Goal: Task Accomplishment & Management: Manage account settings

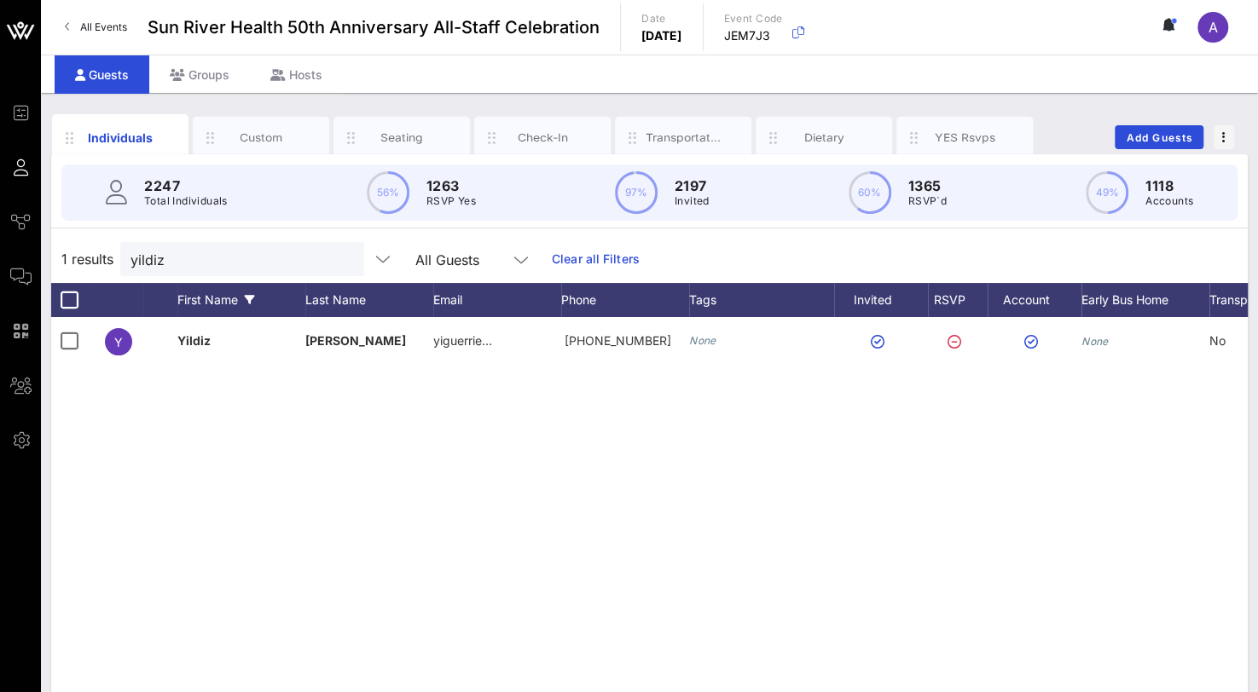
scroll to position [0, 132]
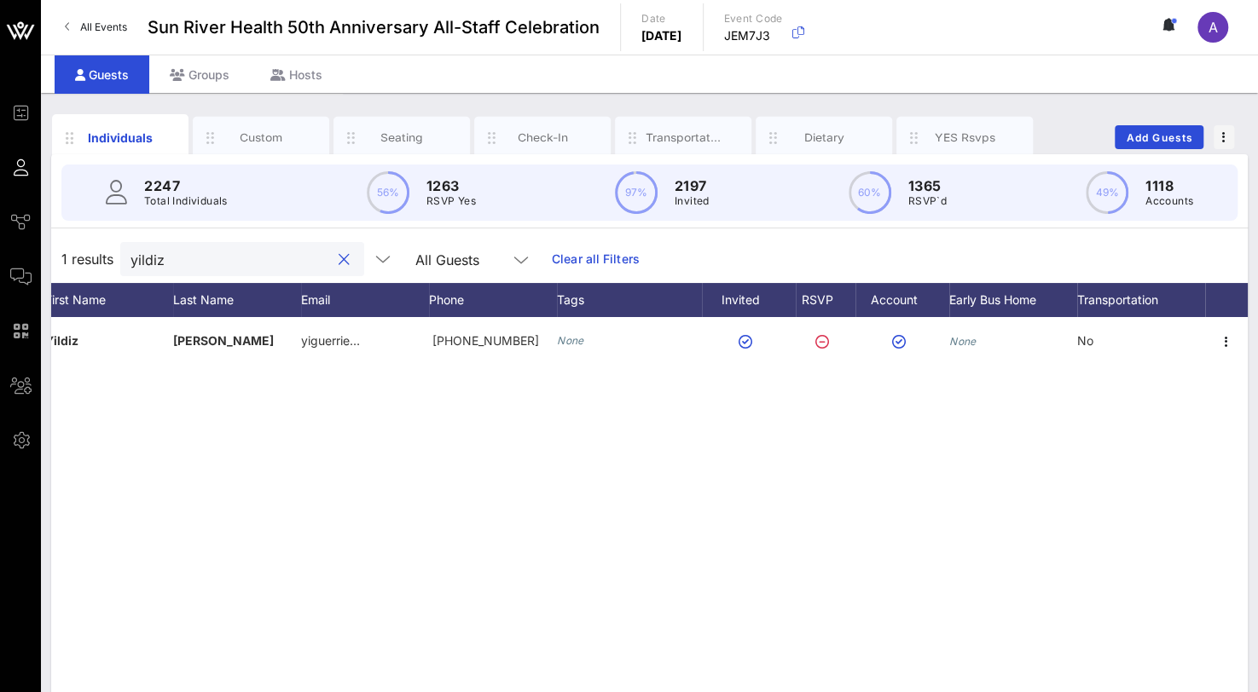
drag, startPoint x: 104, startPoint y: 255, endPoint x: 65, endPoint y: 249, distance: 39.7
click at [65, 249] on div "1 results yildiz All Guests Clear all Filters" at bounding box center [649, 259] width 1196 height 48
drag, startPoint x: 205, startPoint y: 263, endPoint x: 55, endPoint y: 258, distance: 149.3
click at [55, 258] on div "1 results [PERSON_NAME] All Guests Clear all Filters" at bounding box center [649, 259] width 1196 height 48
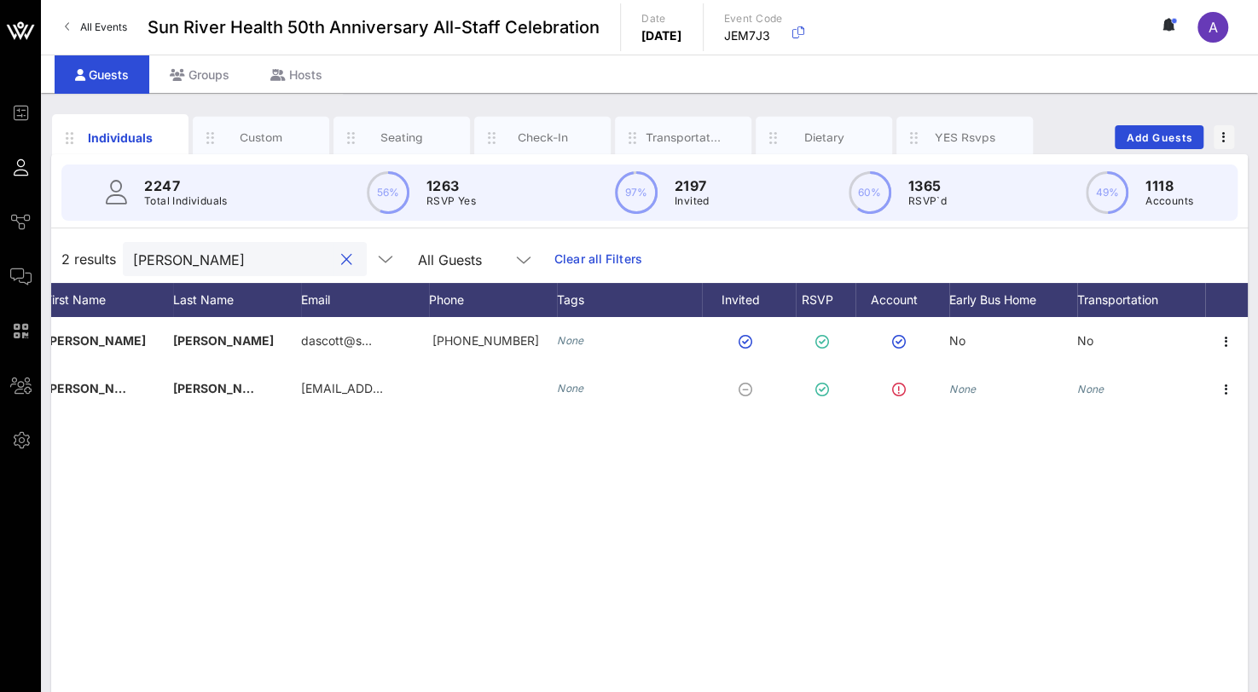
drag, startPoint x: 188, startPoint y: 252, endPoint x: 101, endPoint y: 254, distance: 87.9
click at [101, 254] on div "2 results [PERSON_NAME] s All Guests Clear all Filters" at bounding box center [649, 259] width 1196 height 48
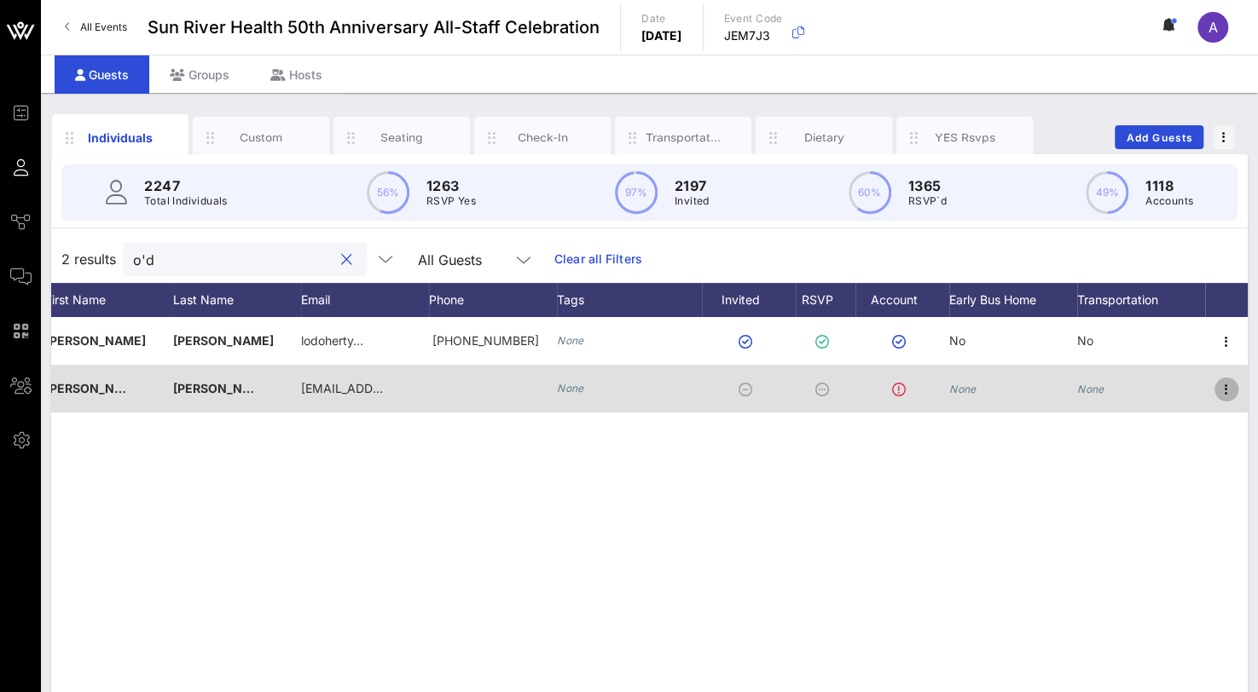
click at [1226, 385] on icon "button" at bounding box center [1226, 389] width 20 height 20
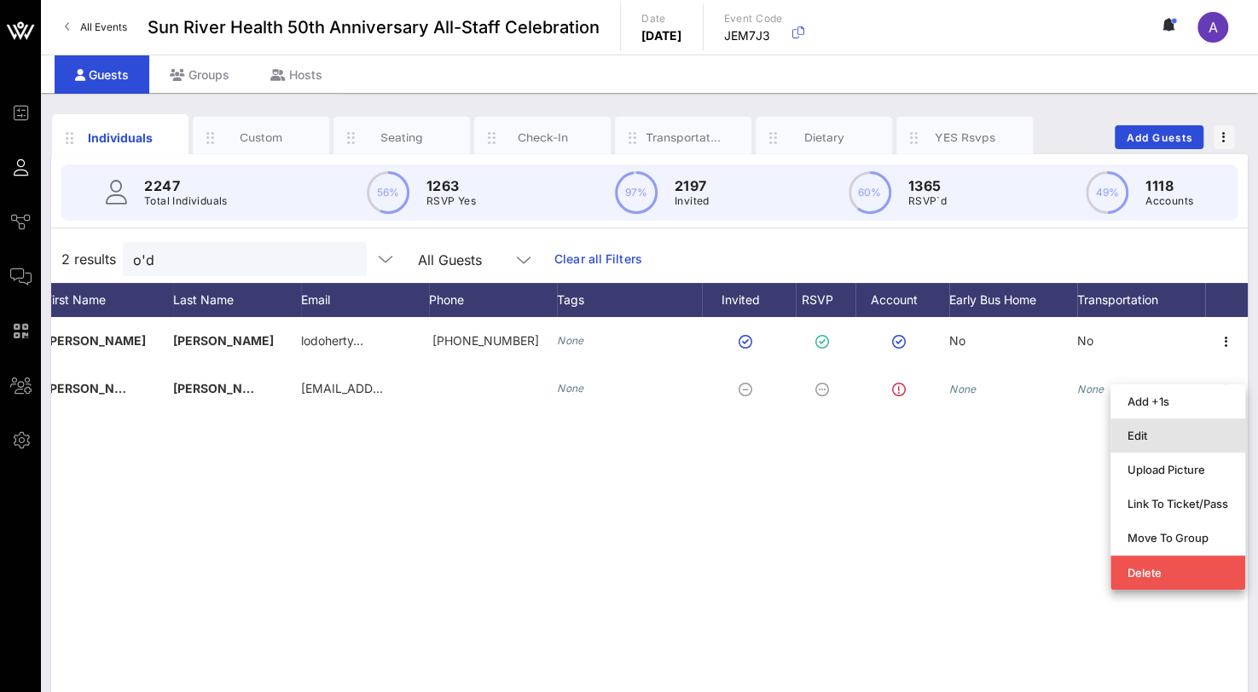
click at [1148, 434] on div "Edit" at bounding box center [1177, 436] width 101 height 14
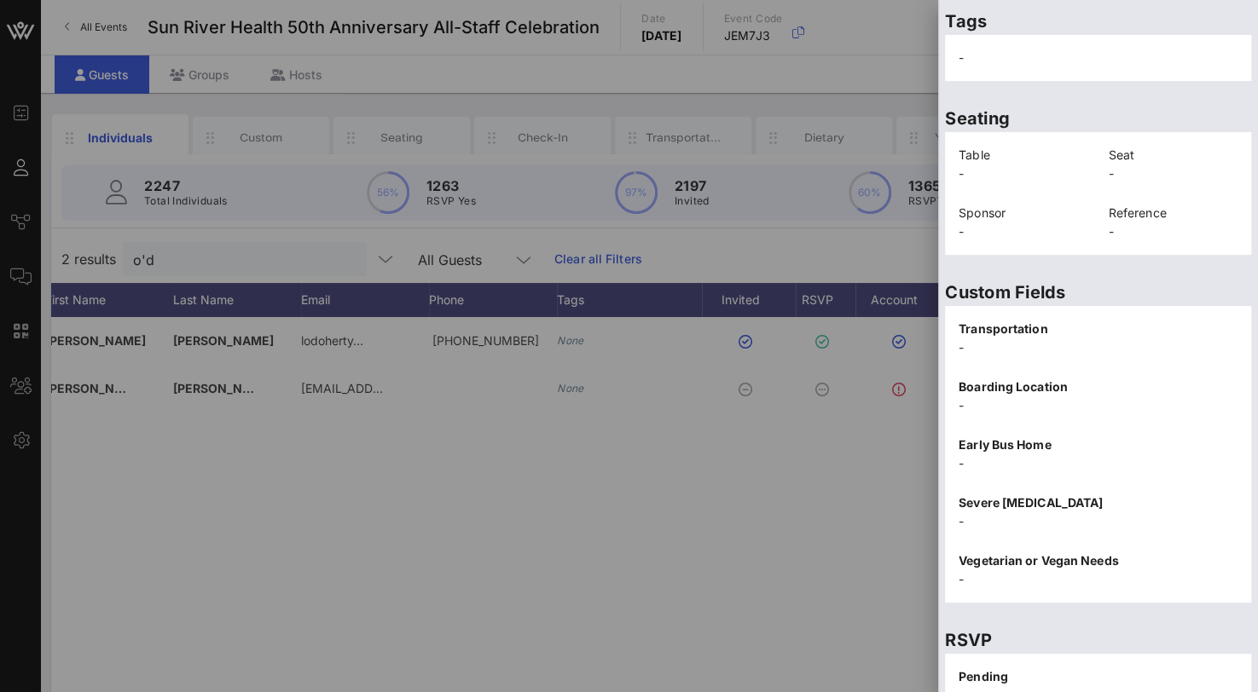
scroll to position [363, 0]
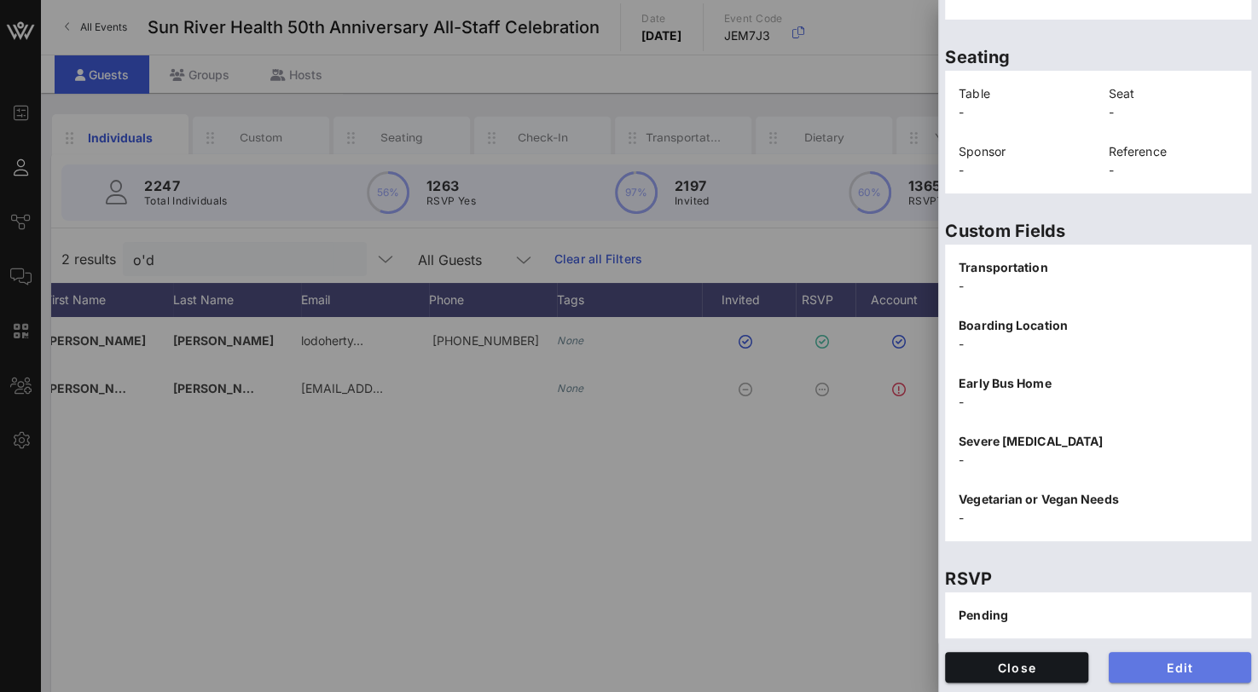
click at [1143, 676] on button "Edit" at bounding box center [1179, 667] width 143 height 31
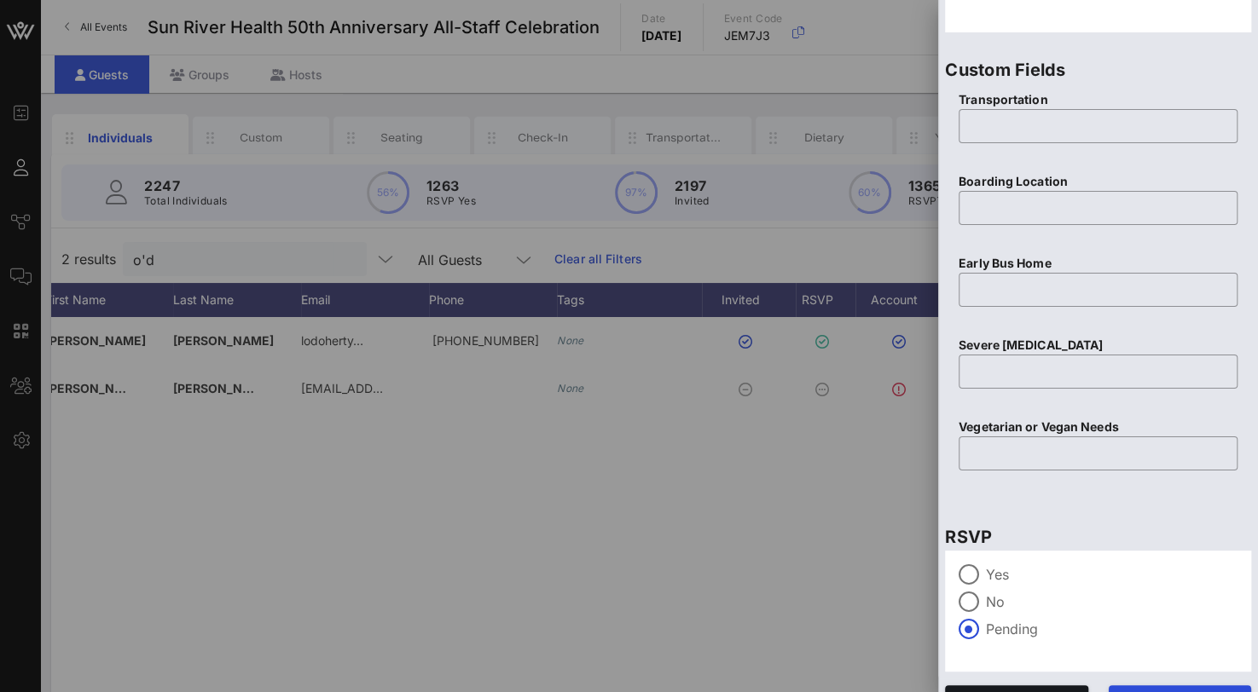
scroll to position [685, 0]
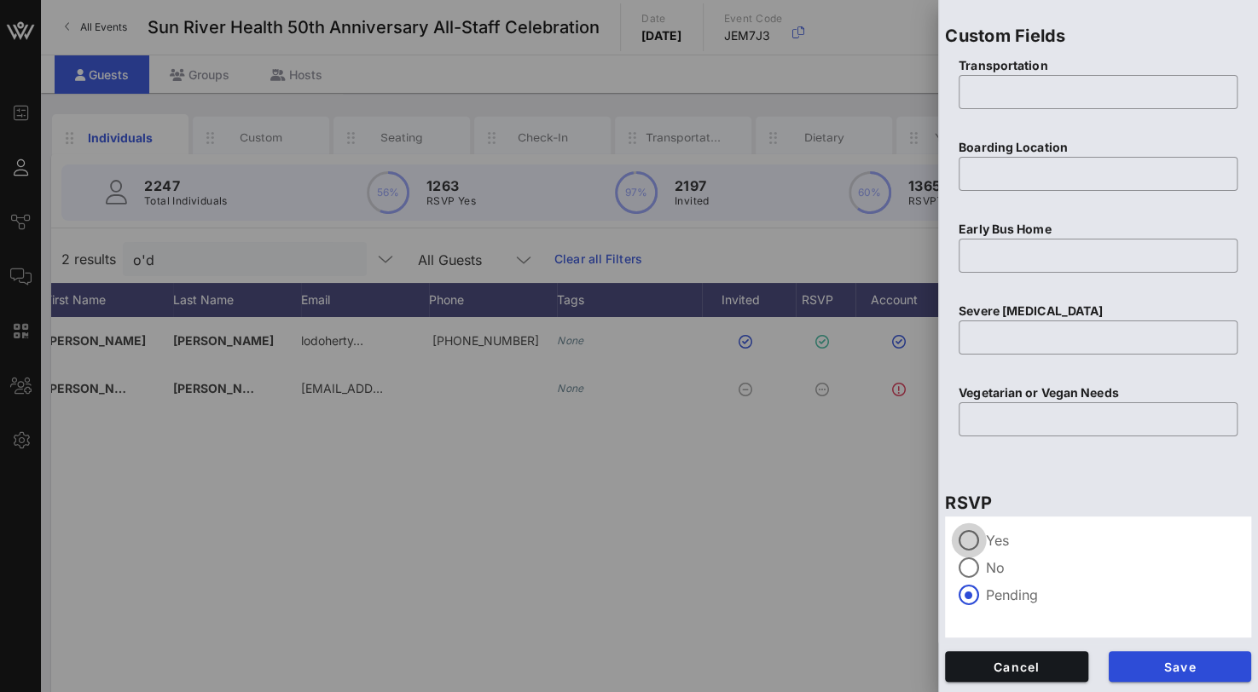
click at [970, 541] on div at bounding box center [968, 540] width 29 height 29
click at [1154, 660] on span "Save" at bounding box center [1180, 667] width 116 height 14
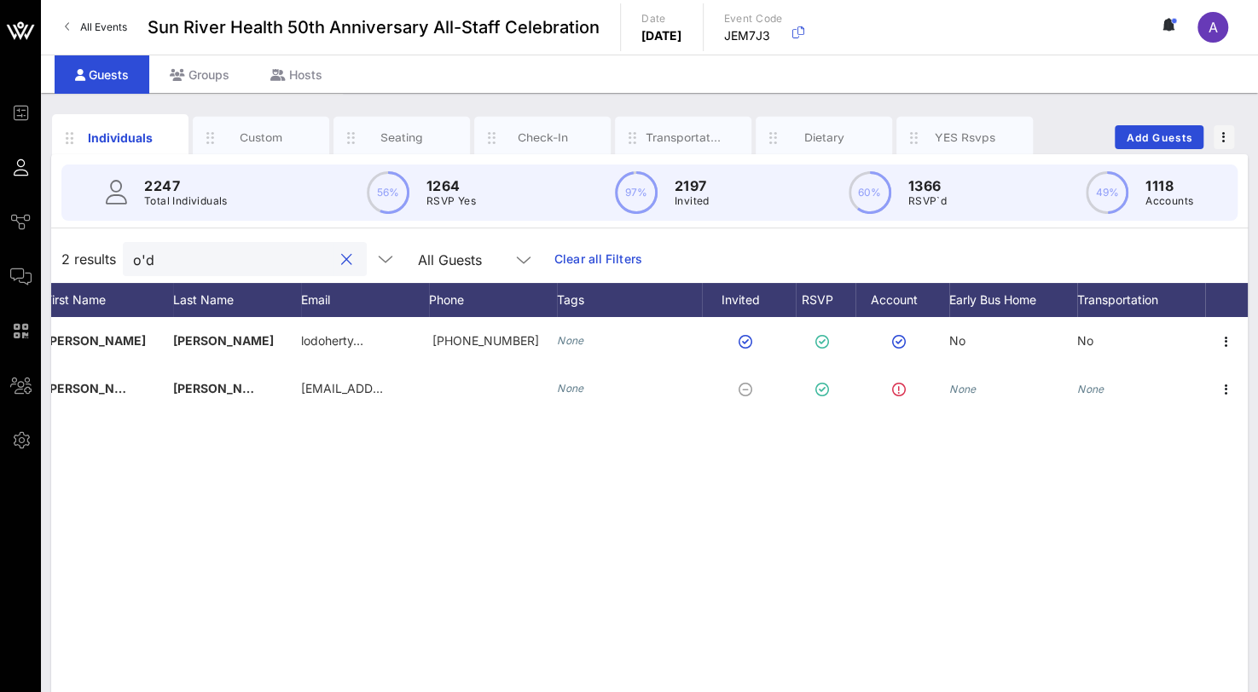
drag, startPoint x: 189, startPoint y: 255, endPoint x: 80, endPoint y: 251, distance: 109.2
click at [80, 251] on div "2 results o'd All Guests Clear all Filters" at bounding box center [649, 259] width 1196 height 48
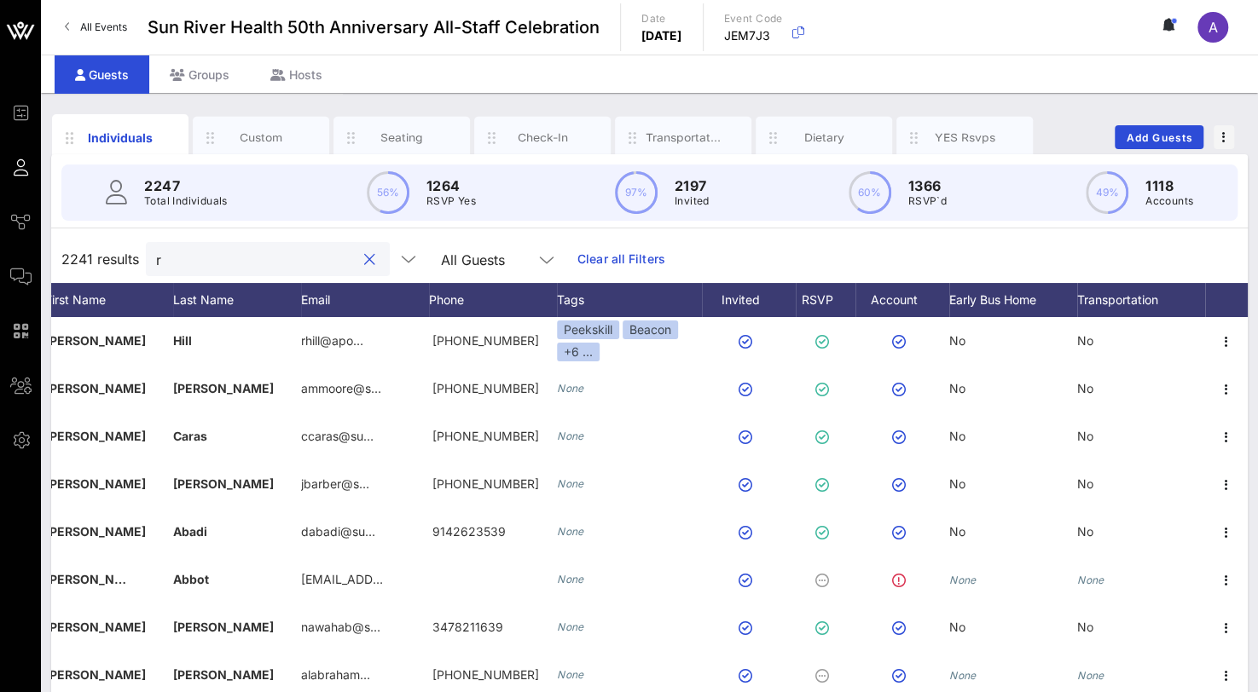
drag, startPoint x: 186, startPoint y: 255, endPoint x: 101, endPoint y: 246, distance: 85.8
click at [101, 246] on div "2241 results r All Guests Clear all Filters" at bounding box center [649, 259] width 1196 height 48
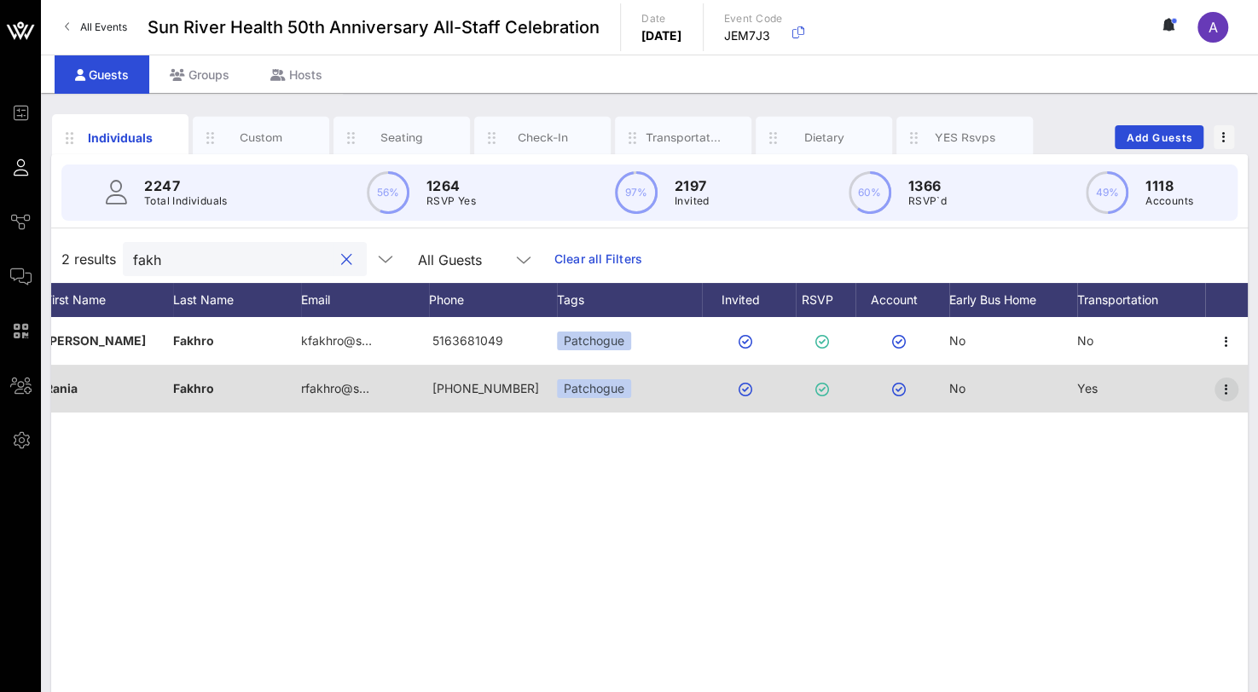
type input "fakh"
click at [1226, 390] on icon "button" at bounding box center [1226, 389] width 20 height 20
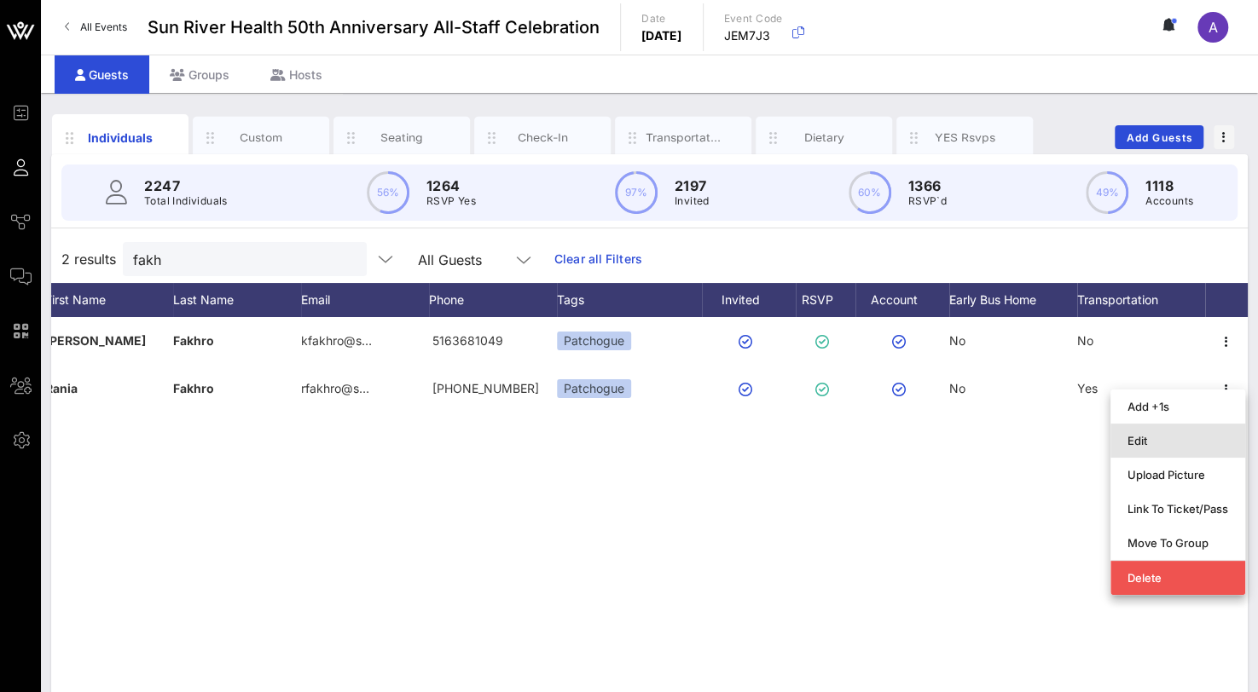
click at [1165, 448] on div "Edit" at bounding box center [1177, 440] width 101 height 27
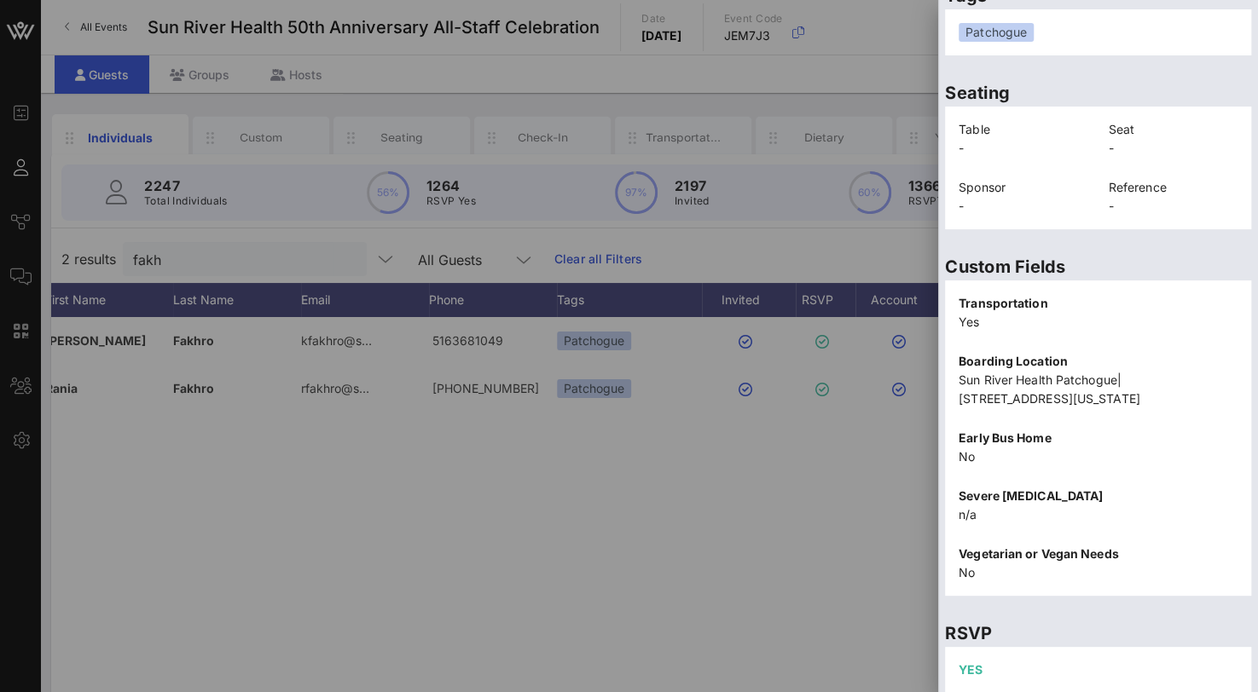
scroll to position [401, 0]
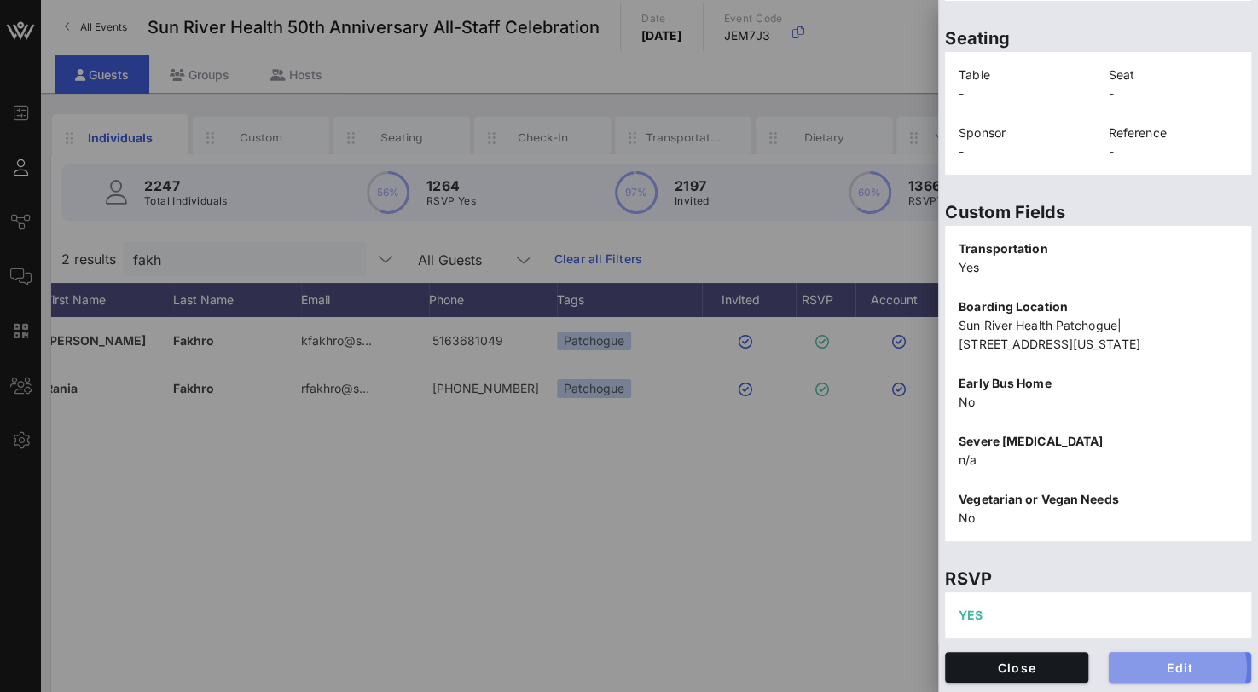
click at [1170, 654] on button "Edit" at bounding box center [1179, 667] width 143 height 31
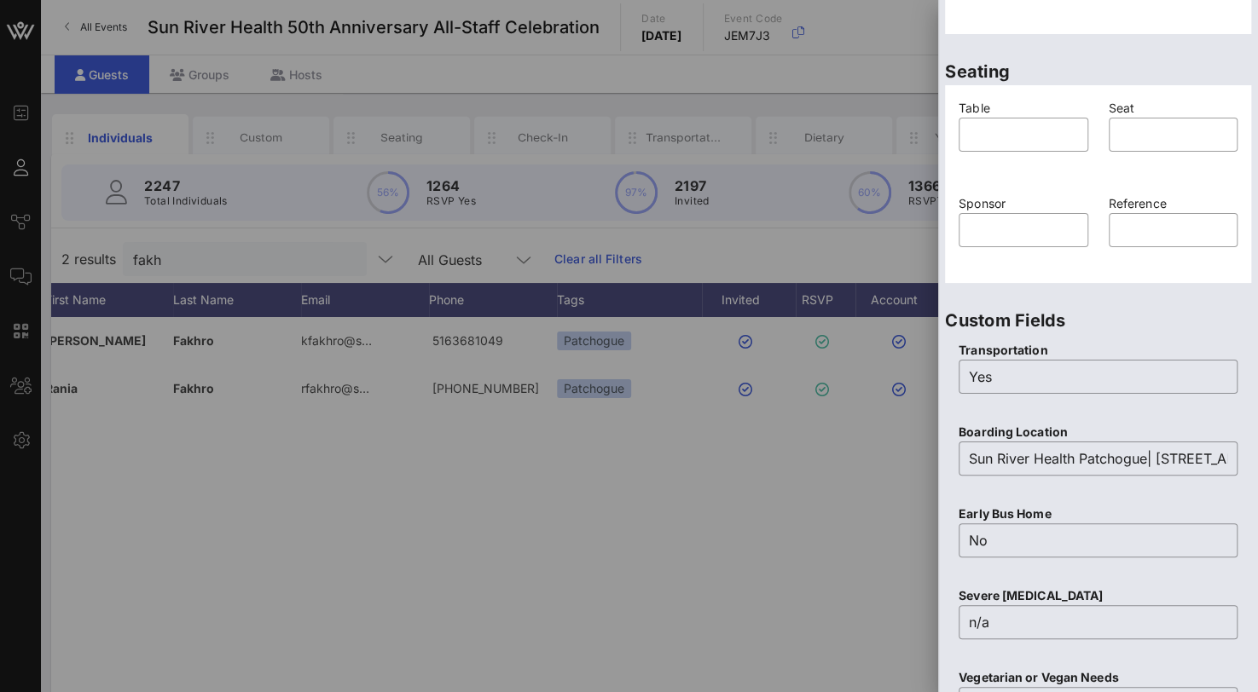
scroll to position [230, 0]
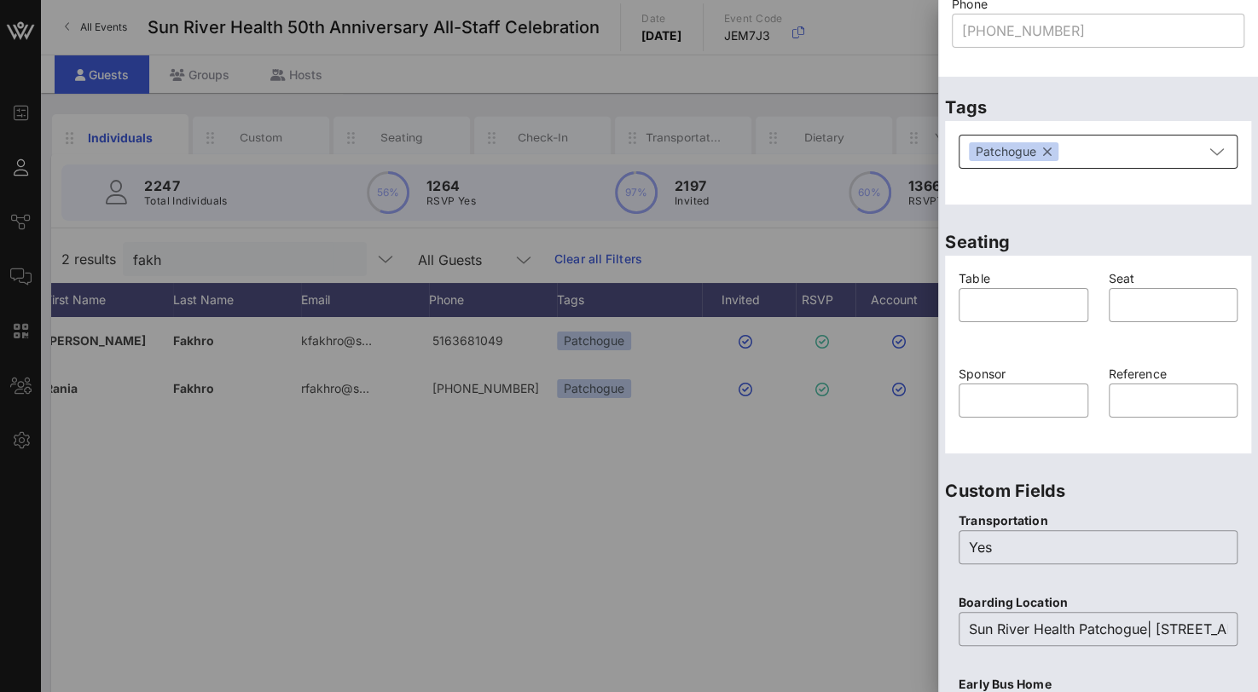
click at [1053, 154] on div "Patchogue" at bounding box center [1014, 151] width 90 height 19
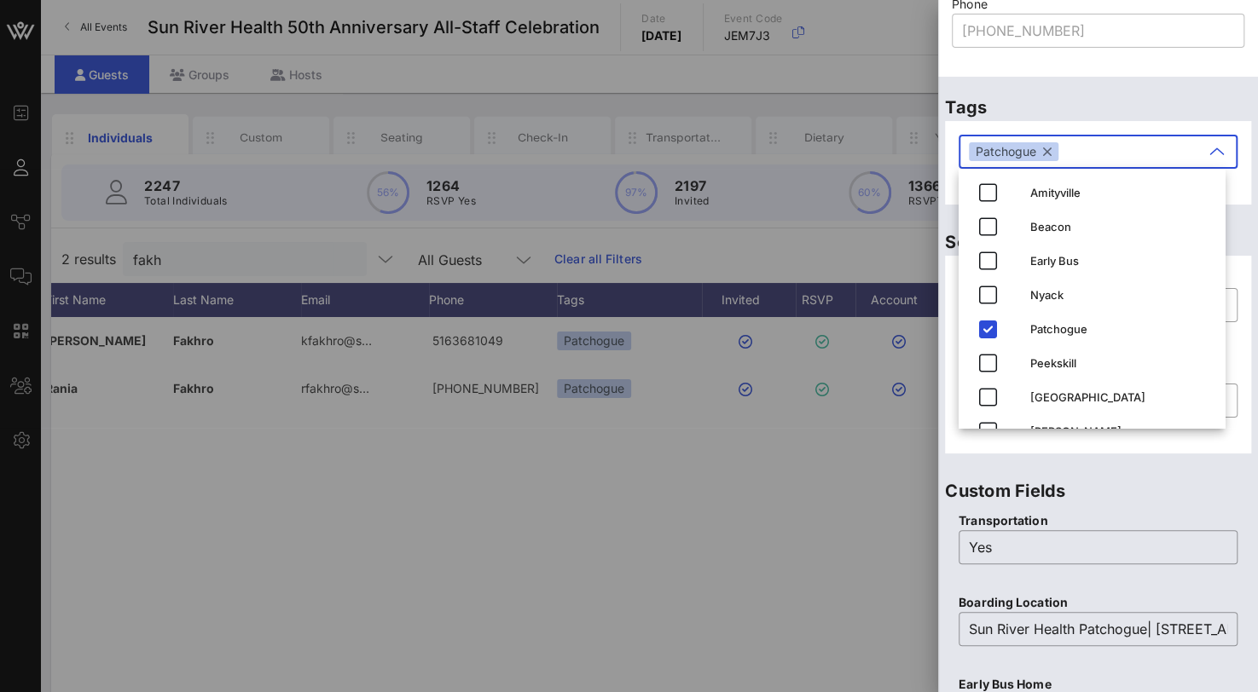
click at [1048, 147] on button "button" at bounding box center [1047, 151] width 9 height 19
drag, startPoint x: 1012, startPoint y: 543, endPoint x: 901, endPoint y: 548, distance: 111.0
click at [901, 548] on div "Event Builder Guests Journeys Comms QR Scanner Team Settings Sun River Health 5…" at bounding box center [629, 423] width 1258 height 846
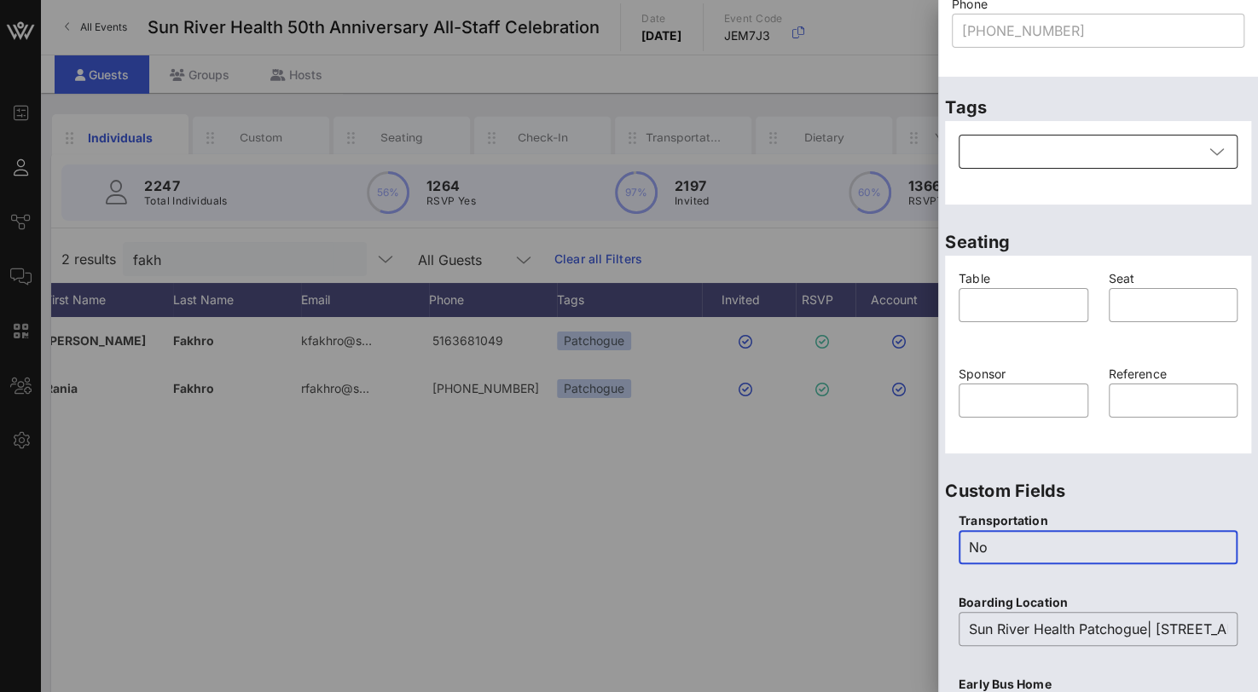
type input "No"
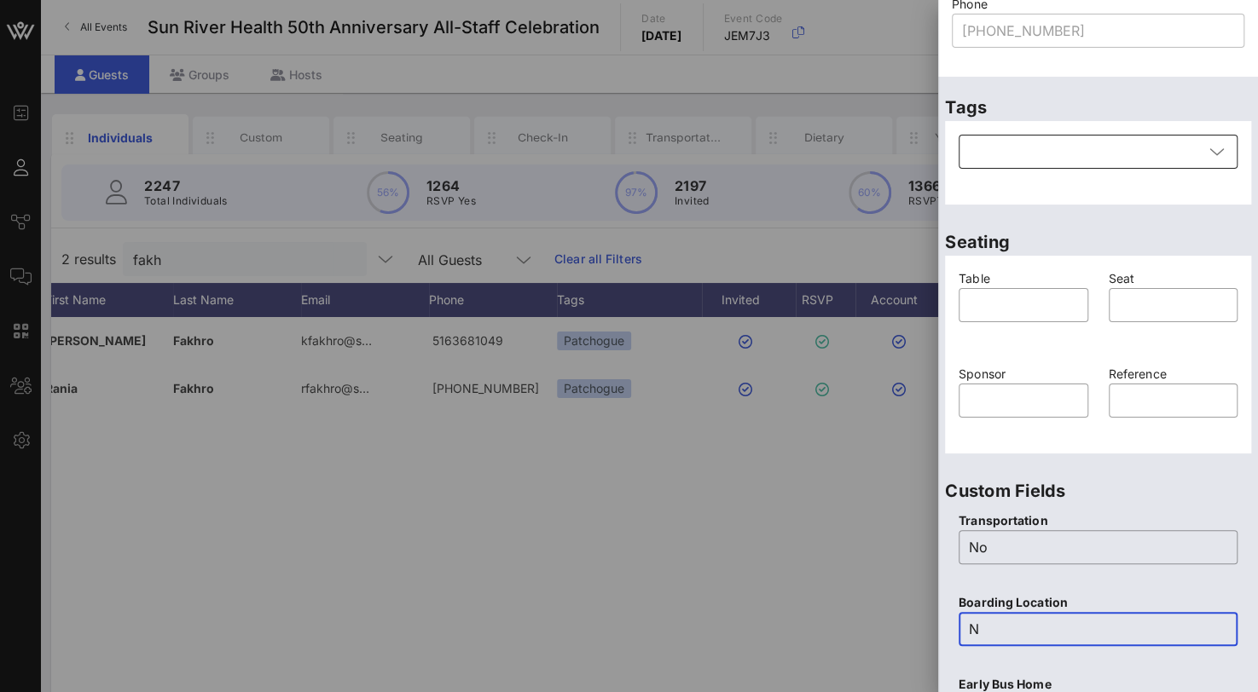
scroll to position [0, 0]
type input "No"
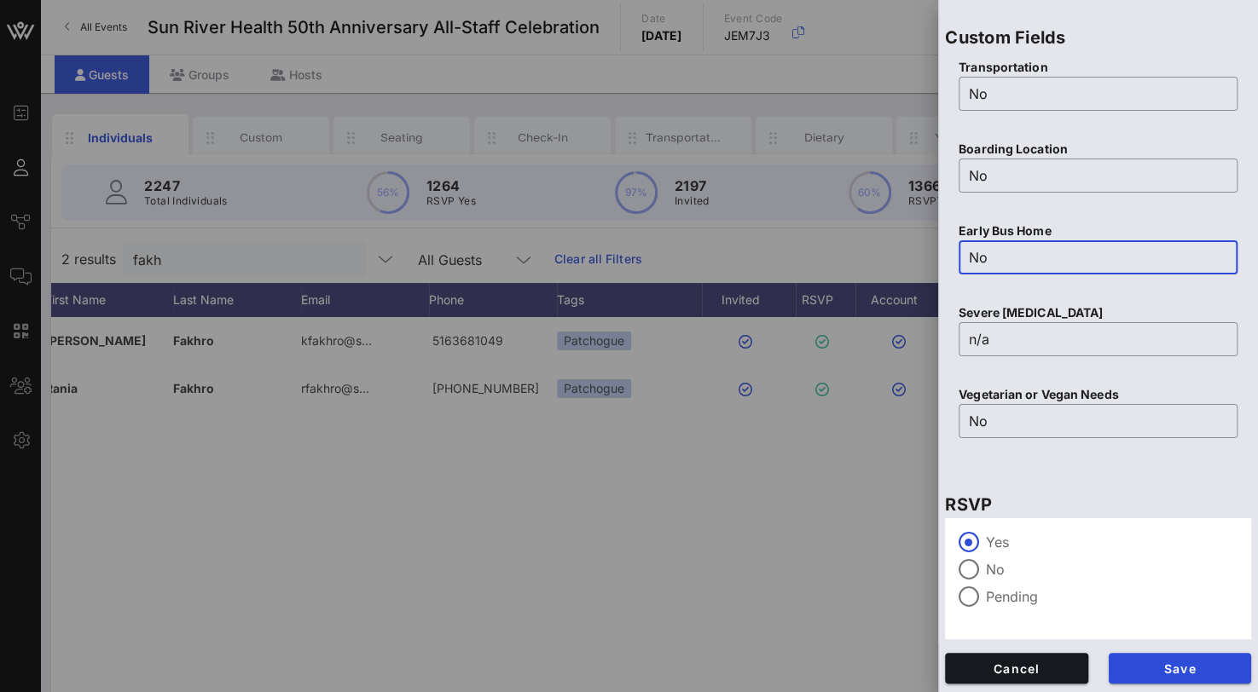
scroll to position [685, 0]
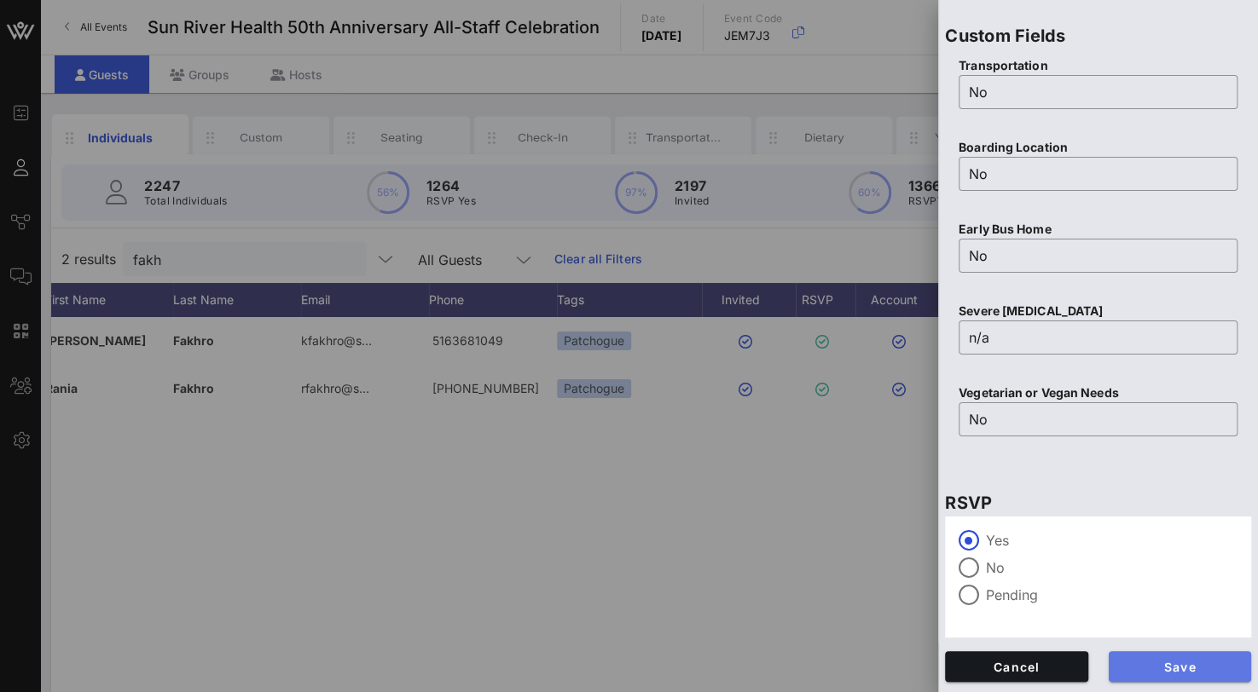
click at [1122, 664] on span "Save" at bounding box center [1180, 667] width 116 height 14
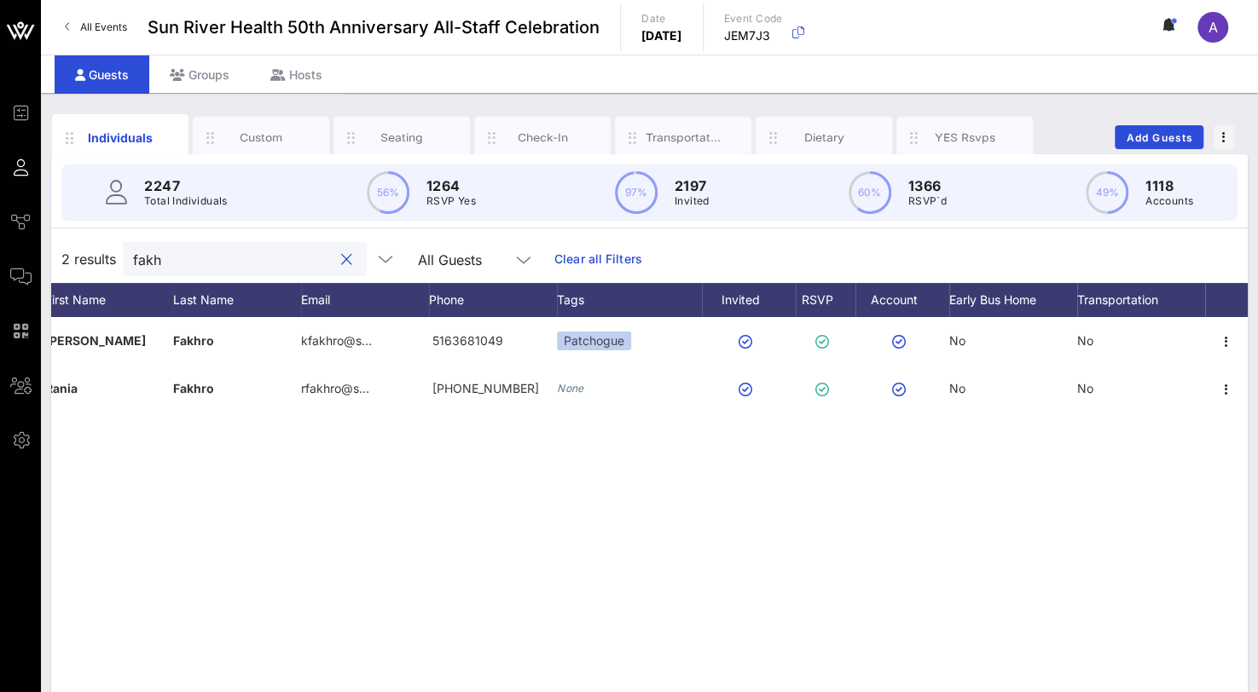
drag, startPoint x: 214, startPoint y: 263, endPoint x: 76, endPoint y: 255, distance: 138.3
click at [76, 255] on div "2 results fakh All Guests Clear all Filters" at bounding box center [649, 259] width 1196 height 48
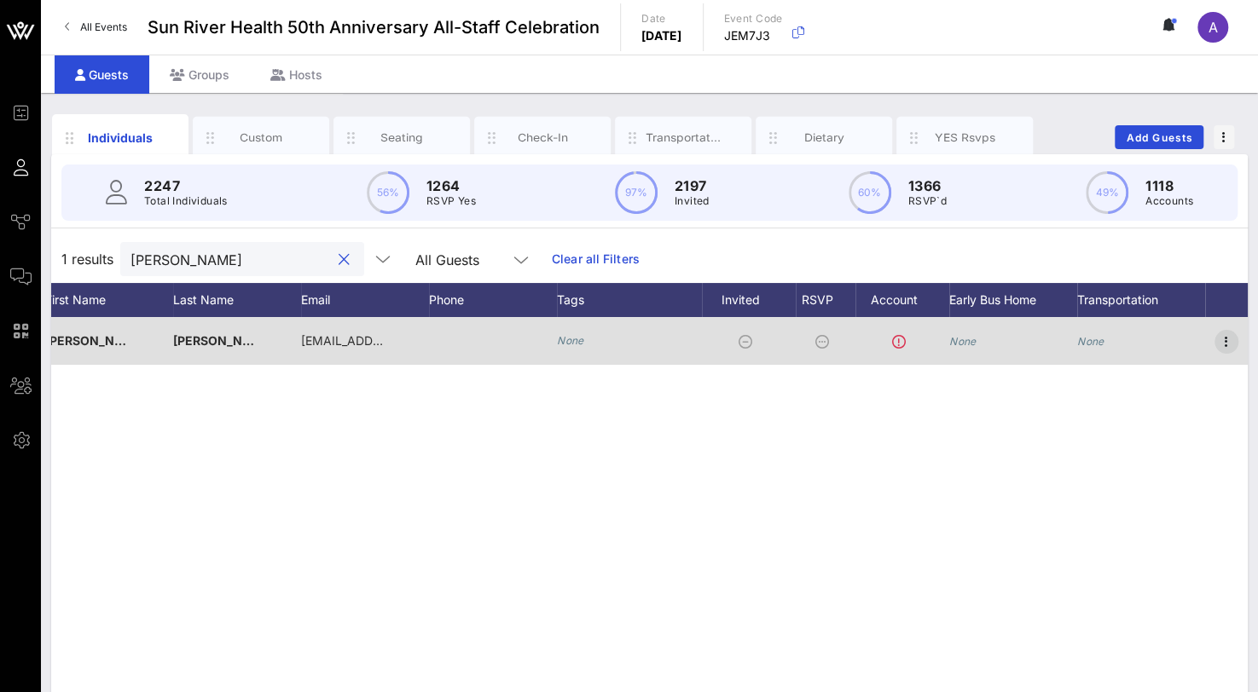
type input "[PERSON_NAME]"
click at [1234, 338] on icon "button" at bounding box center [1226, 342] width 20 height 20
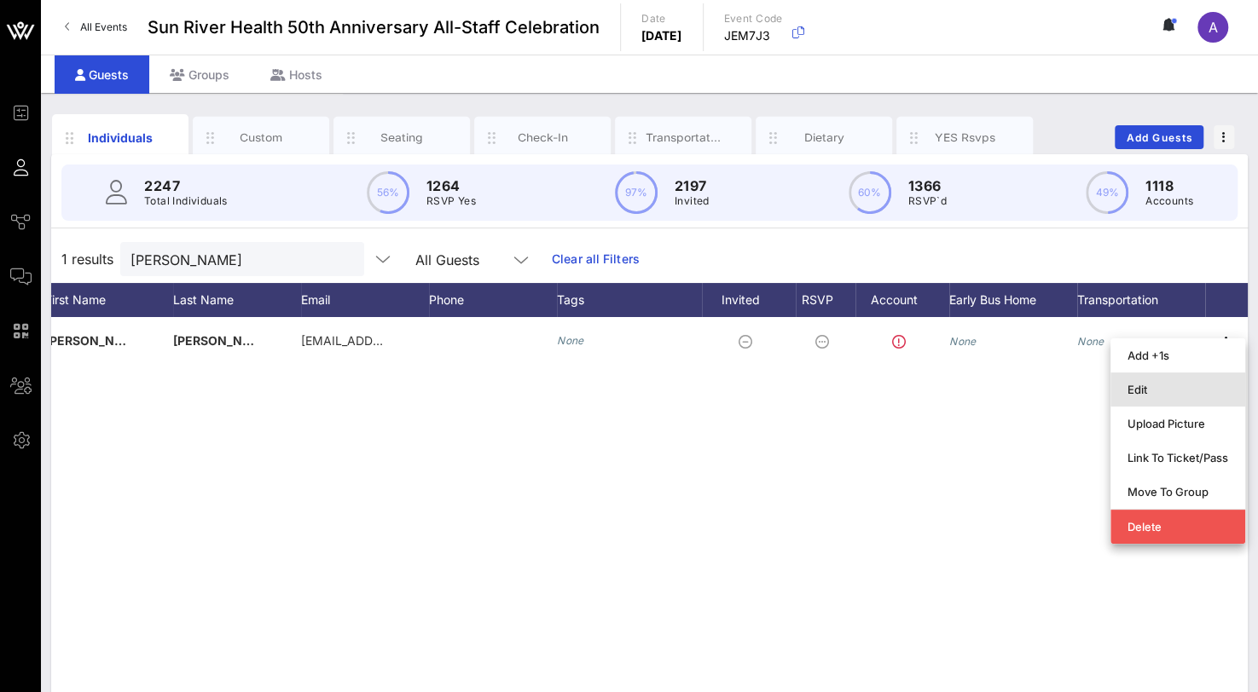
click at [1150, 393] on div "Edit" at bounding box center [1177, 390] width 101 height 14
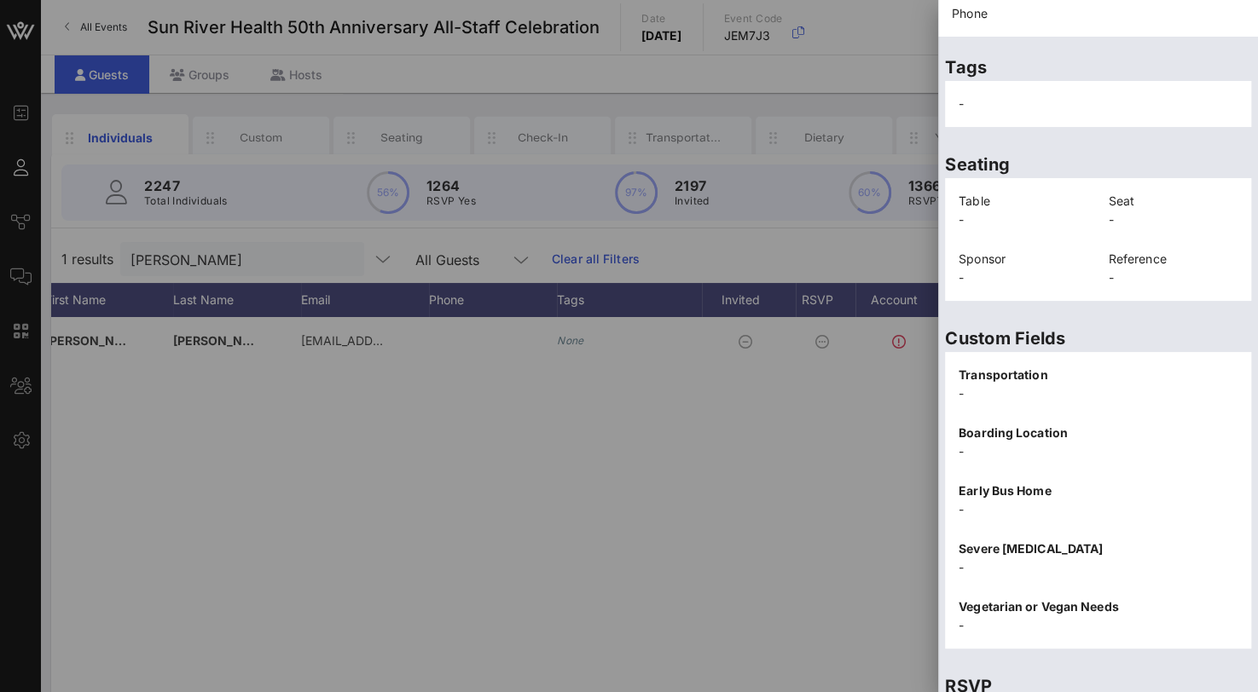
scroll to position [363, 0]
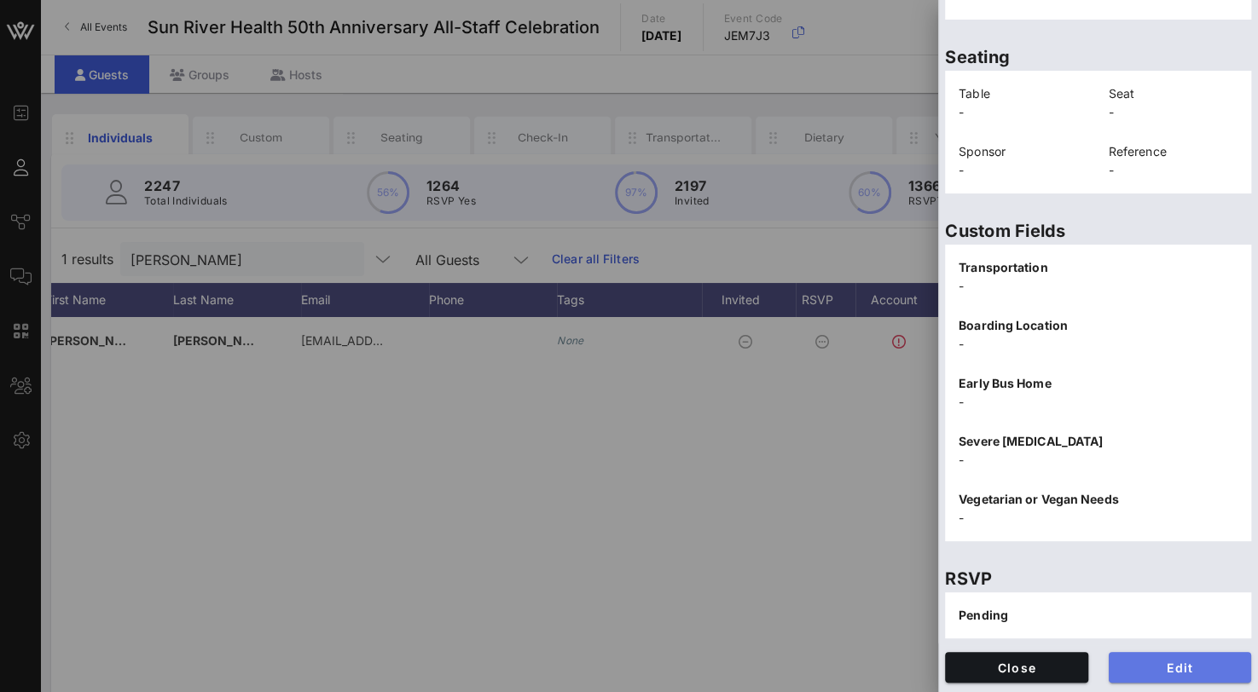
click at [1162, 662] on span "Edit" at bounding box center [1180, 668] width 116 height 14
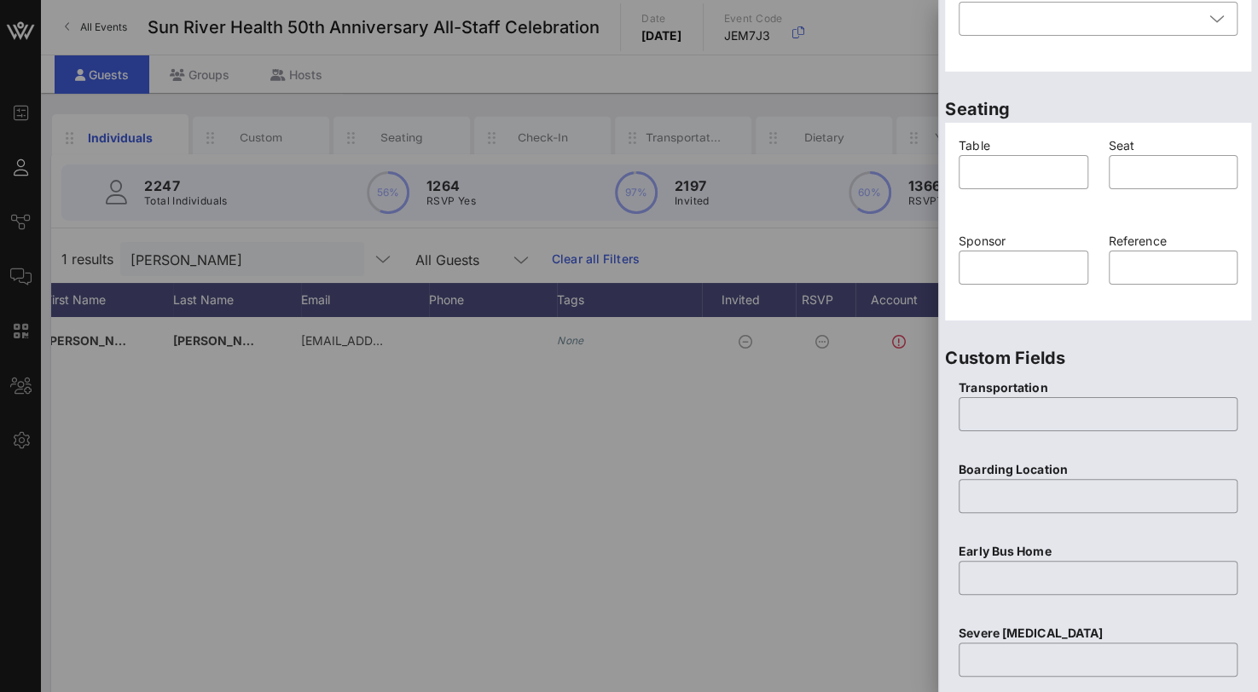
scroll to position [22, 0]
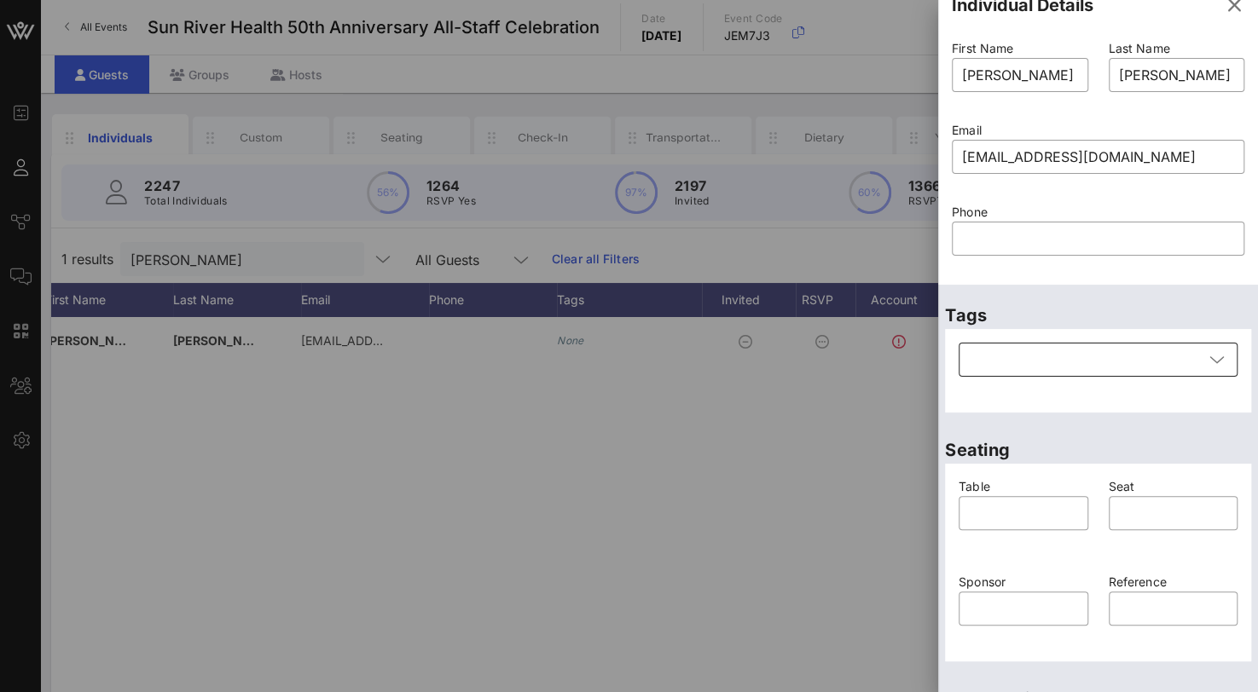
click at [1039, 366] on div at bounding box center [1086, 360] width 234 height 34
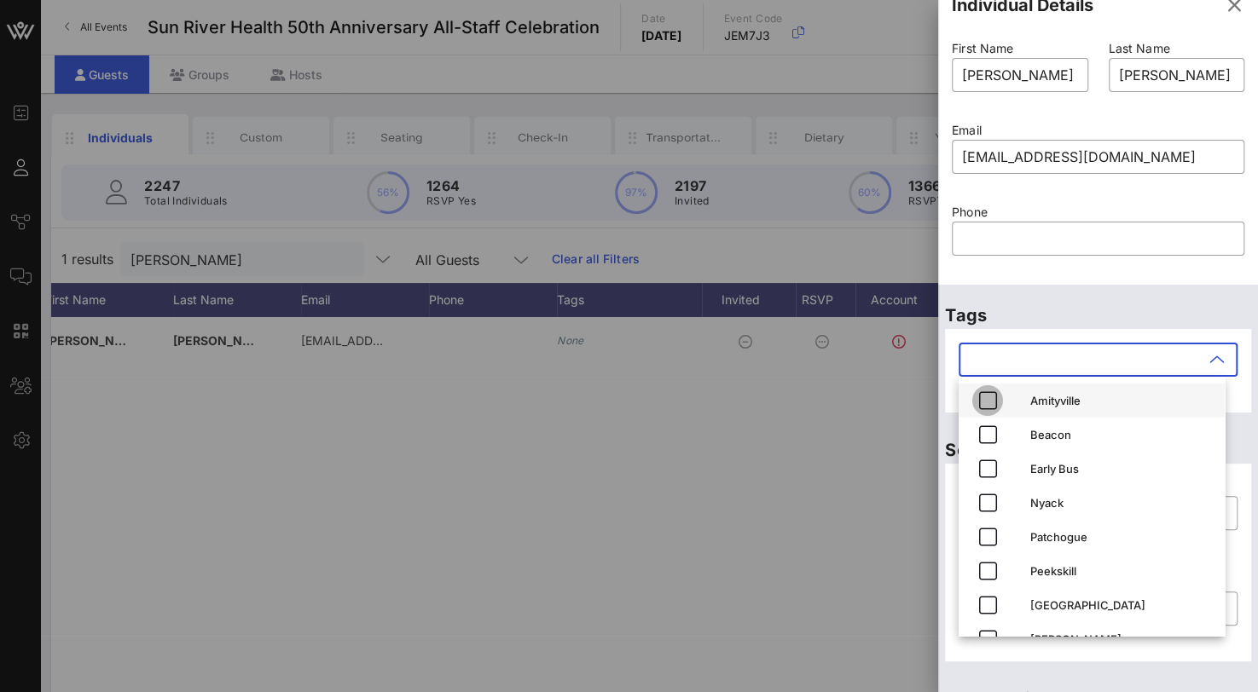
click at [994, 402] on icon "button" at bounding box center [987, 400] width 20 height 20
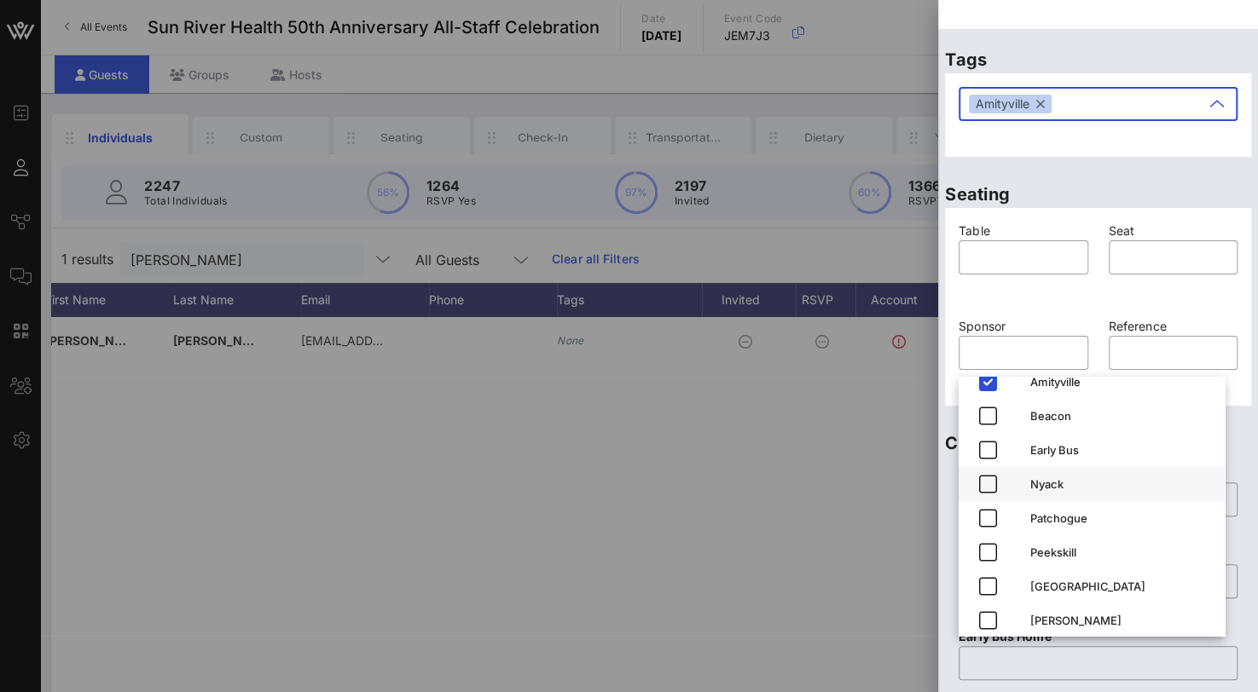
scroll to position [27, 0]
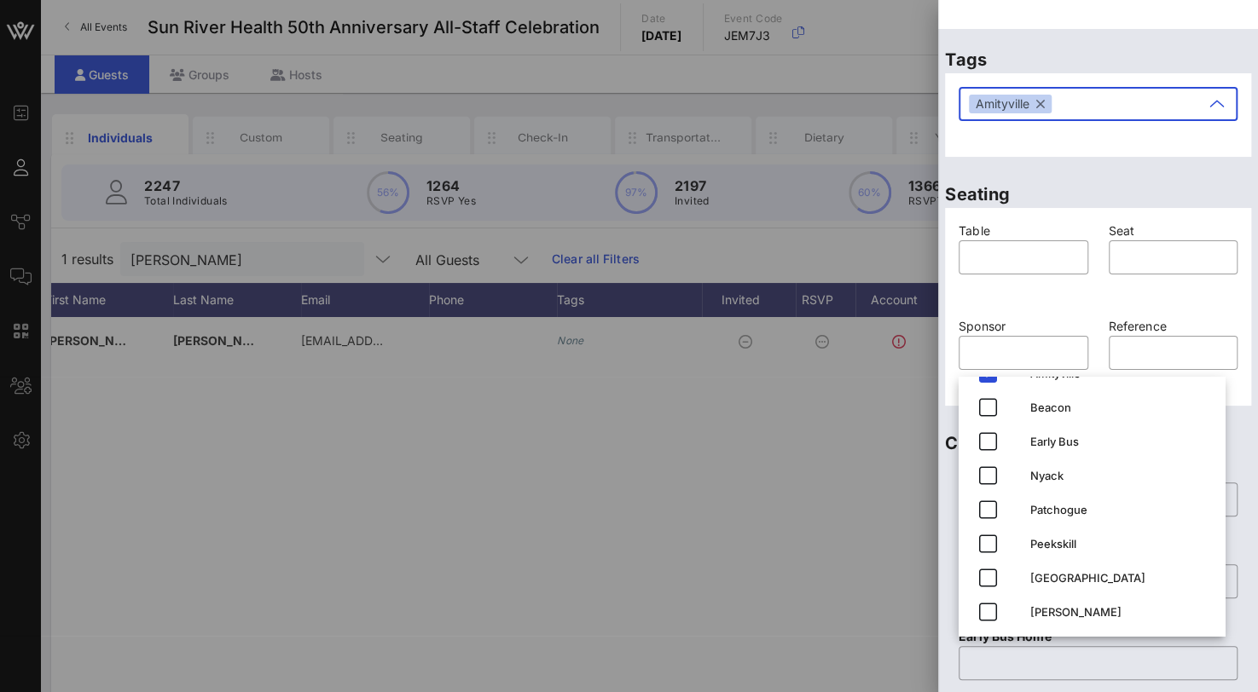
click at [769, 512] on div at bounding box center [629, 346] width 1258 height 692
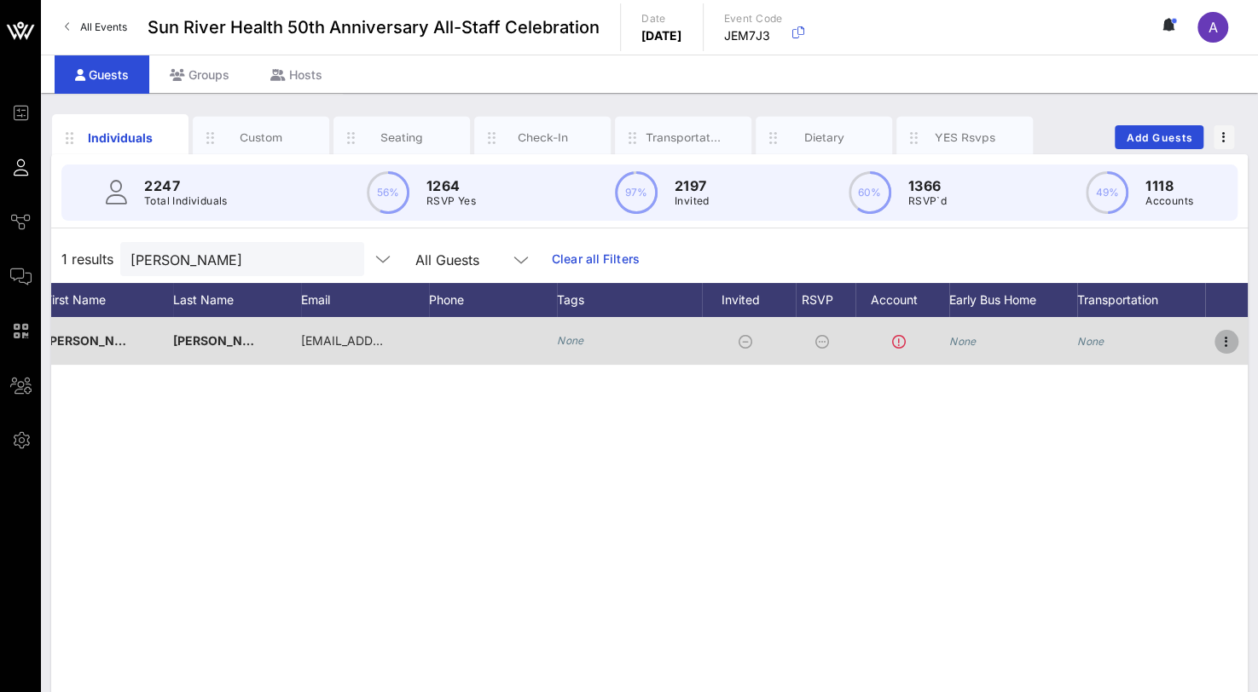
click at [1228, 342] on icon "button" at bounding box center [1226, 342] width 20 height 20
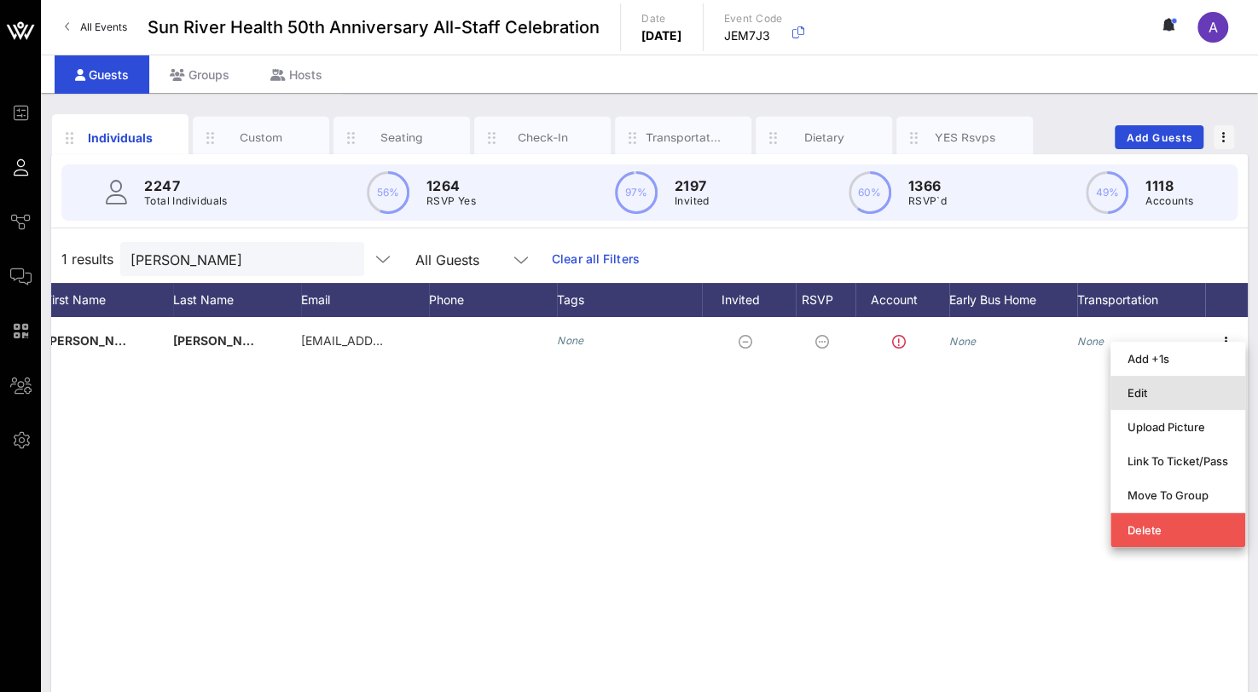
click at [1145, 398] on div "Edit" at bounding box center [1177, 393] width 101 height 14
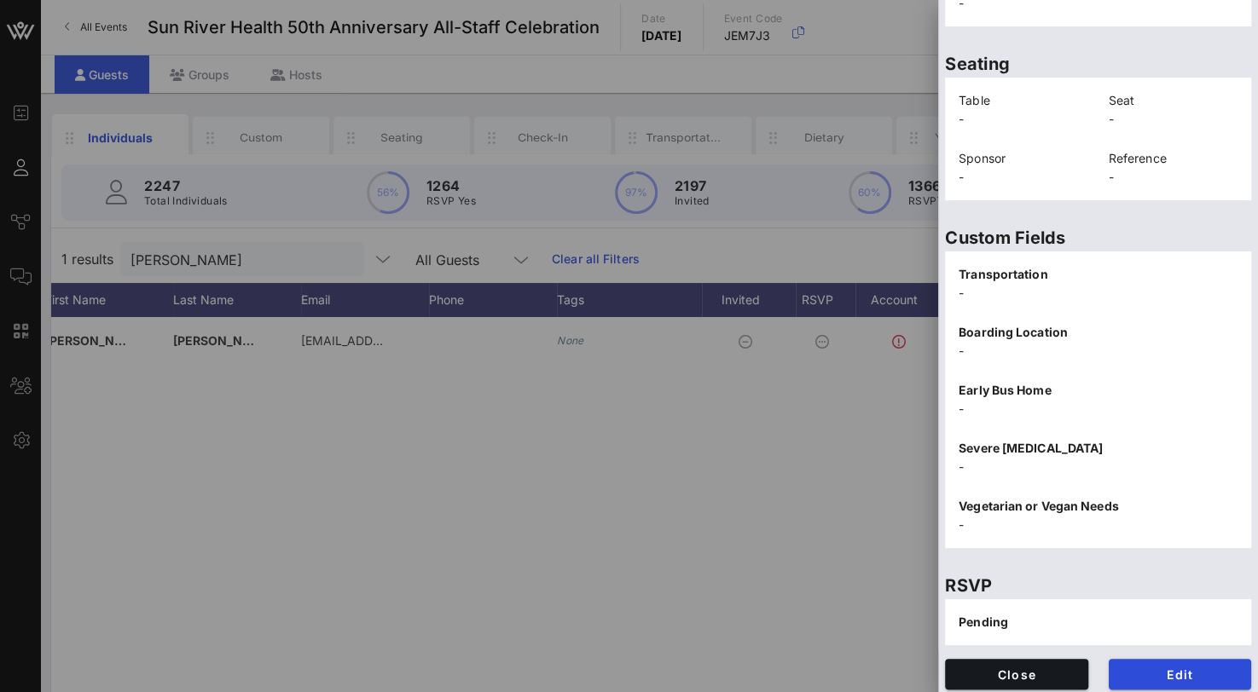
scroll to position [363, 0]
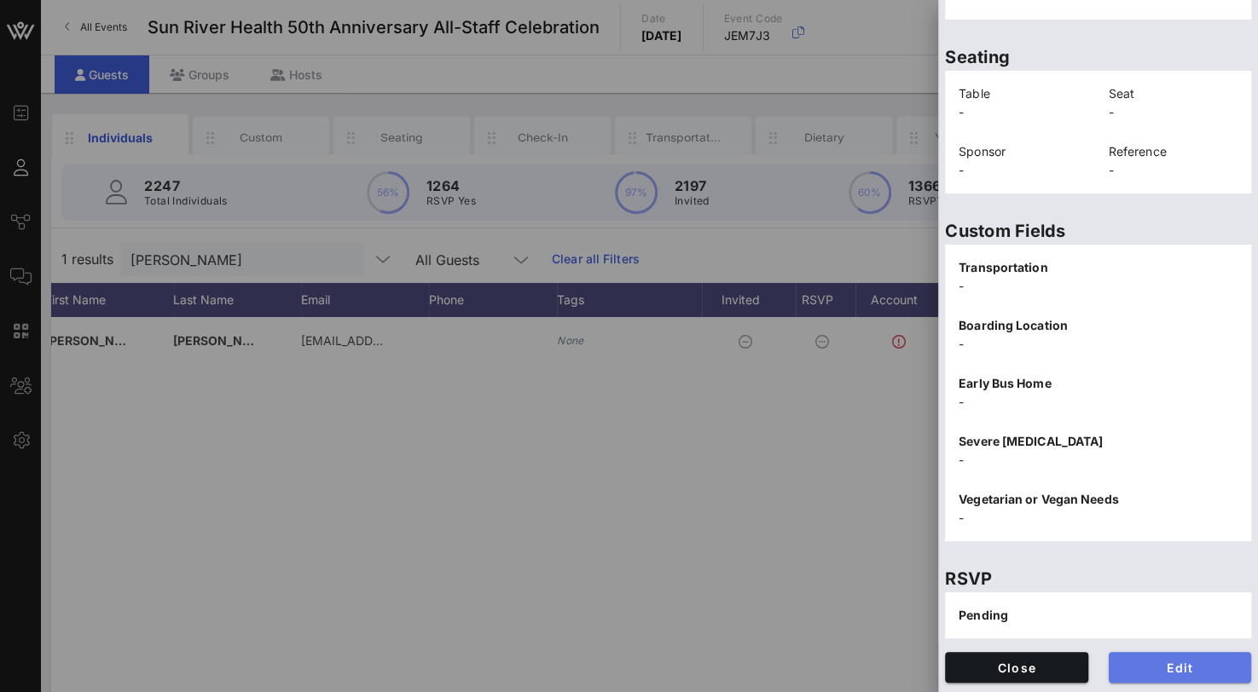
click at [1147, 667] on span "Edit" at bounding box center [1180, 668] width 116 height 14
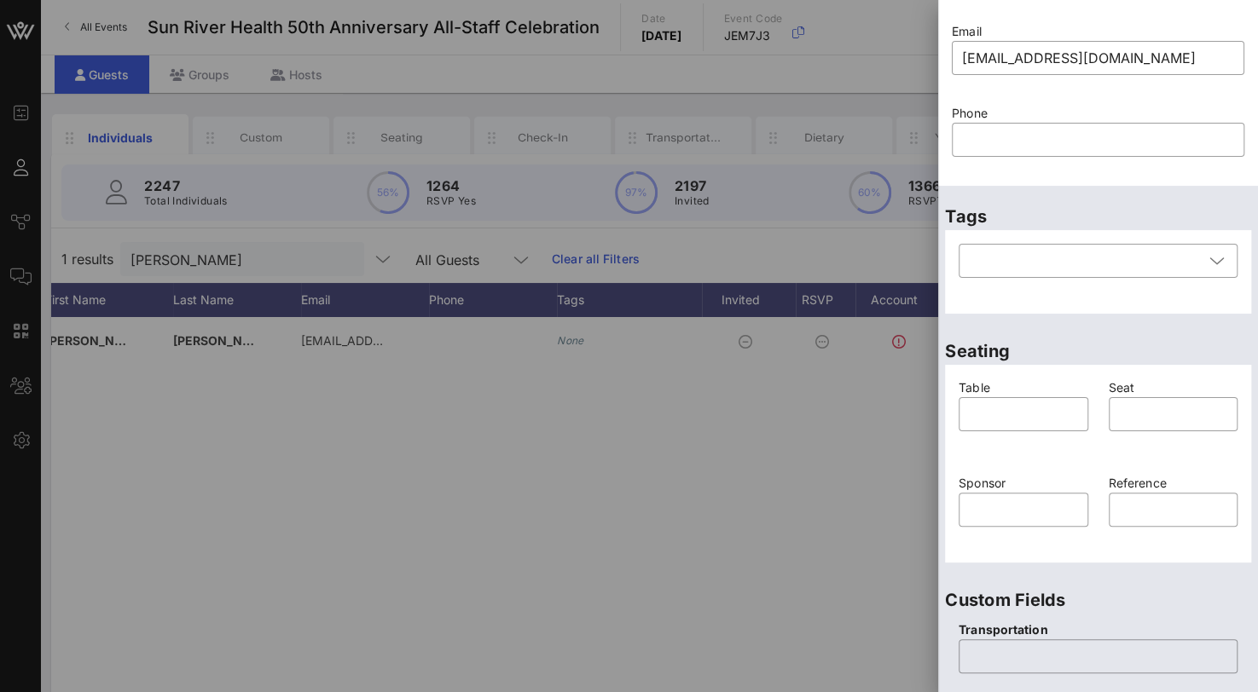
scroll to position [107, 0]
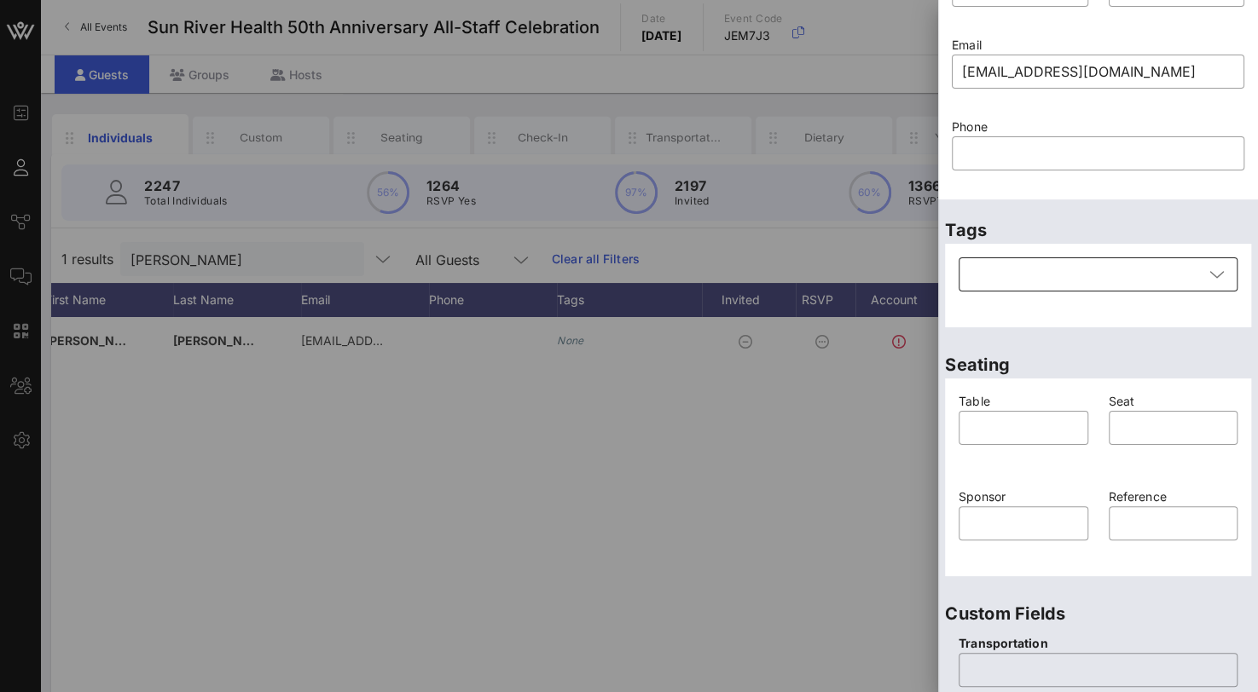
click at [1015, 272] on div at bounding box center [1086, 274] width 234 height 34
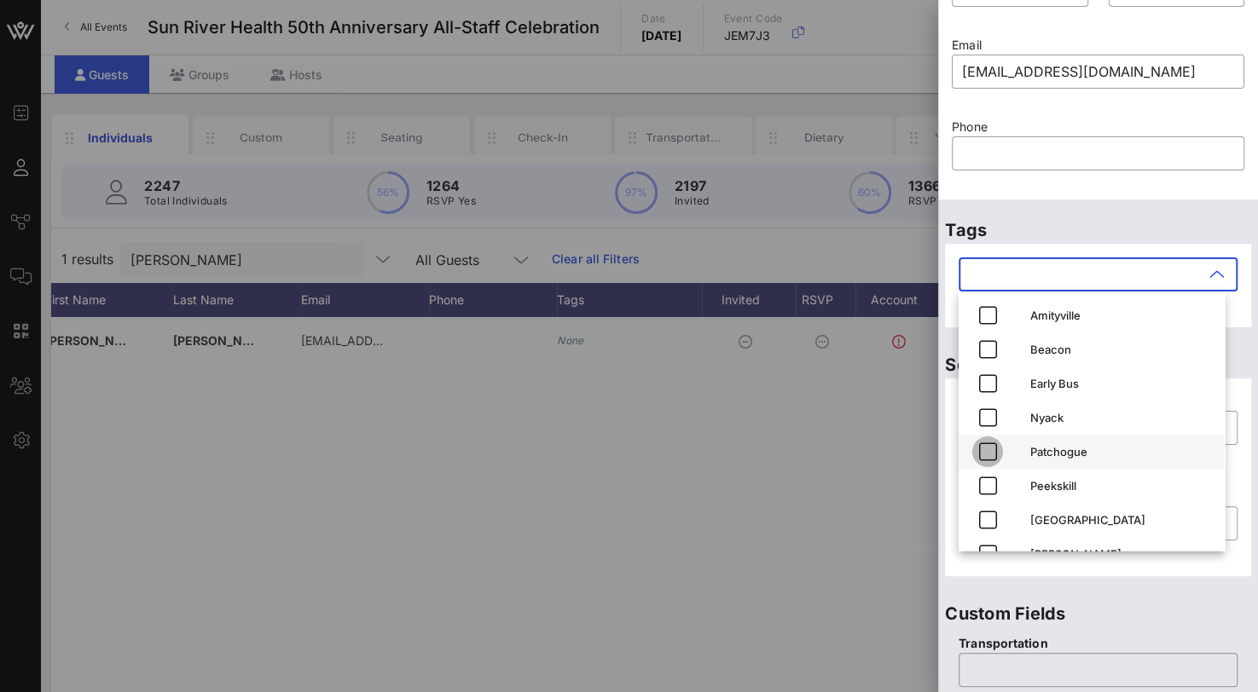
click at [984, 448] on icon "button" at bounding box center [987, 452] width 20 height 20
click at [1131, 602] on p "Custom Fields" at bounding box center [1098, 613] width 306 height 27
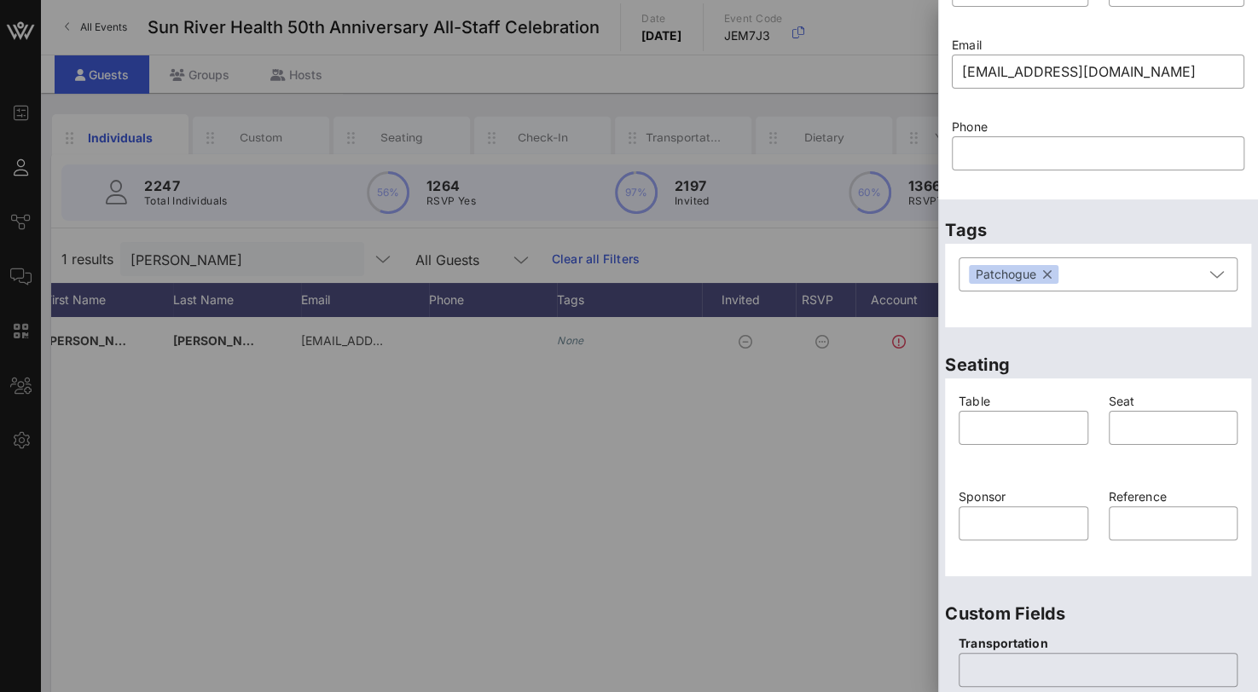
scroll to position [278, 0]
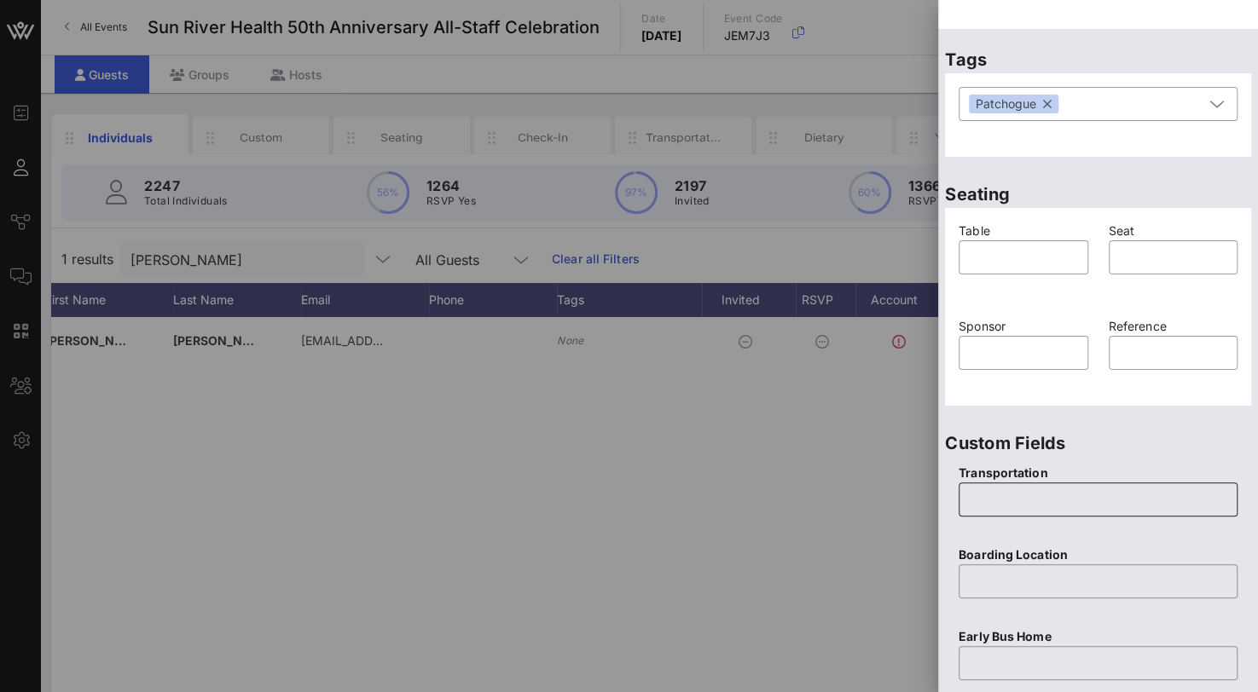
click at [1006, 490] on input "text" at bounding box center [1098, 499] width 258 height 27
type input "Yes"
click at [1008, 599] on div "​" at bounding box center [1097, 592] width 279 height 56
click at [995, 581] on input "text" at bounding box center [1098, 581] width 258 height 27
paste input "Sun River Health Patchogue [STREET_ADDRESS]"
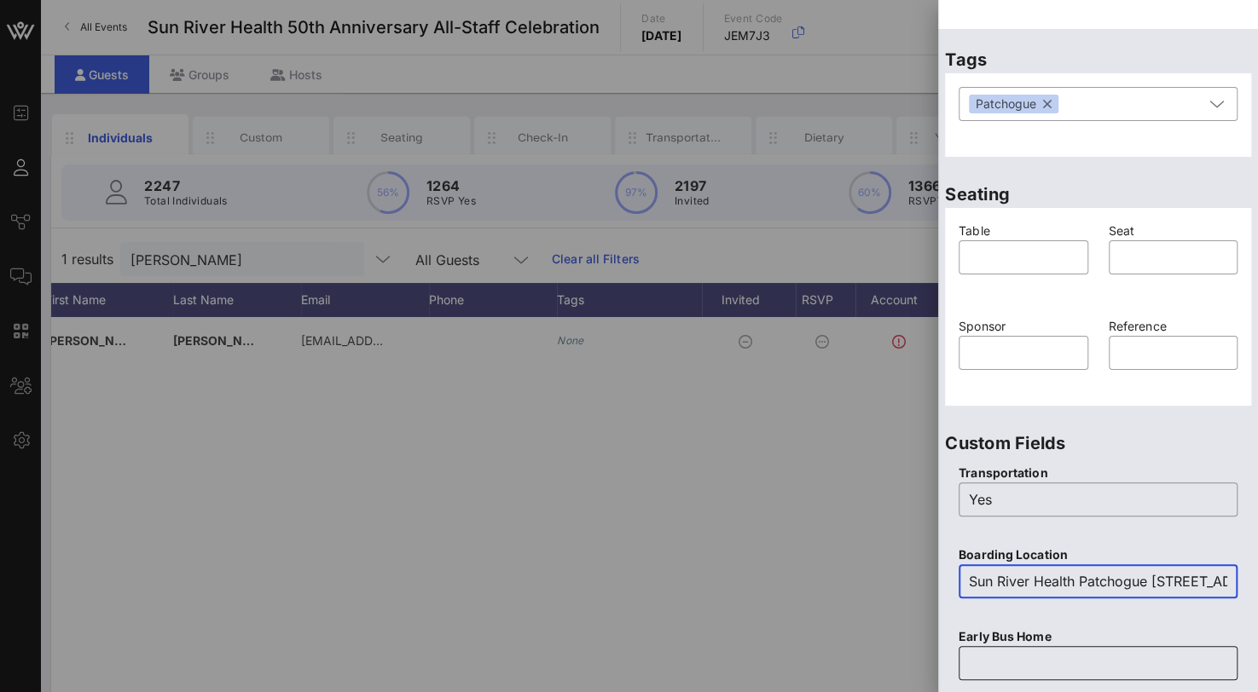
scroll to position [0, 241]
type input "Sun River Health Patchogue [STREET_ADDRESS]"
click at [980, 659] on input "text" at bounding box center [1098, 663] width 258 height 27
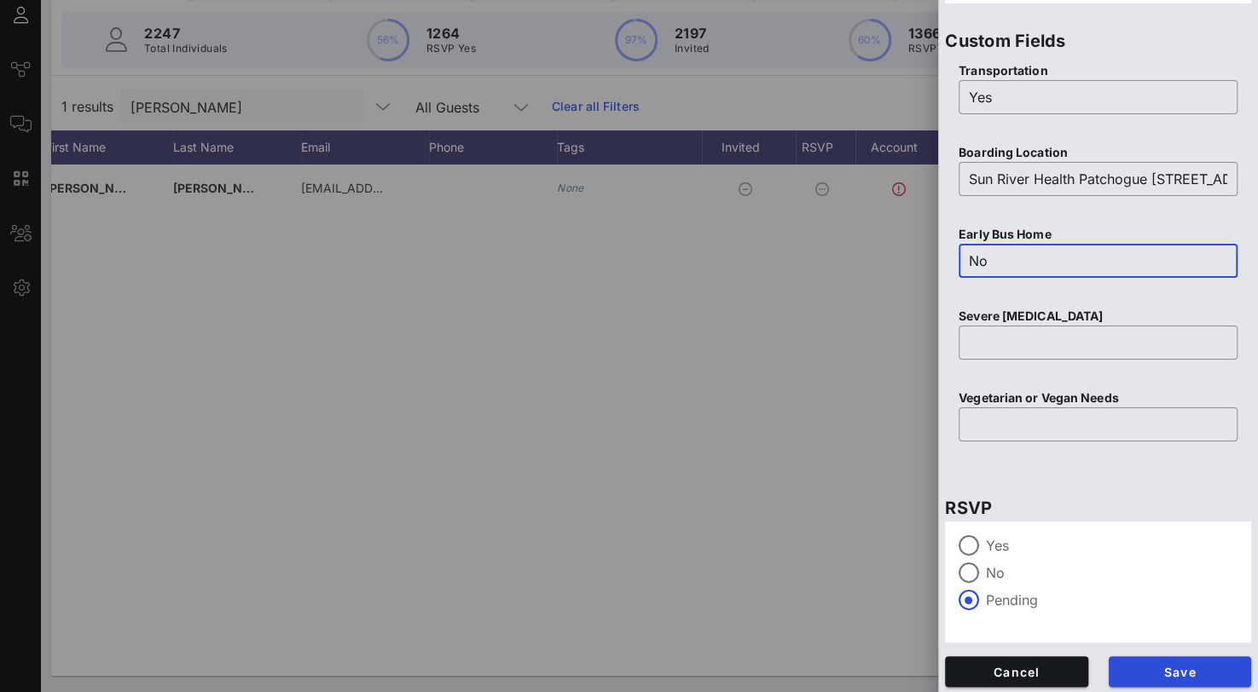
scroll to position [685, 0]
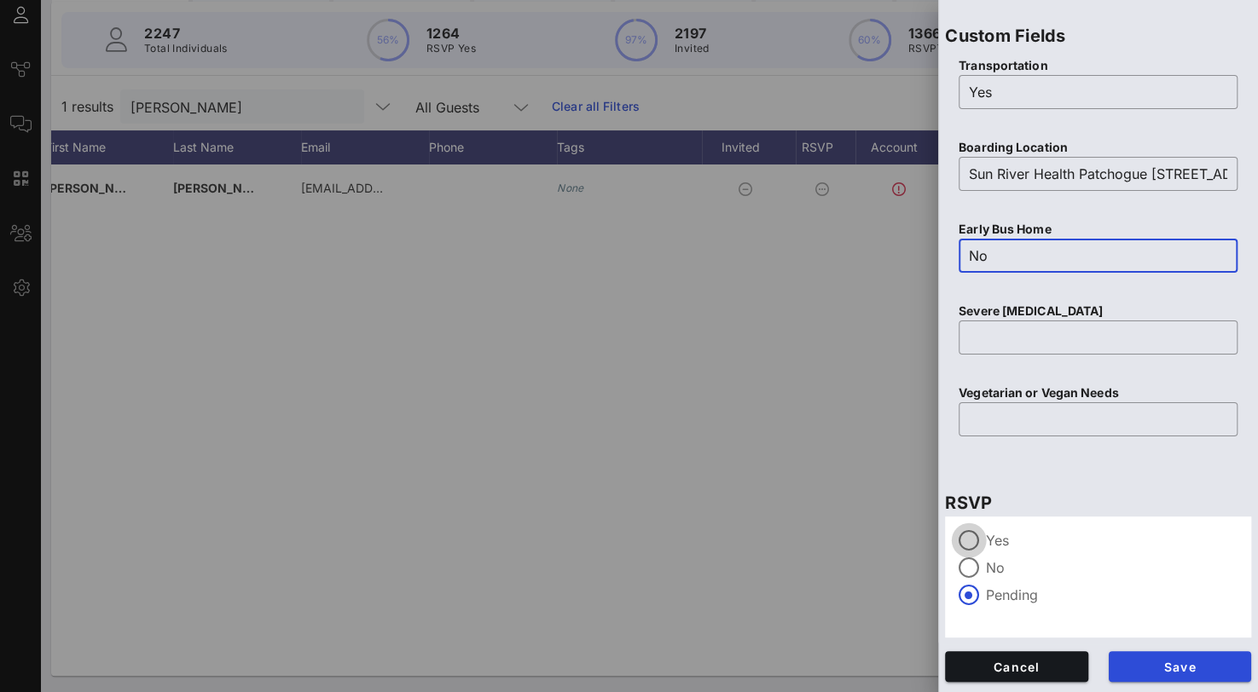
type input "No"
click at [975, 541] on div at bounding box center [968, 540] width 29 height 29
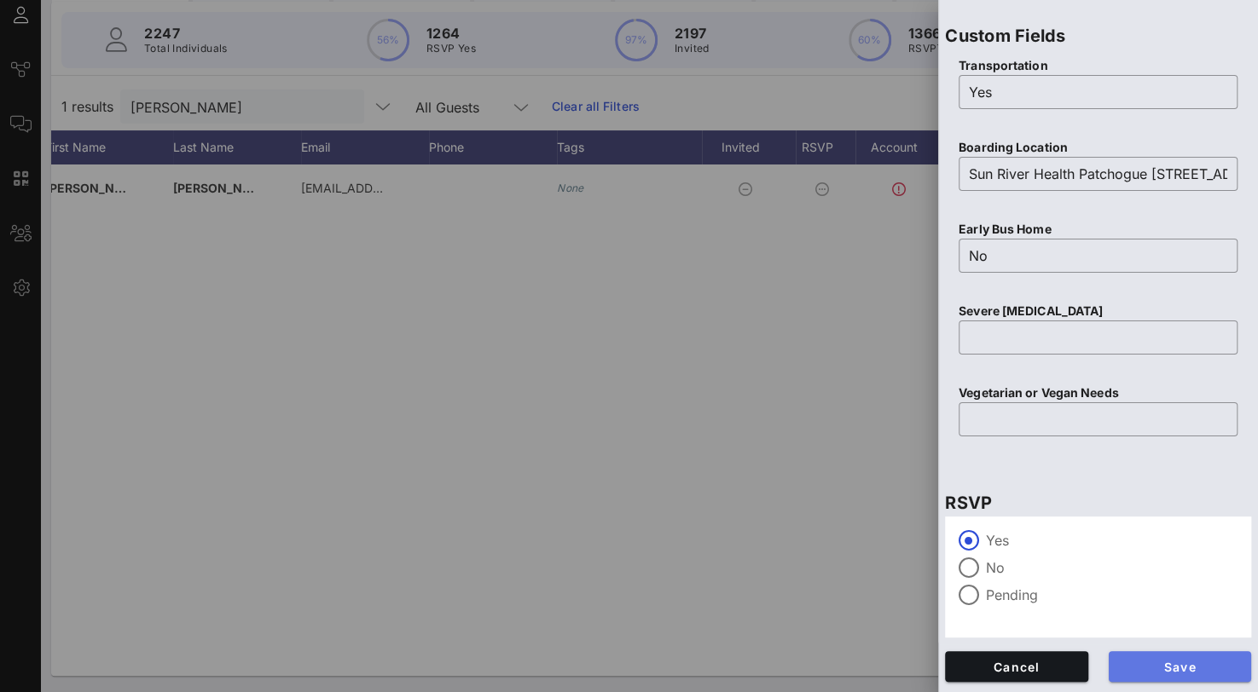
click at [1159, 674] on button "Save" at bounding box center [1179, 666] width 143 height 31
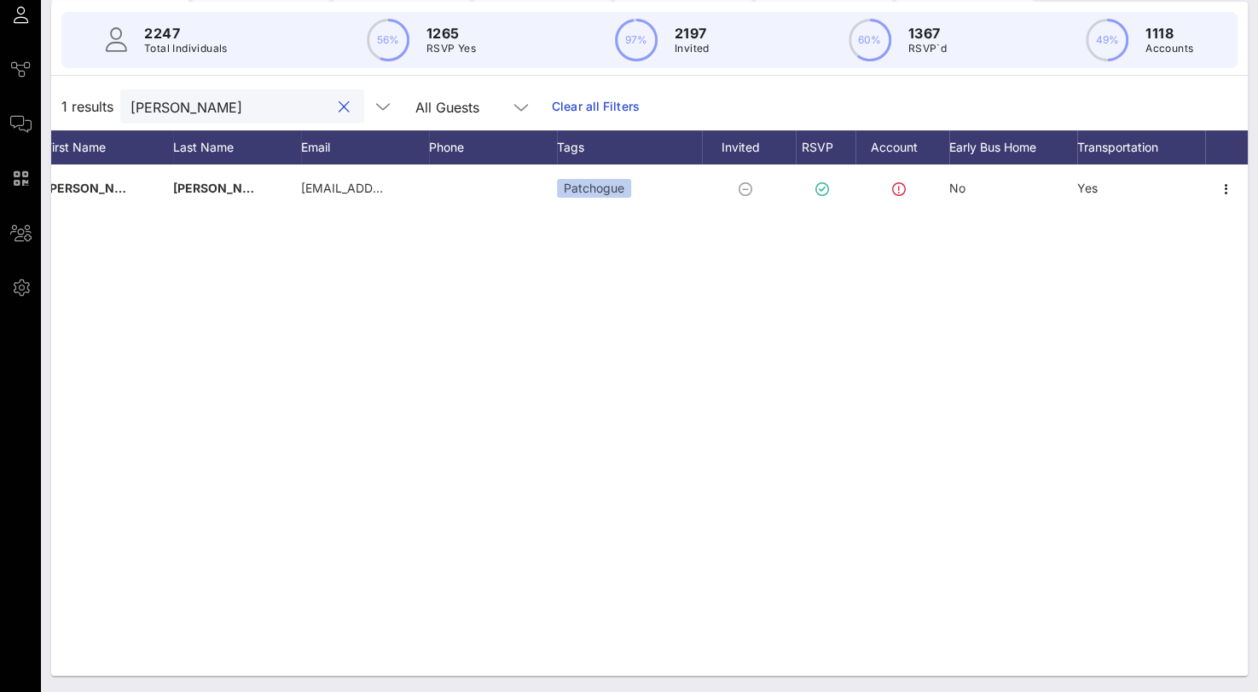
drag, startPoint x: 199, startPoint y: 110, endPoint x: 42, endPoint y: 107, distance: 156.9
click at [42, 107] on div "Individuals Custom Seating Check-In Transportation Dietary YES Rsvps Add Guests…" at bounding box center [649, 316] width 1217 height 753
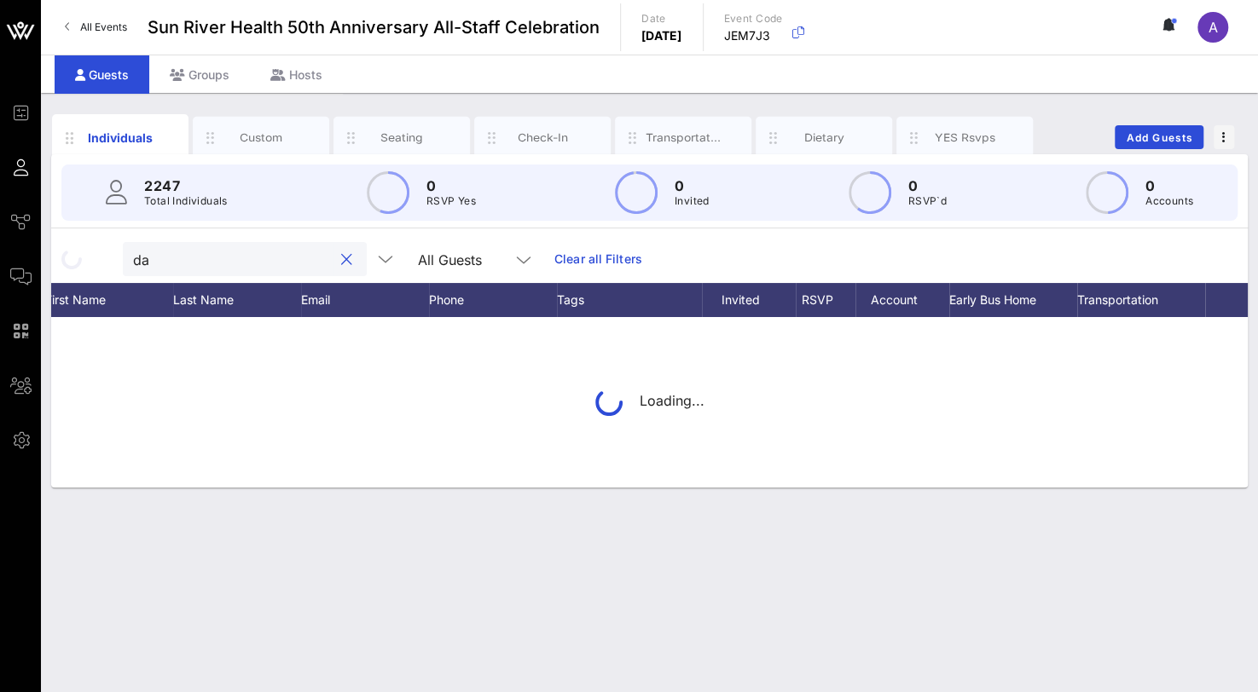
scroll to position [0, 0]
type input "d"
type input "y"
type input "h"
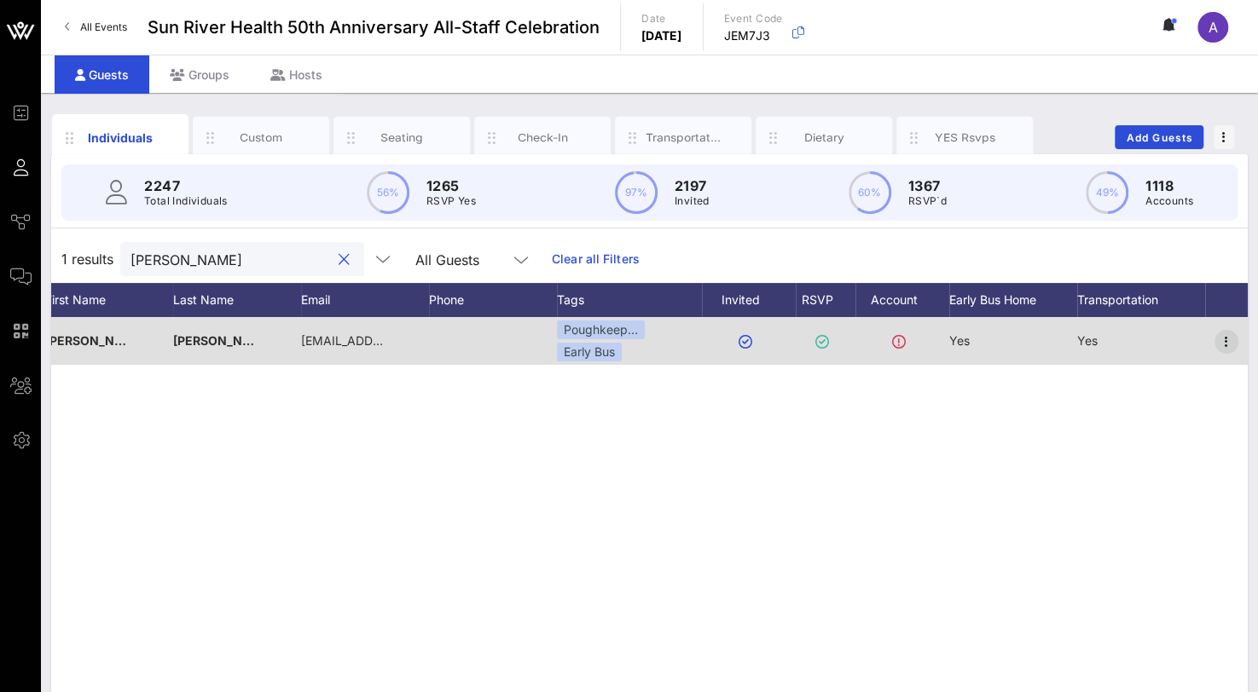
type input "[PERSON_NAME]"
click at [1231, 338] on icon "button" at bounding box center [1226, 342] width 20 height 20
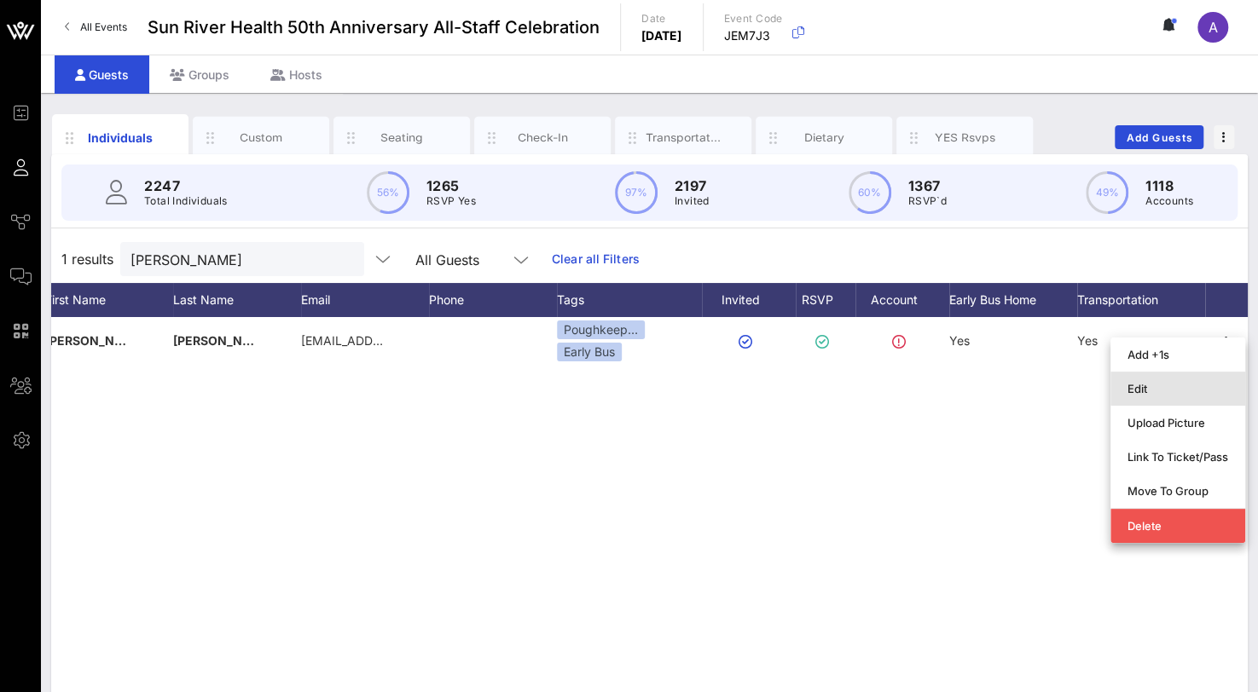
click at [1154, 380] on div "Edit" at bounding box center [1177, 388] width 101 height 27
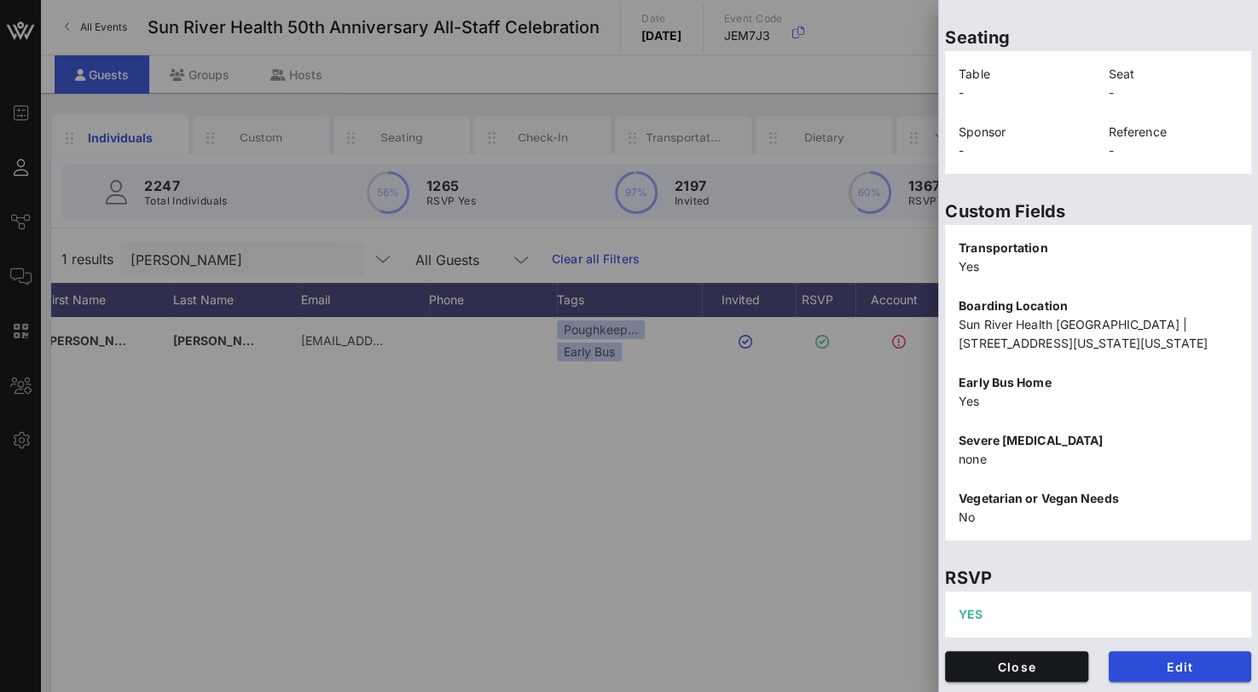
scroll to position [401, 0]
click at [1154, 664] on span "Edit" at bounding box center [1180, 667] width 116 height 14
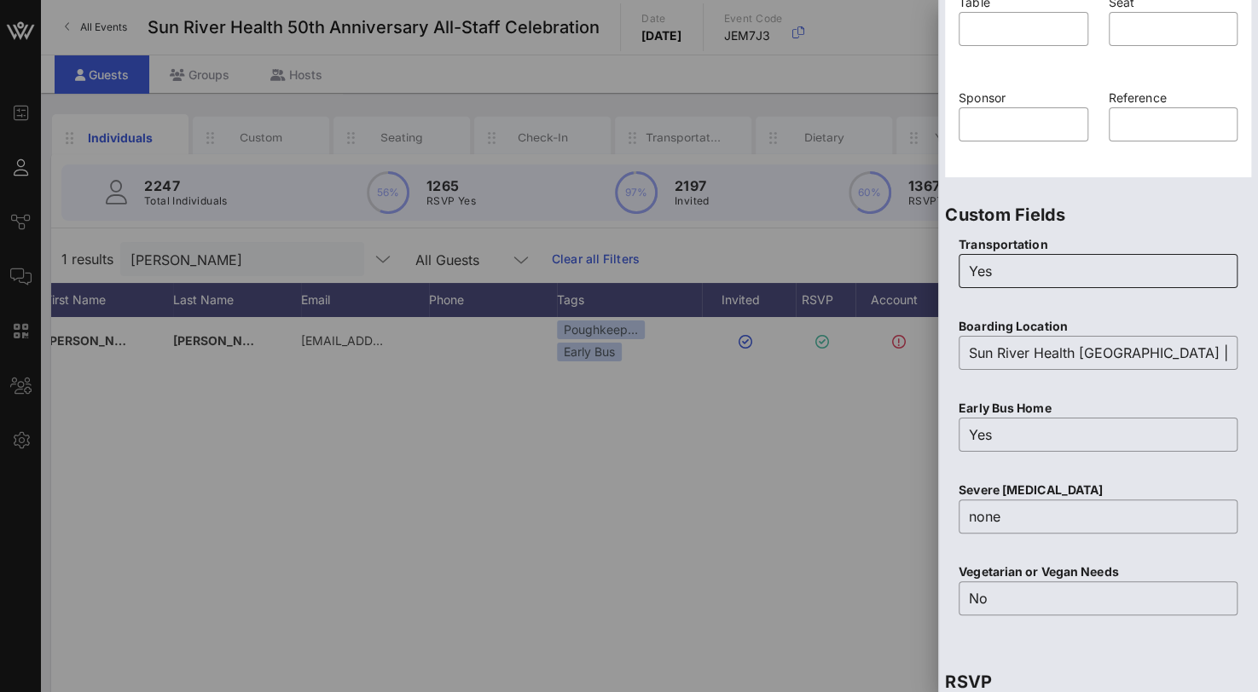
scroll to position [571, 0]
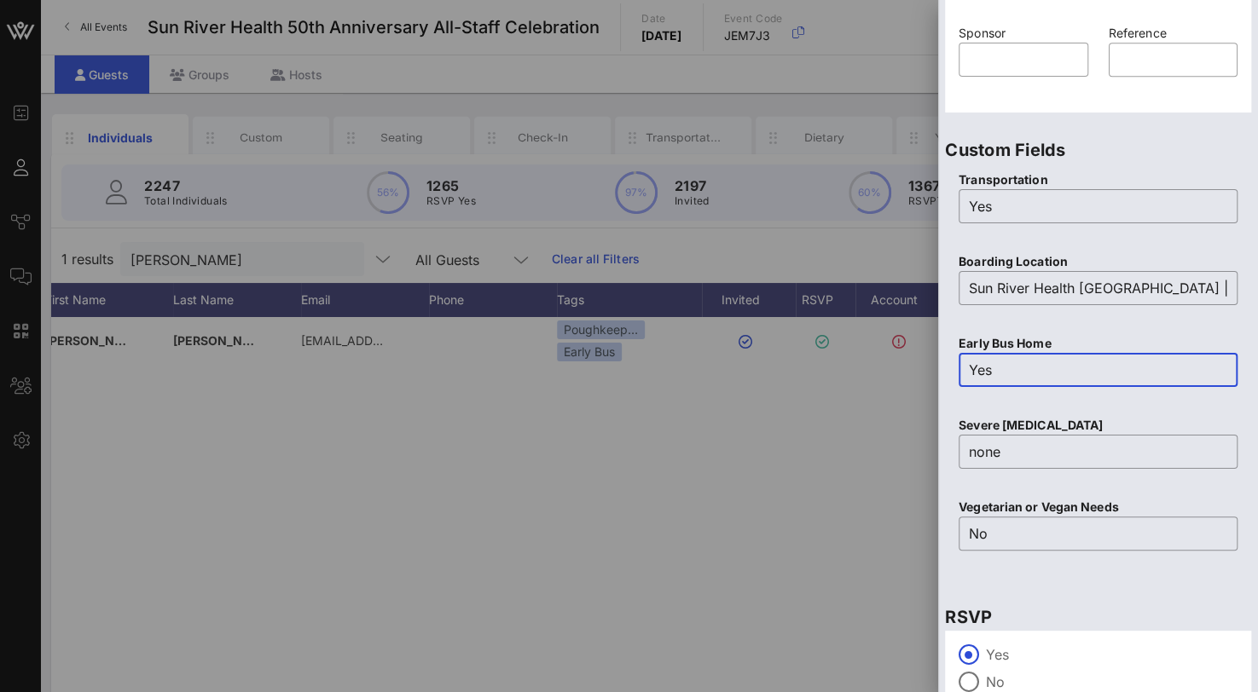
drag, startPoint x: 1008, startPoint y: 370, endPoint x: 960, endPoint y: 366, distance: 47.9
click at [960, 366] on div "​ Yes" at bounding box center [1097, 370] width 279 height 34
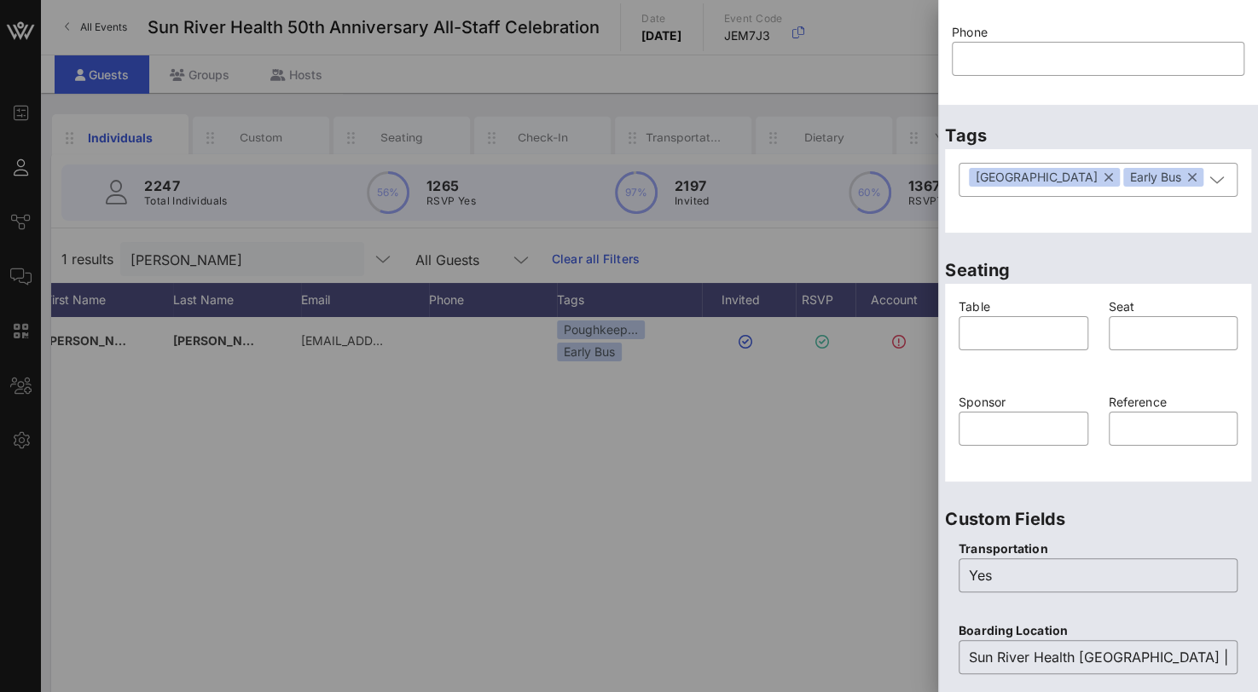
scroll to position [145, 0]
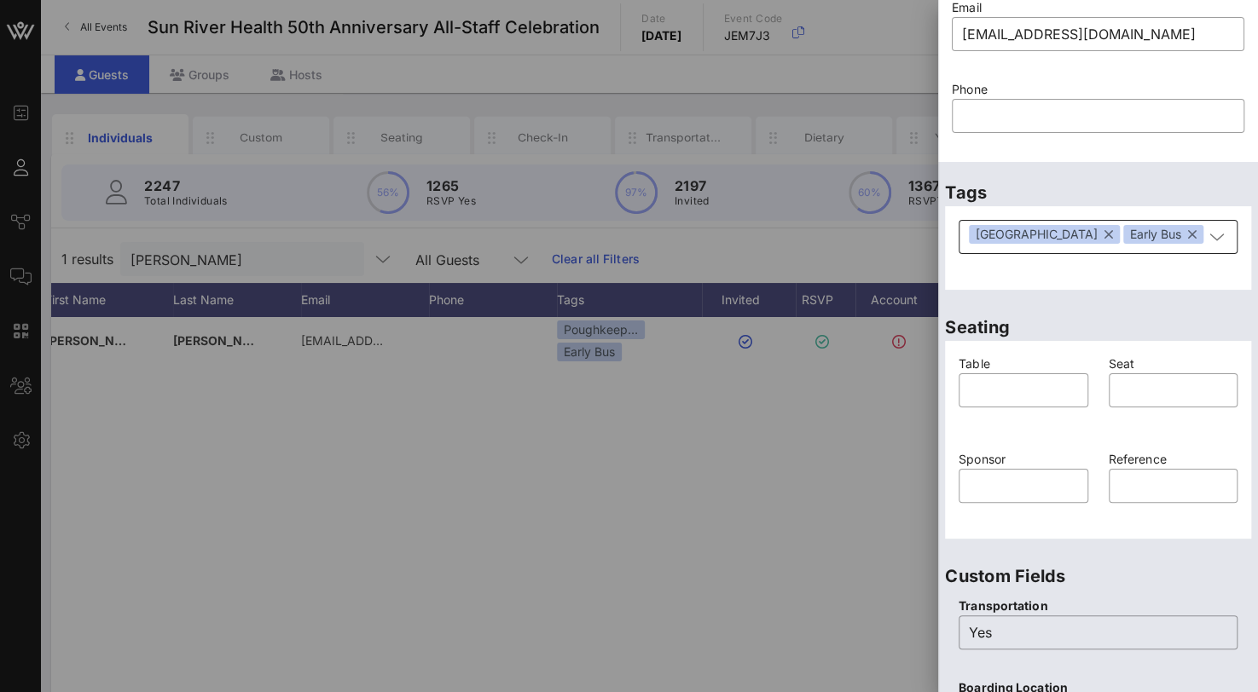
type input "No"
click at [1188, 239] on button "button" at bounding box center [1192, 234] width 9 height 19
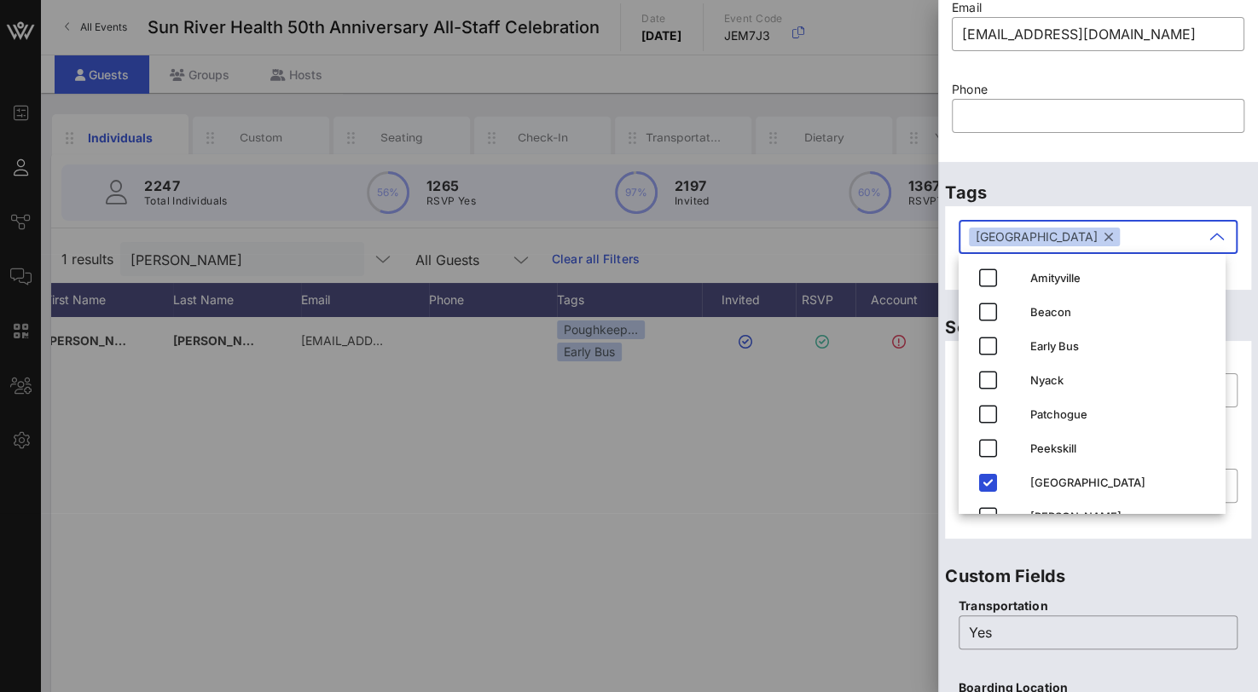
click at [1164, 190] on p "Tags" at bounding box center [1098, 192] width 306 height 27
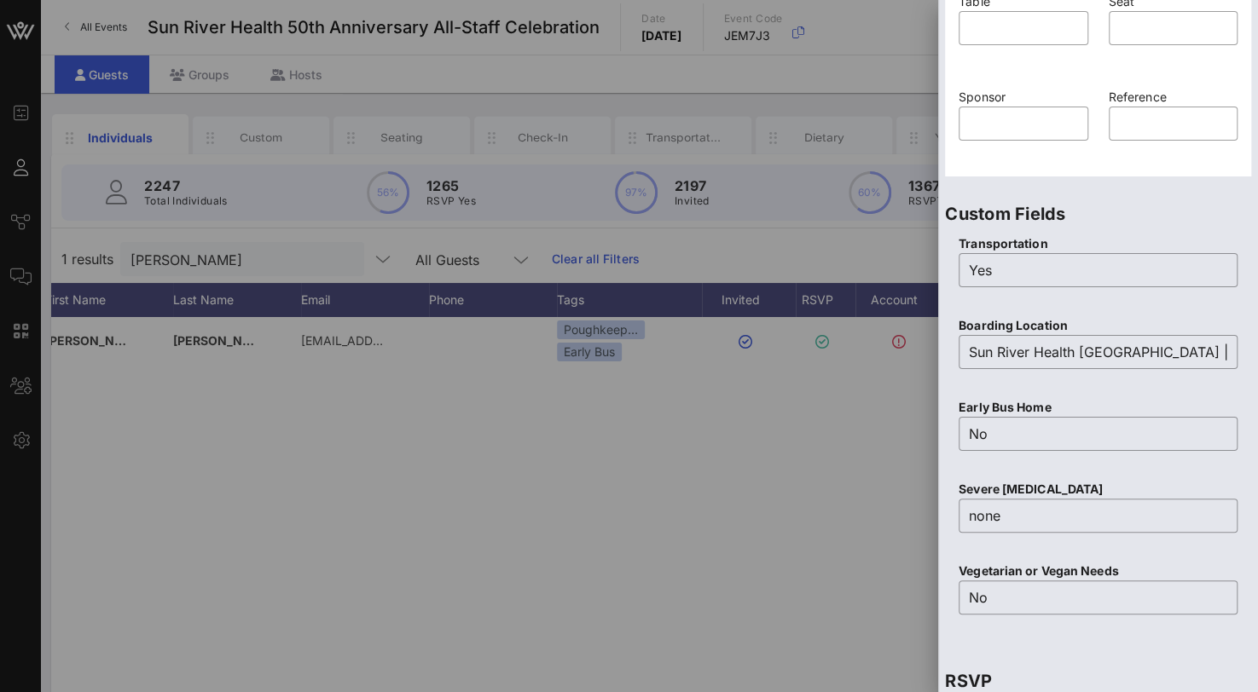
scroll to position [685, 0]
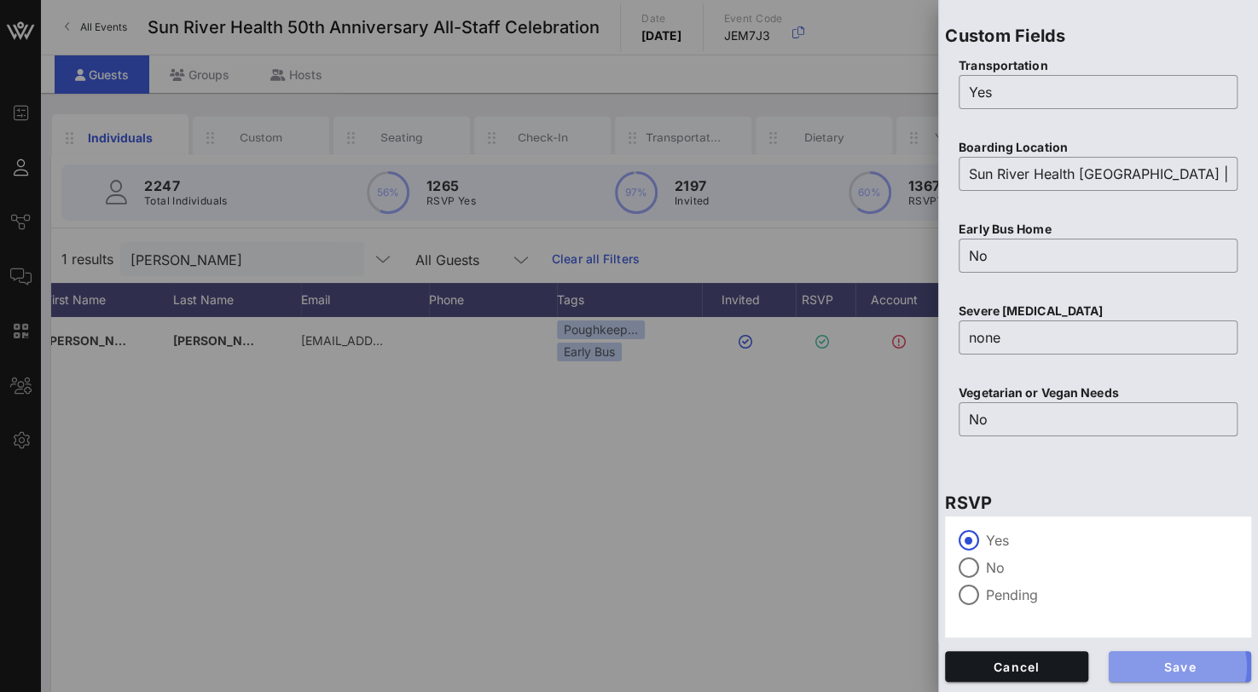
click at [1165, 671] on span "Save" at bounding box center [1180, 667] width 116 height 14
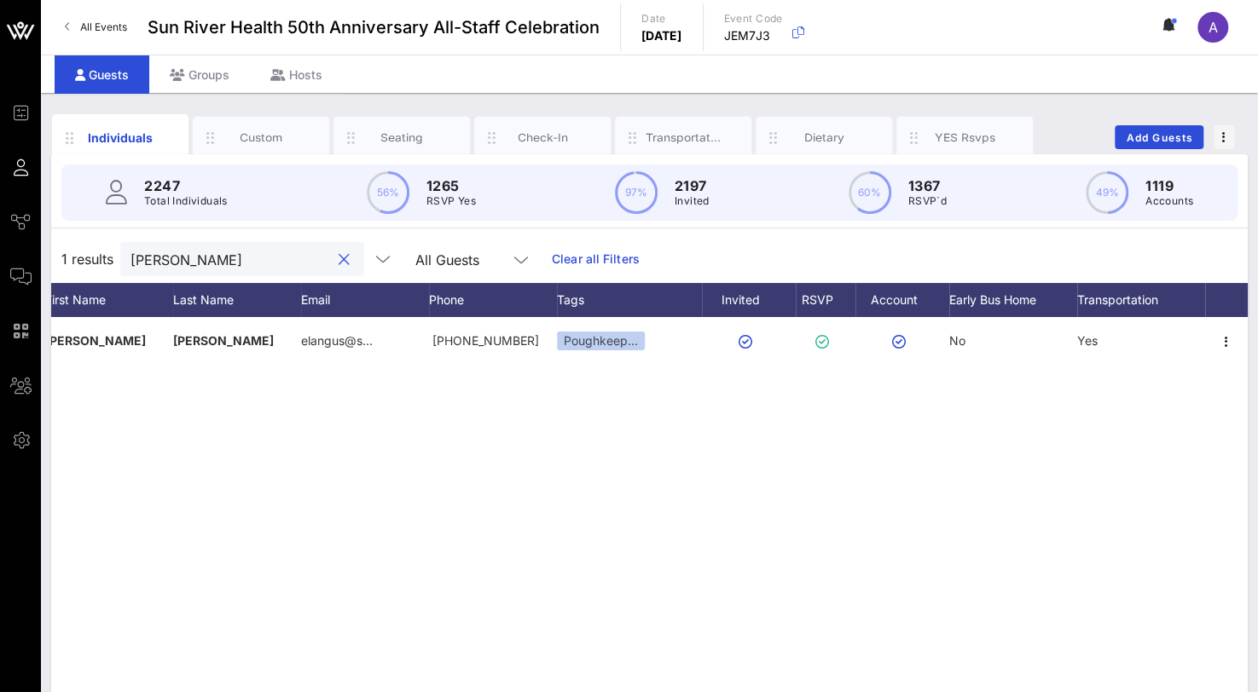
drag, startPoint x: 185, startPoint y: 258, endPoint x: 112, endPoint y: 246, distance: 74.3
click at [112, 246] on div "1 results [PERSON_NAME] All Guests Clear all Filters" at bounding box center [649, 259] width 1196 height 48
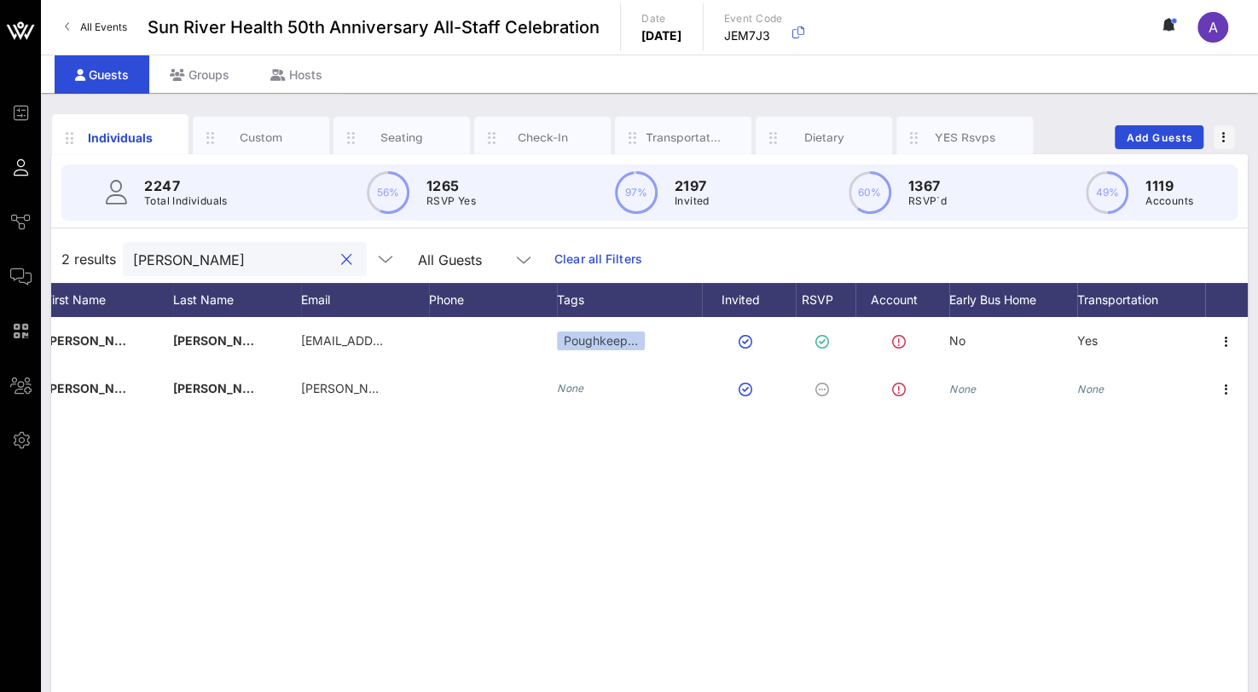
drag, startPoint x: 217, startPoint y: 263, endPoint x: 80, endPoint y: 260, distance: 136.5
click at [80, 260] on div "2 results [PERSON_NAME] m All Guests Clear all Filters" at bounding box center [649, 259] width 1196 height 48
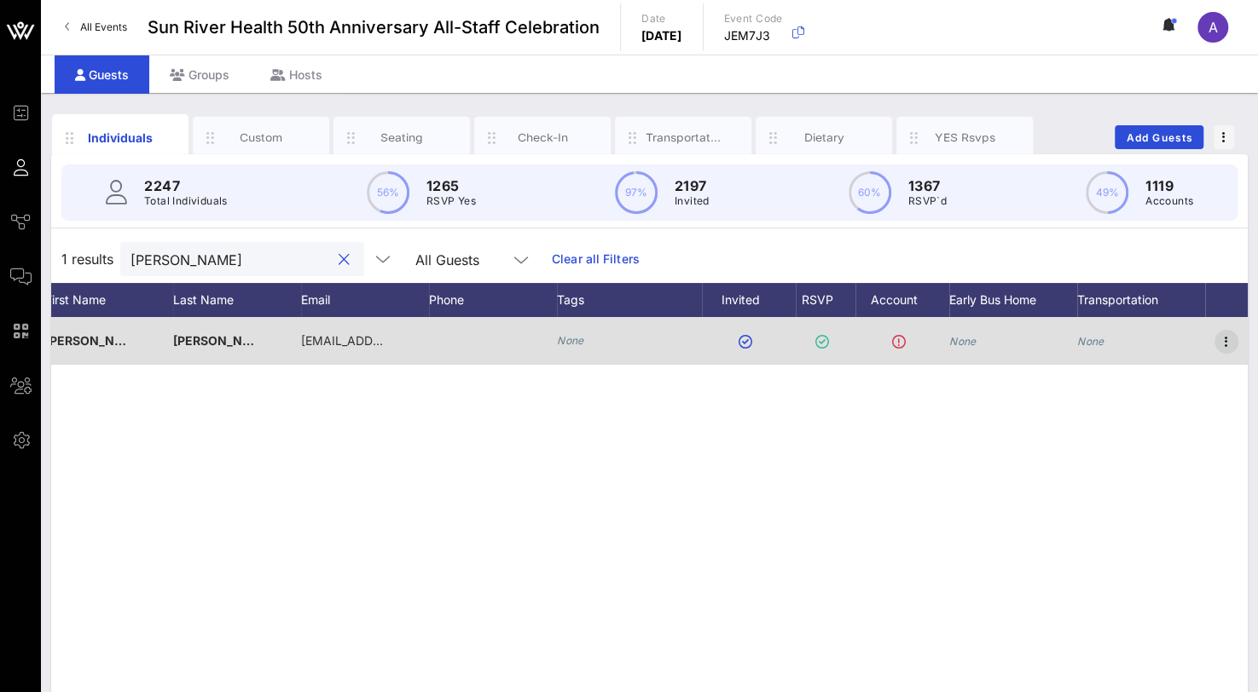
type input "[PERSON_NAME]"
click at [1224, 337] on icon "button" at bounding box center [1226, 342] width 20 height 20
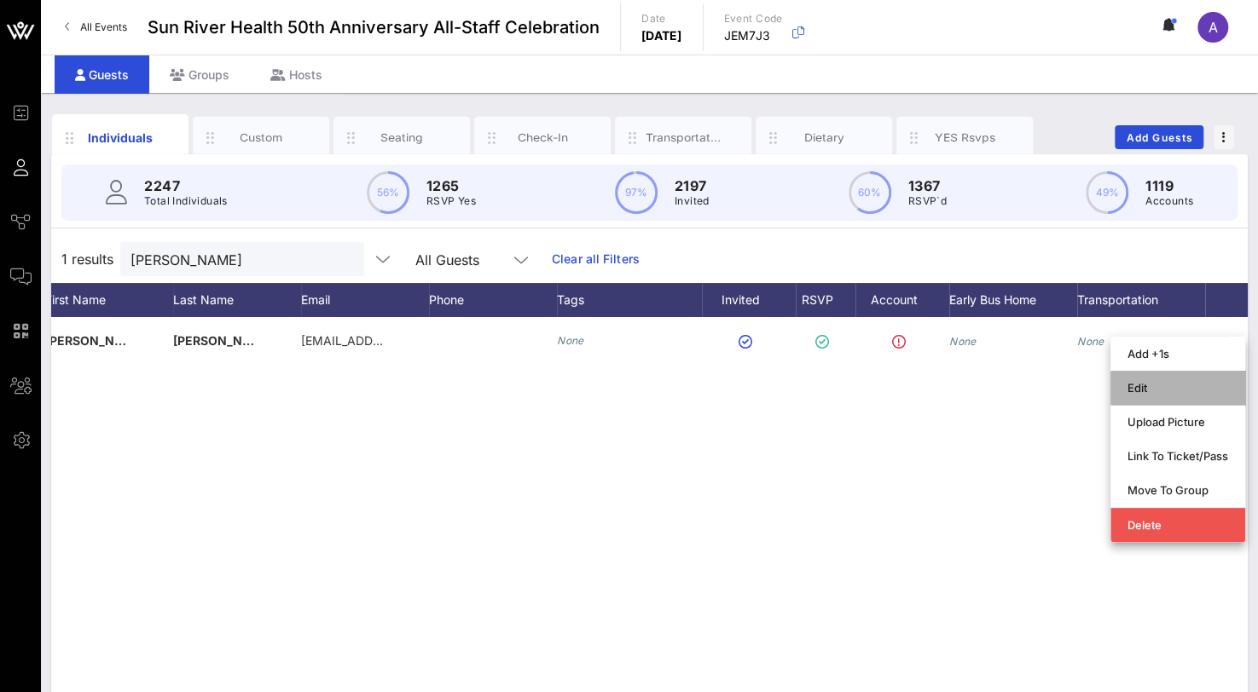
click at [1160, 392] on div "Edit" at bounding box center [1177, 388] width 101 height 14
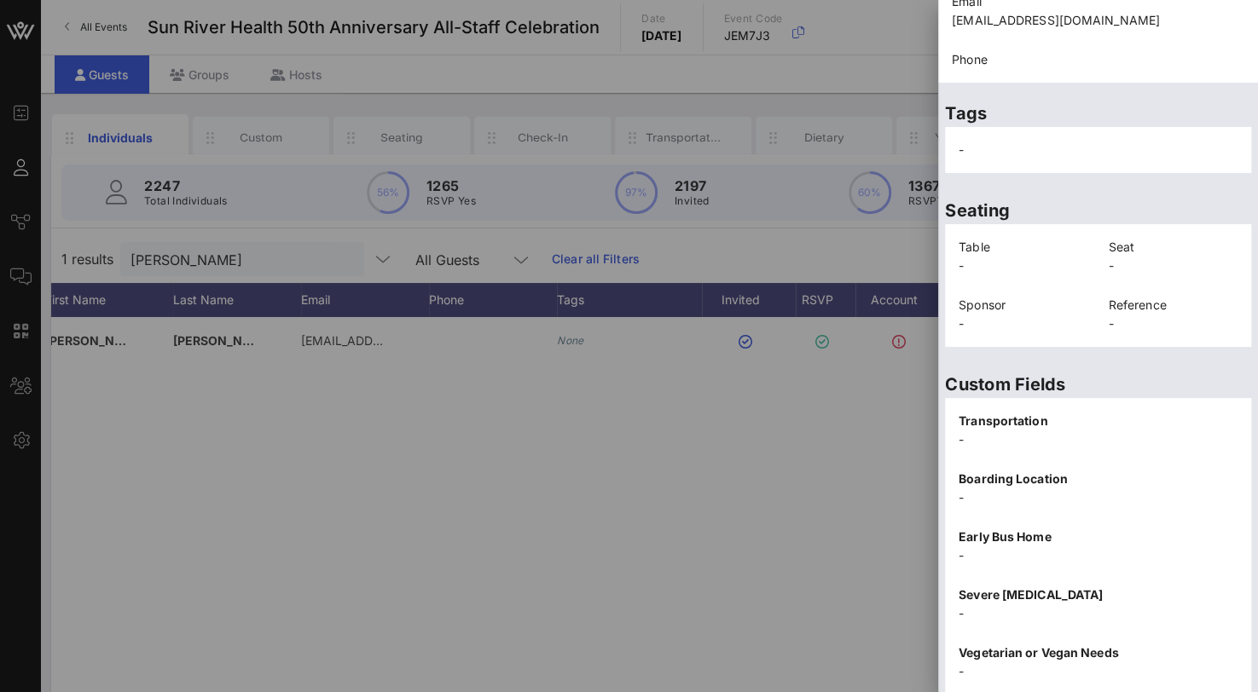
scroll to position [363, 0]
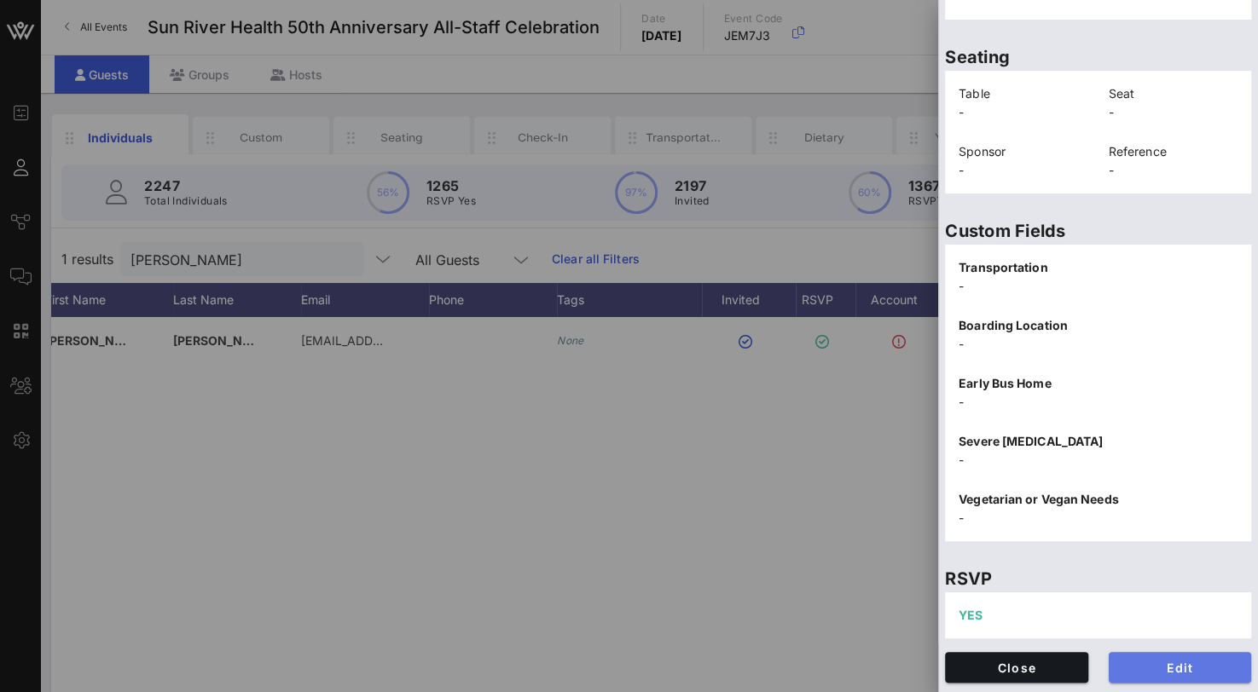
click at [1144, 657] on button "Edit" at bounding box center [1179, 667] width 143 height 31
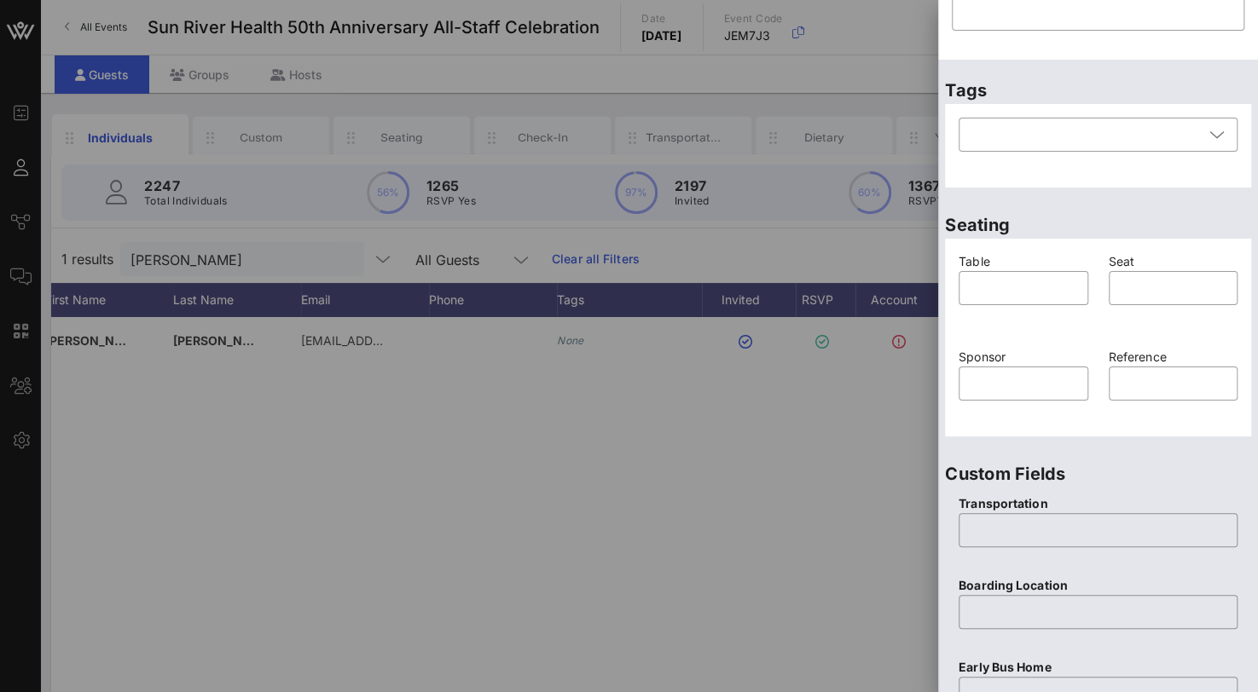
scroll to position [193, 0]
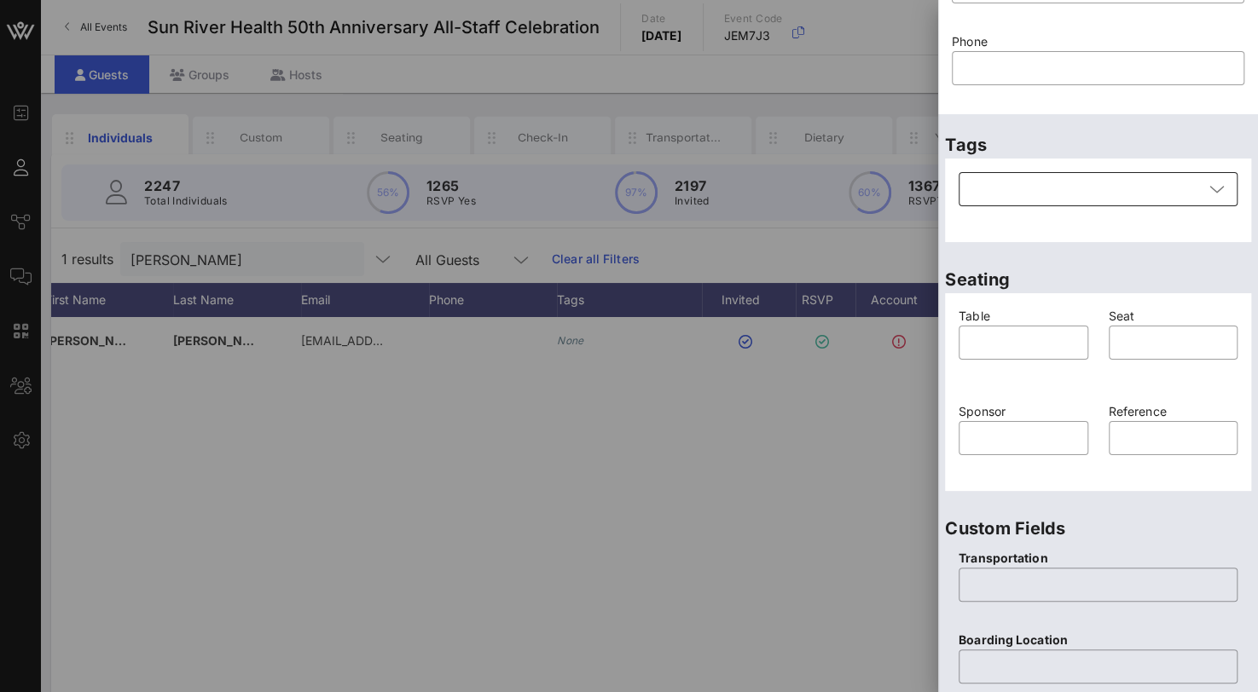
click at [1015, 190] on div at bounding box center [1086, 189] width 234 height 34
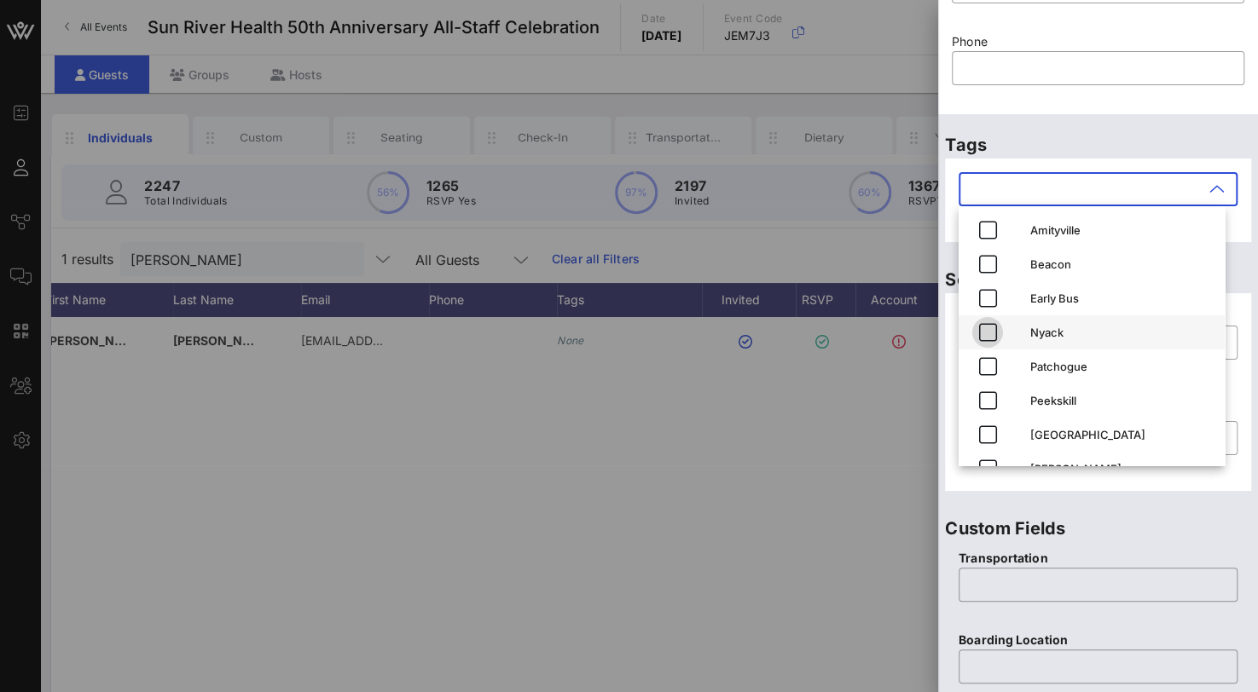
click at [991, 332] on icon "button" at bounding box center [987, 332] width 20 height 20
click at [972, 576] on input "text" at bounding box center [1098, 584] width 258 height 27
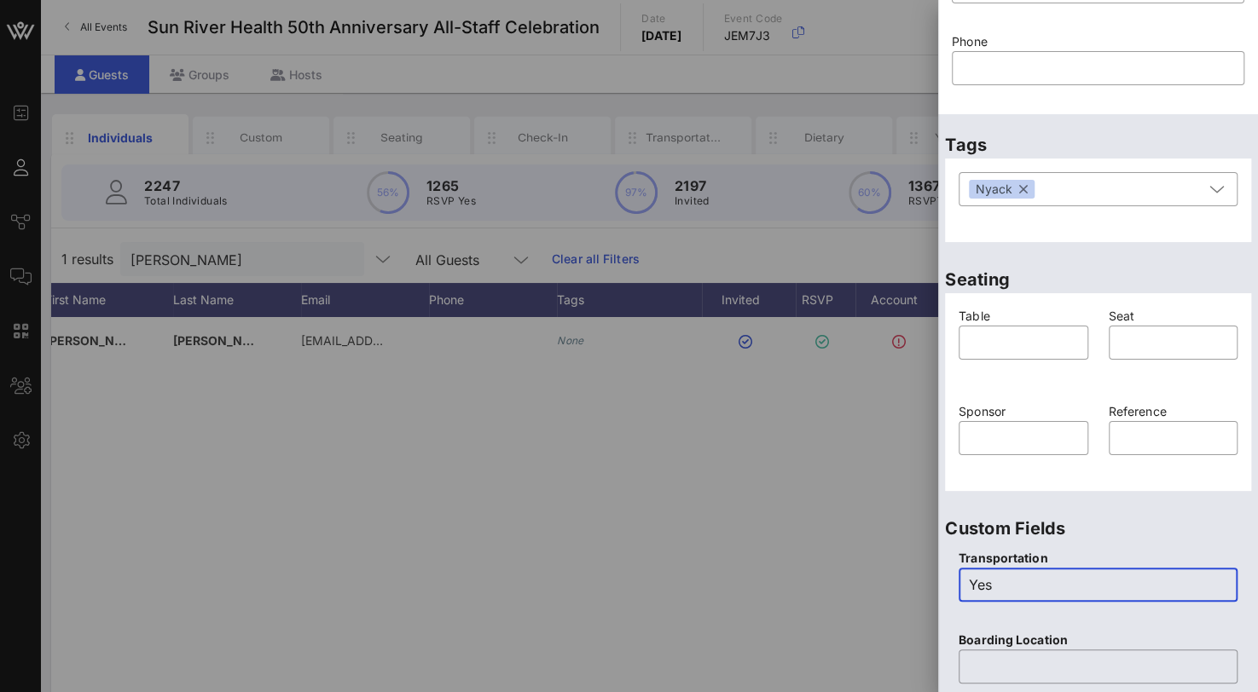
type input "Yes"
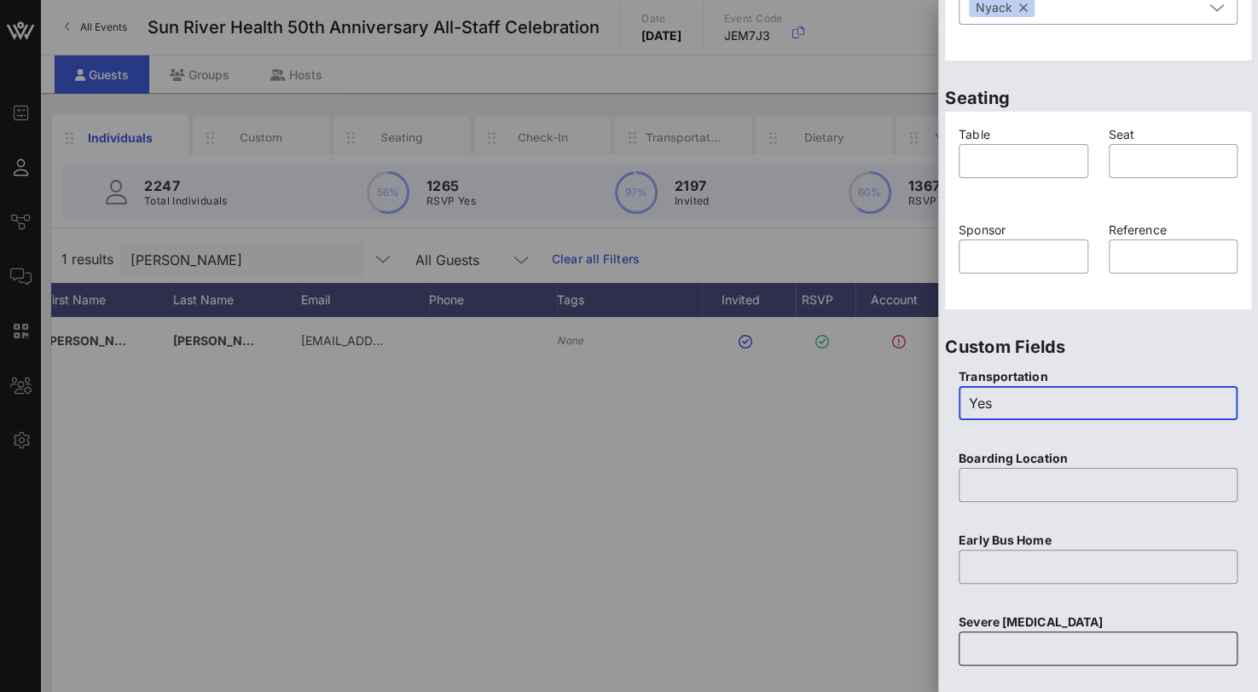
scroll to position [448, 0]
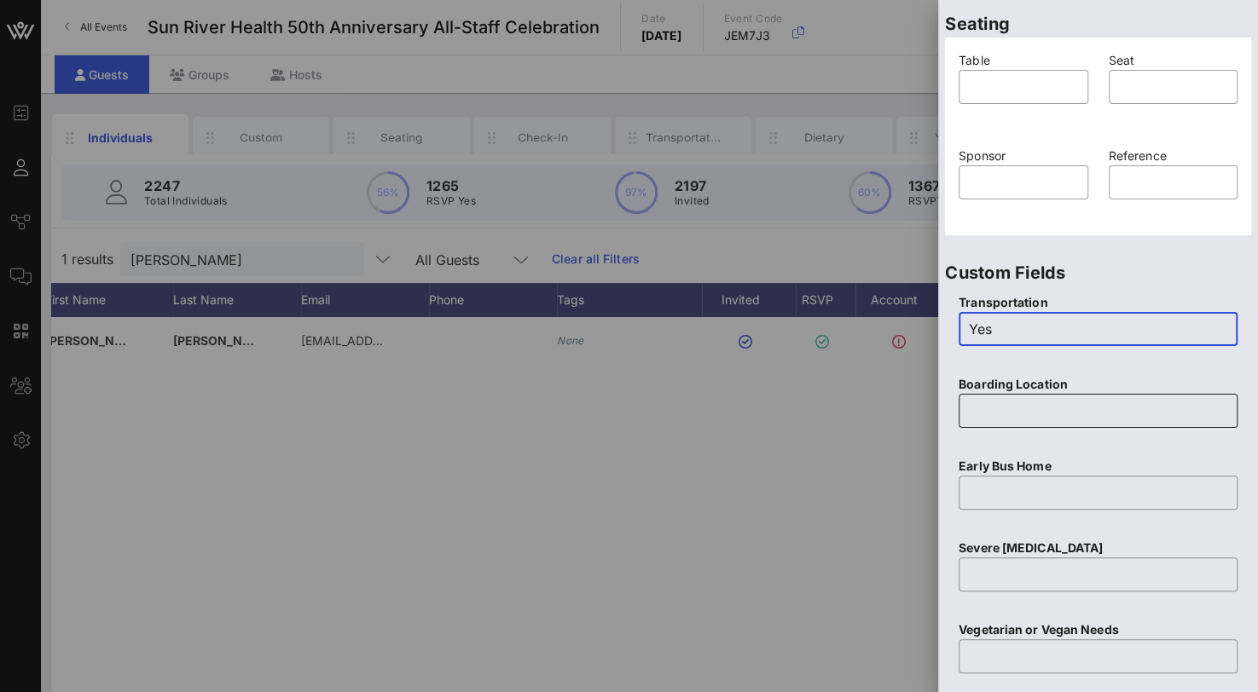
click at [1003, 406] on input "text" at bounding box center [1098, 410] width 258 height 27
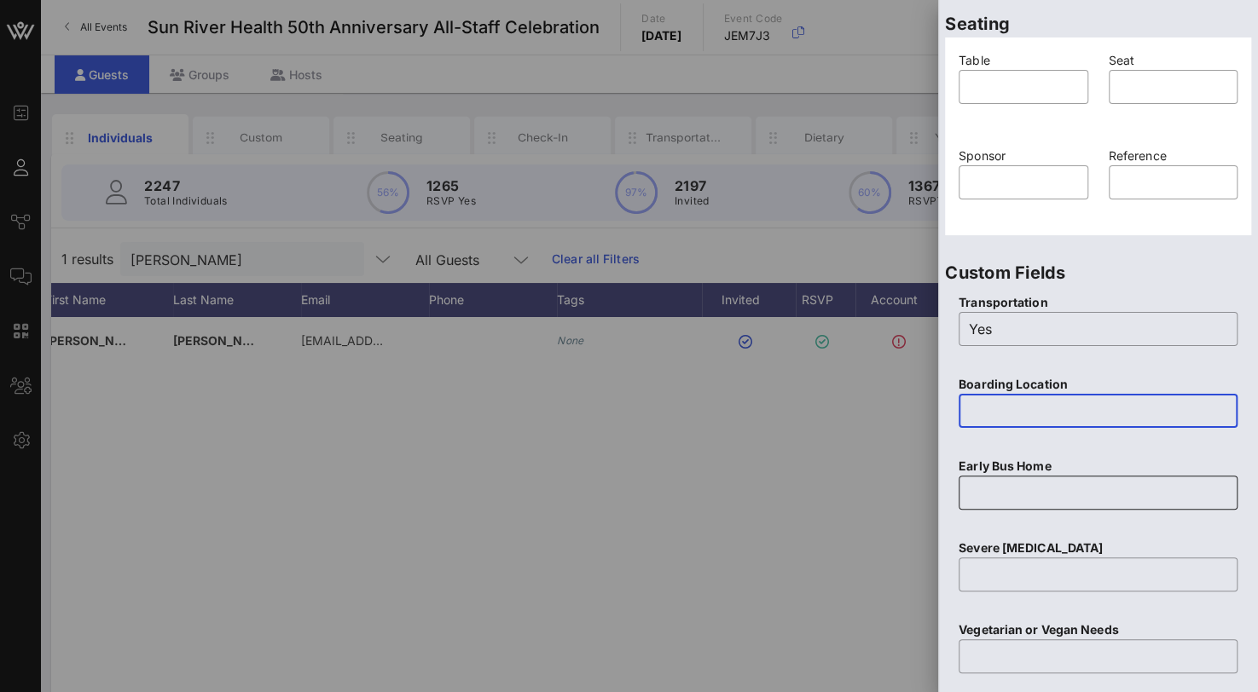
paste input "Sun River Health Nyack [STREET_ADDRESS]"
type input "Sun River Health Nyack [STREET_ADDRESS]"
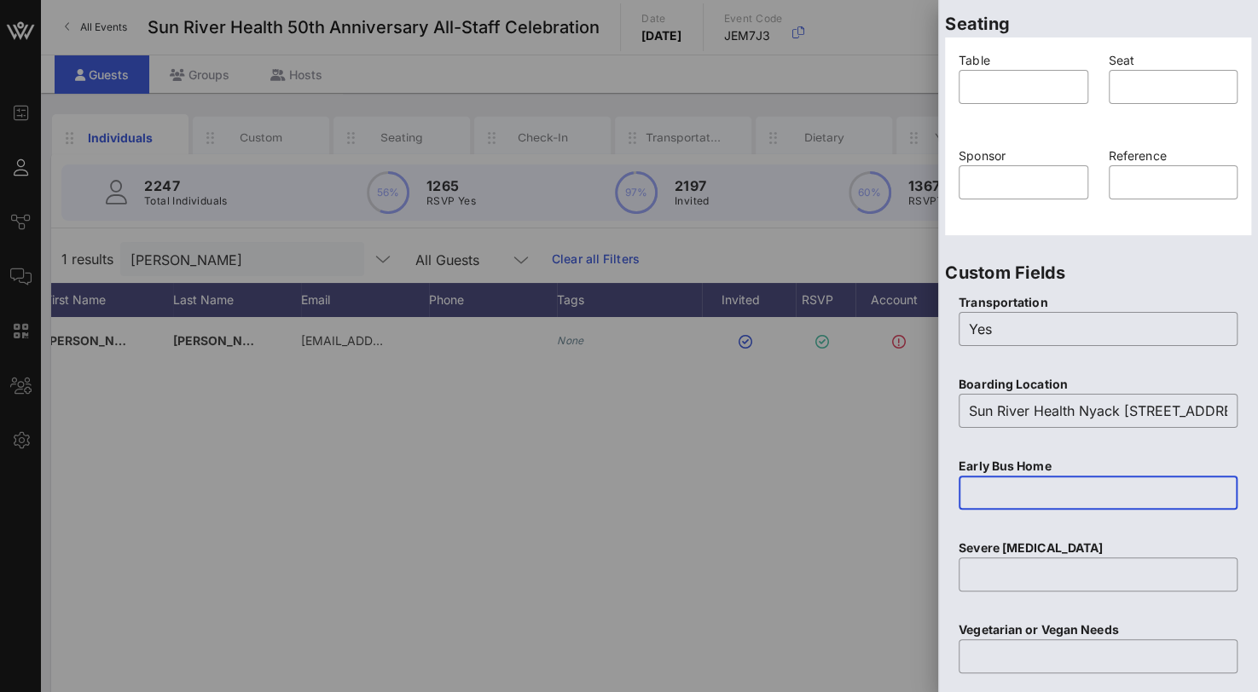
click at [980, 483] on input "text" at bounding box center [1098, 492] width 258 height 27
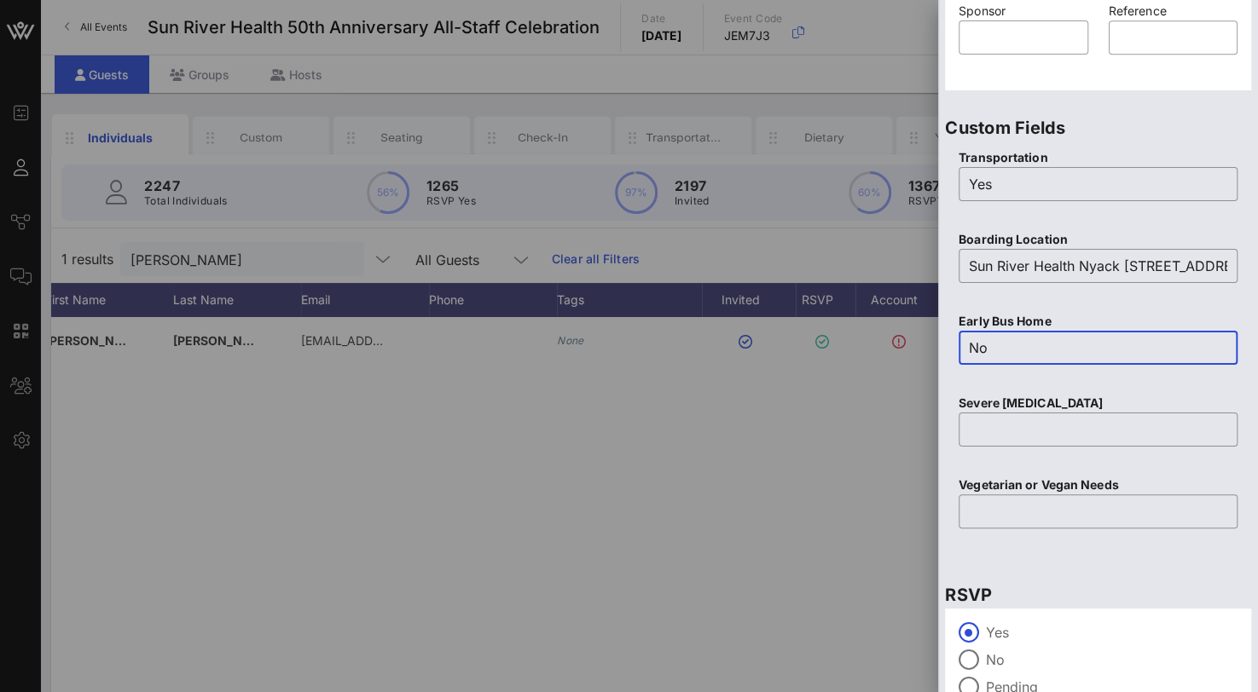
scroll to position [685, 0]
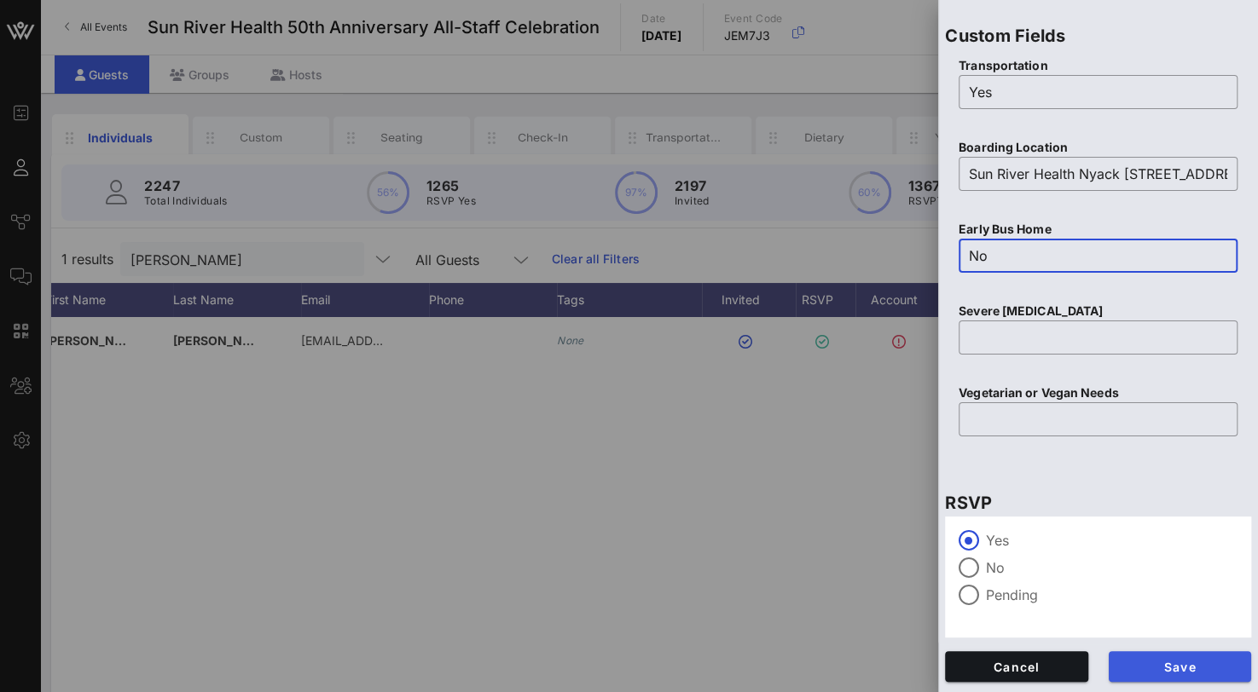
type input "No"
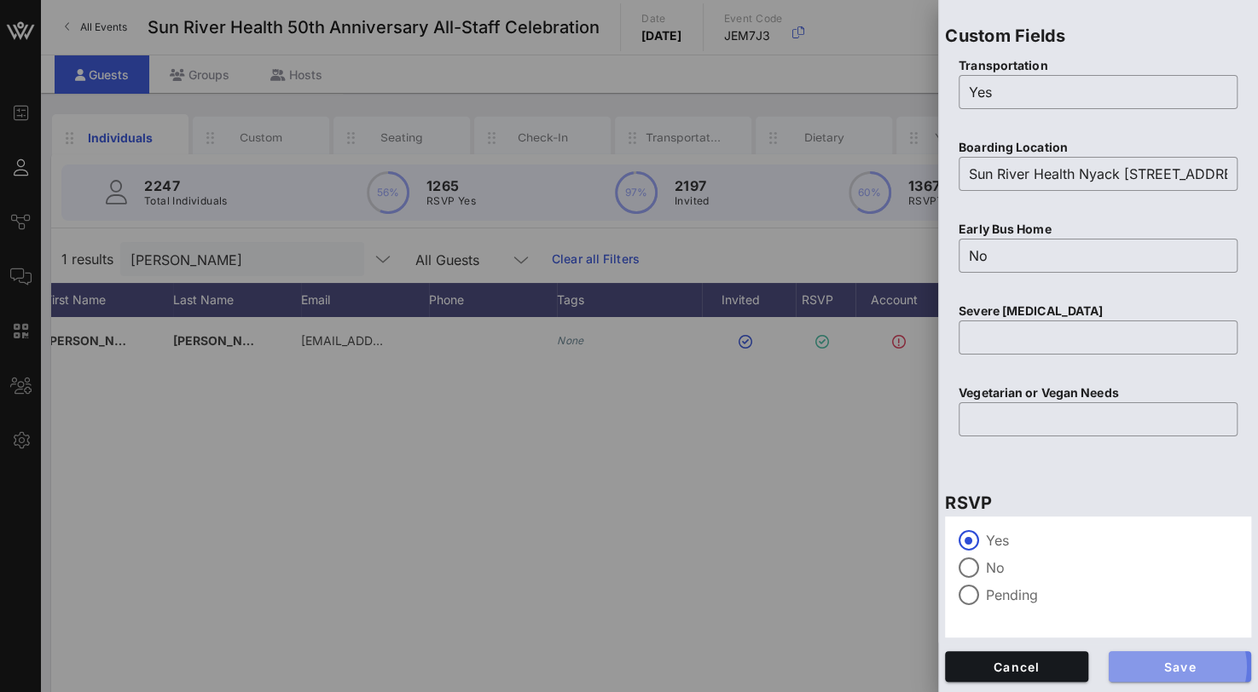
click at [1149, 661] on span "Save" at bounding box center [1180, 667] width 116 height 14
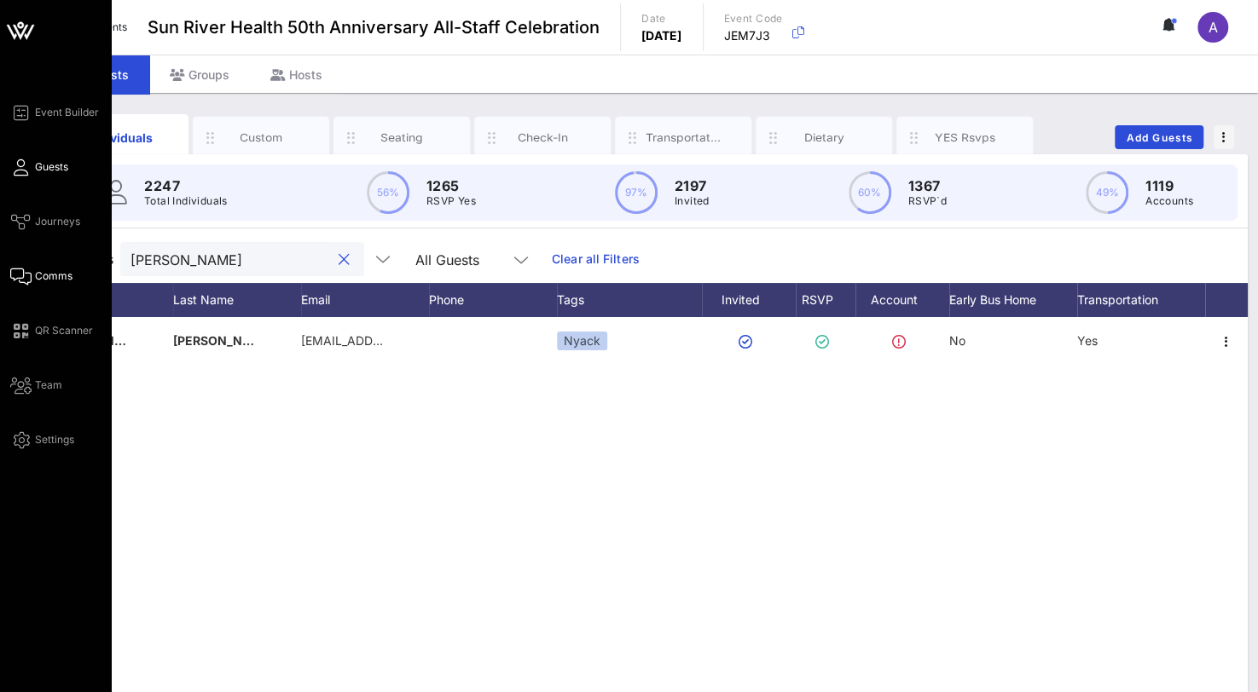
drag, startPoint x: 198, startPoint y: 258, endPoint x: 38, endPoint y: 276, distance: 161.3
click at [38, 275] on div "Event Builder Guests Journeys Comms QR Scanner Team Settings Sun River Health 5…" at bounding box center [629, 423] width 1258 height 846
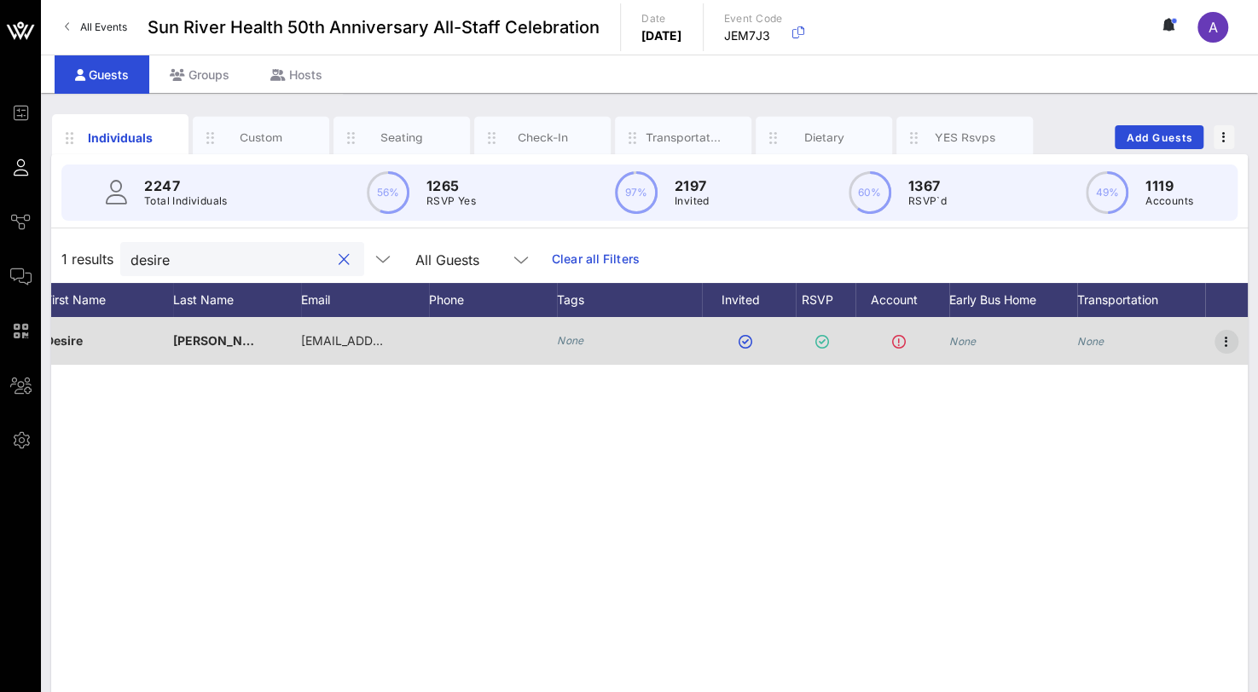
type input "desire"
click at [1226, 334] on icon "button" at bounding box center [1226, 342] width 20 height 20
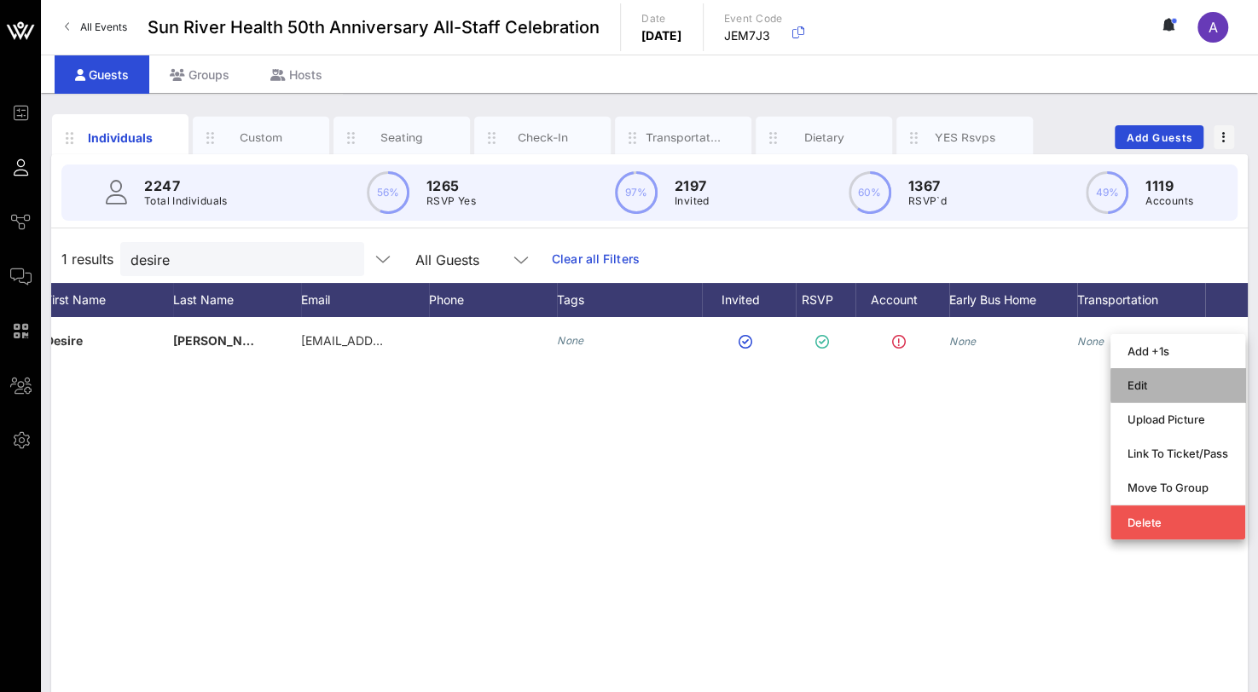
click at [1156, 390] on div "Edit" at bounding box center [1177, 386] width 101 height 14
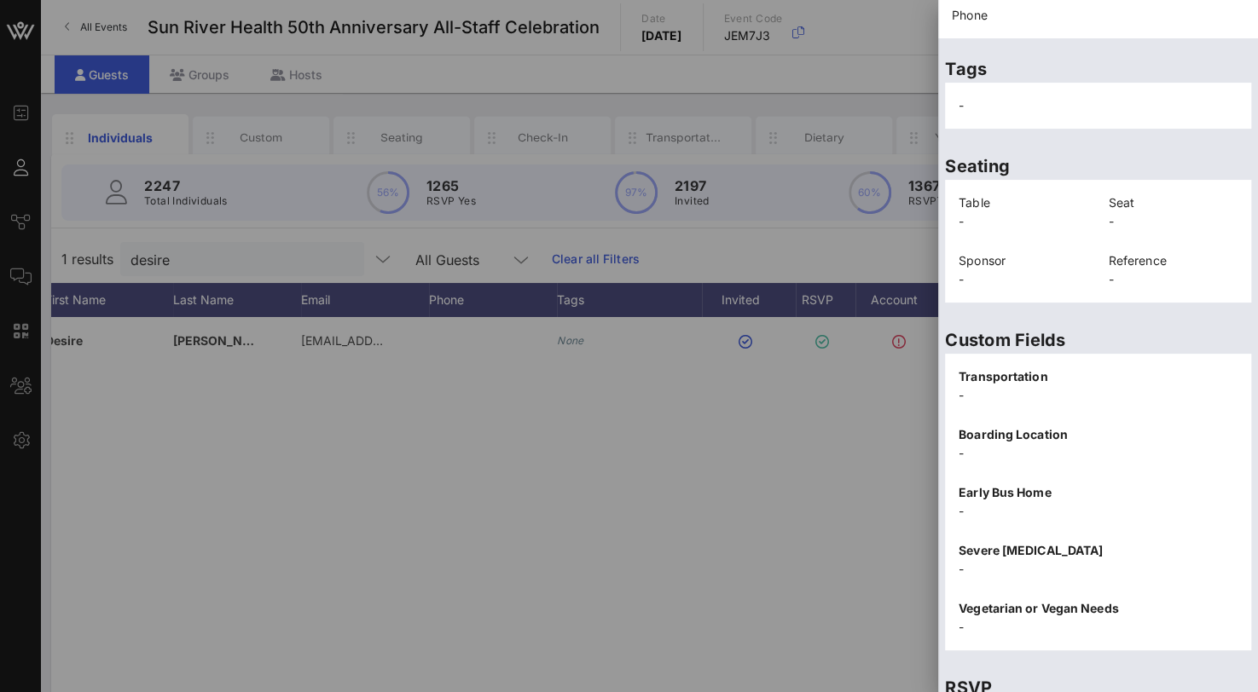
scroll to position [363, 0]
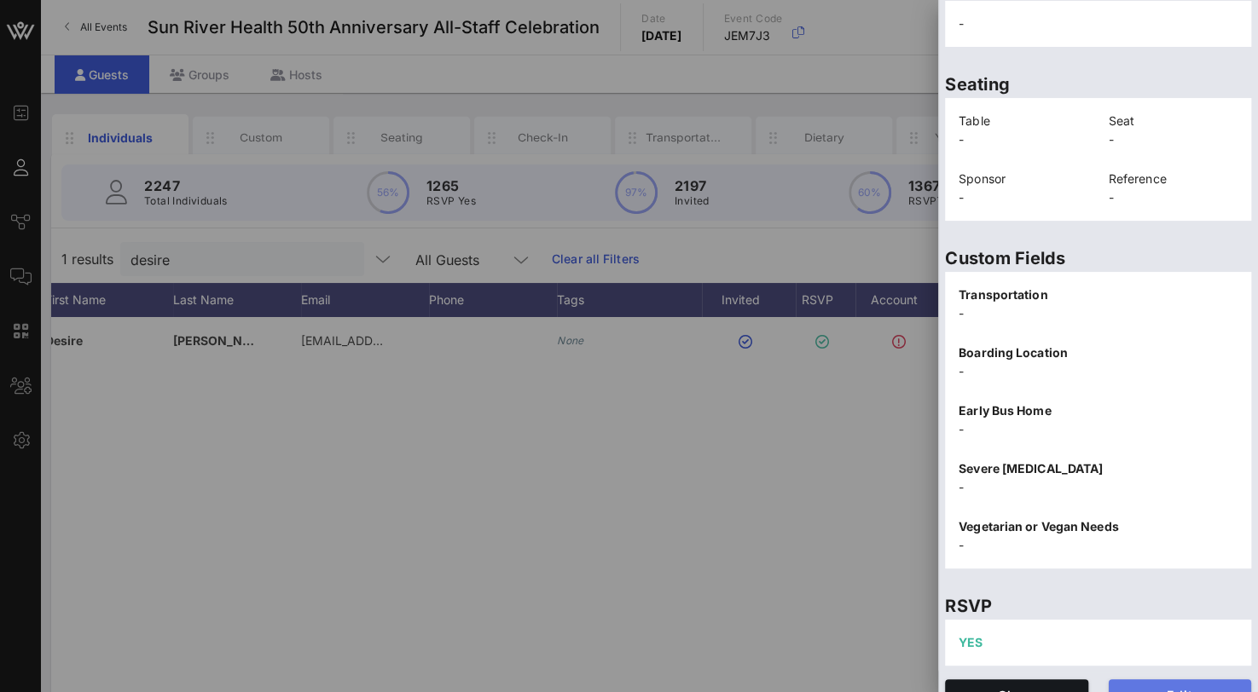
click at [1154, 680] on button "Edit" at bounding box center [1179, 695] width 143 height 31
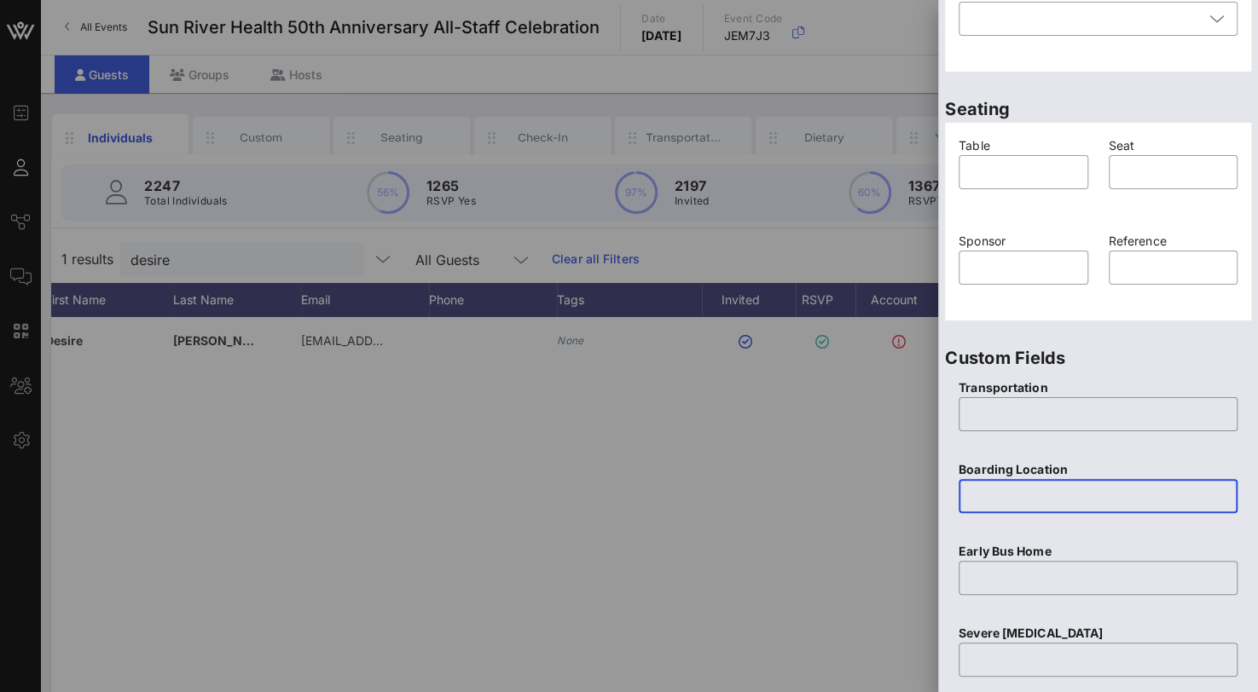
click at [1005, 496] on input "text" at bounding box center [1098, 496] width 258 height 27
paste input "Sun River Health Nyack [STREET_ADDRESS]"
type input "Sun River Health Nyack [STREET_ADDRESS]"
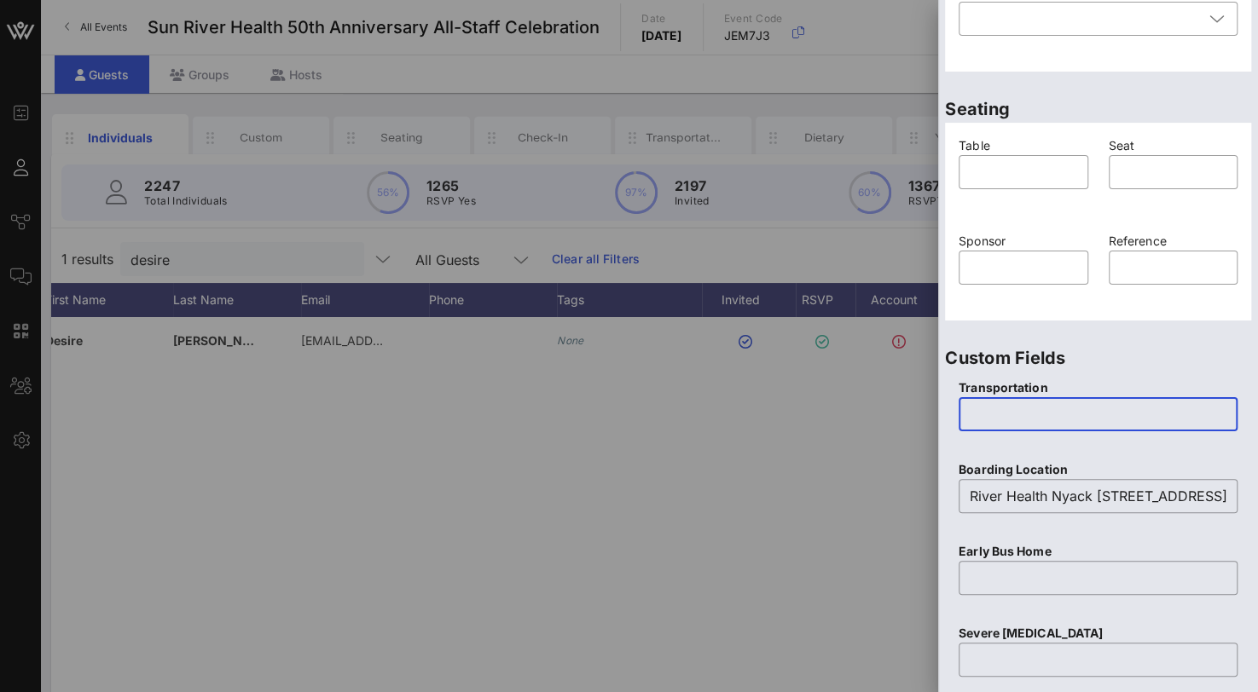
click at [995, 416] on input "text" at bounding box center [1098, 414] width 258 height 27
type input "Yes"
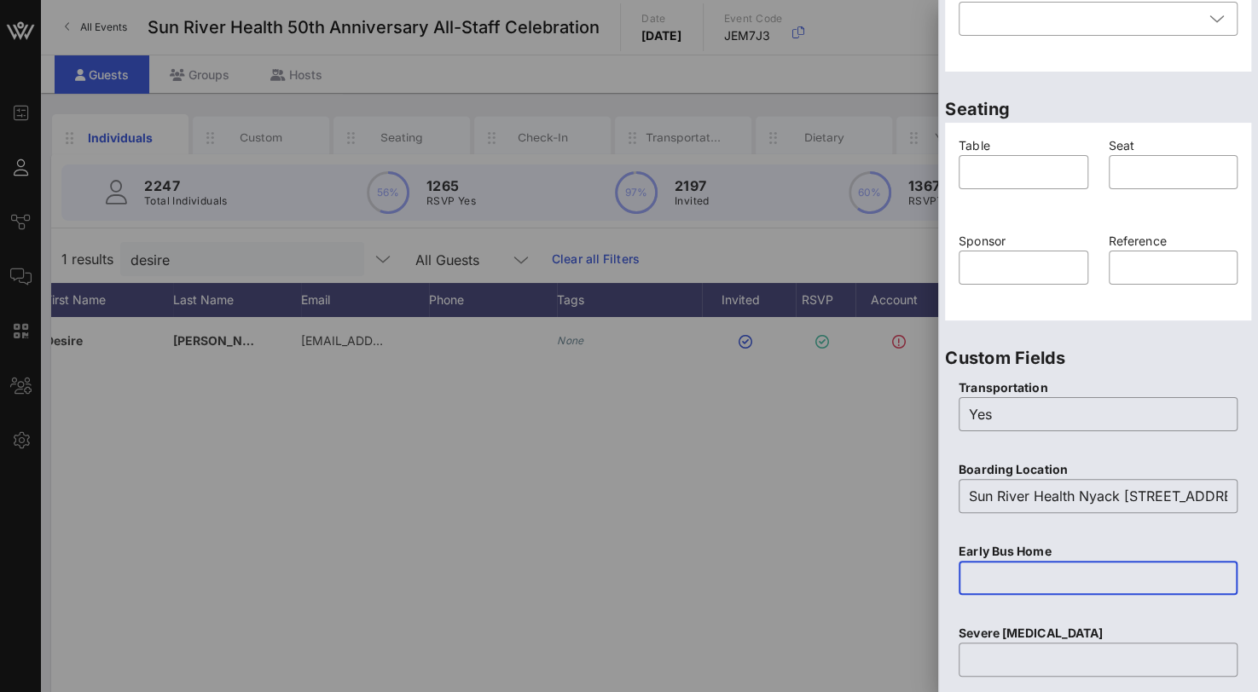
click at [1008, 579] on input "text" at bounding box center [1098, 577] width 258 height 27
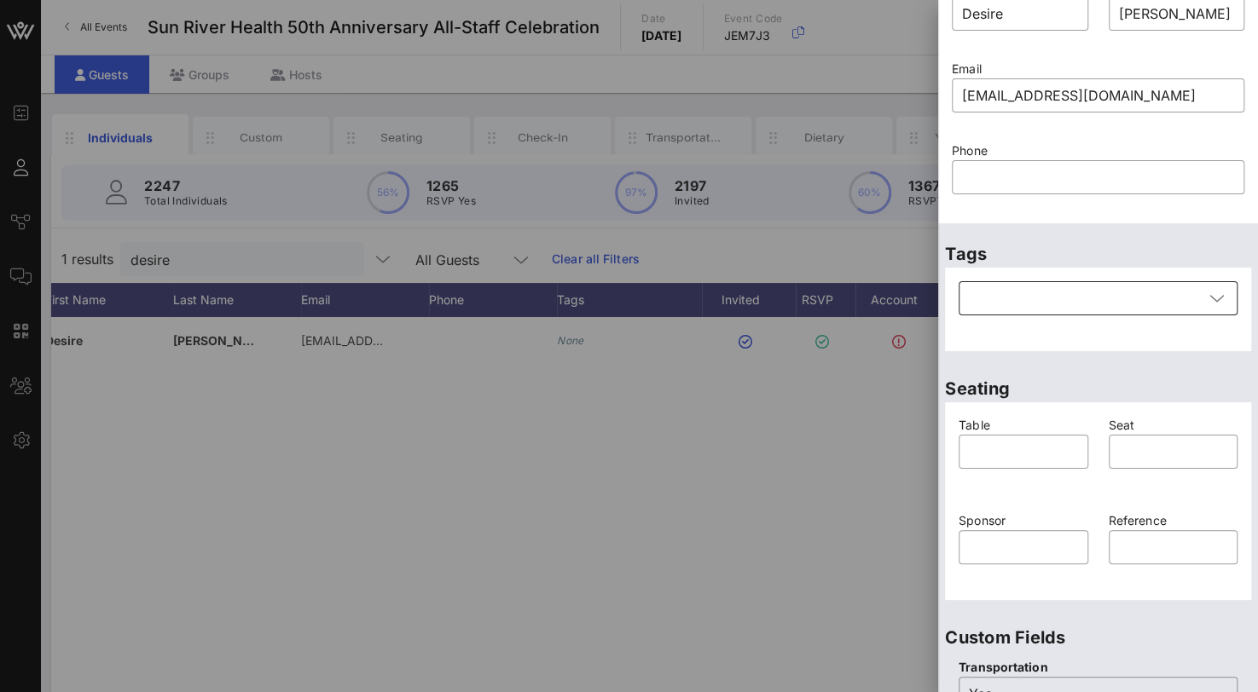
scroll to position [22, 0]
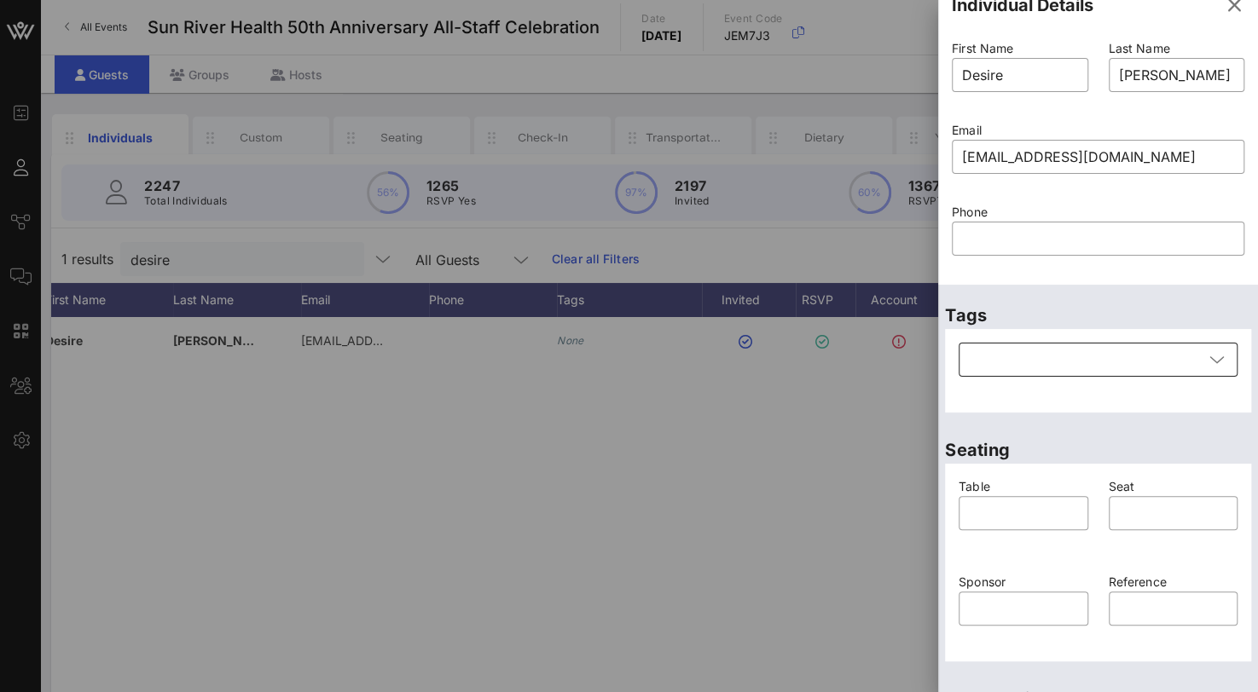
type input "NO"
click at [1058, 354] on div at bounding box center [1086, 360] width 234 height 34
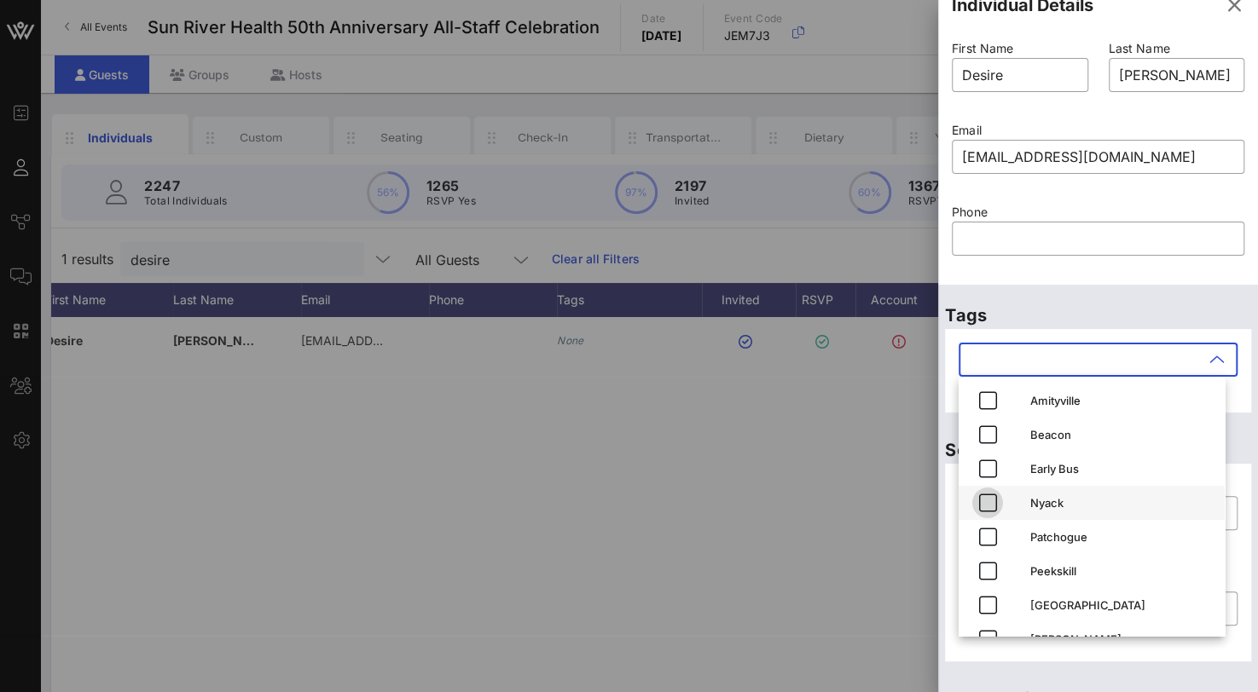
click at [998, 503] on span "button" at bounding box center [987, 503] width 31 height 20
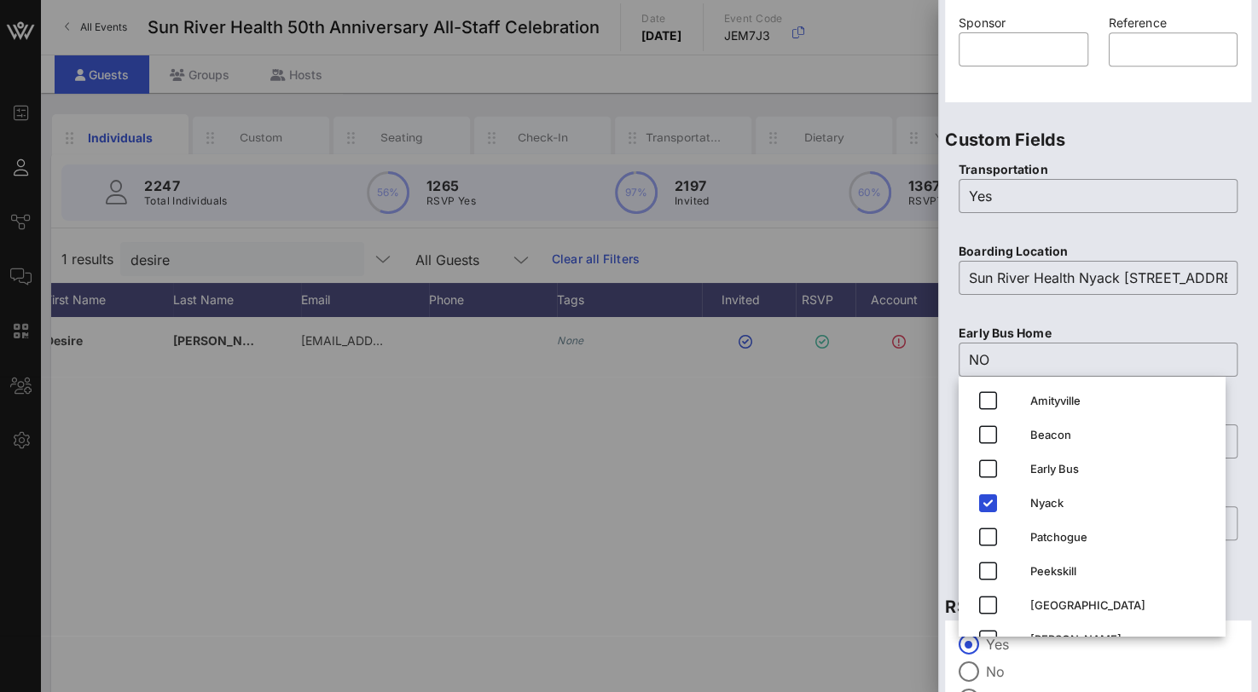
scroll to position [685, 0]
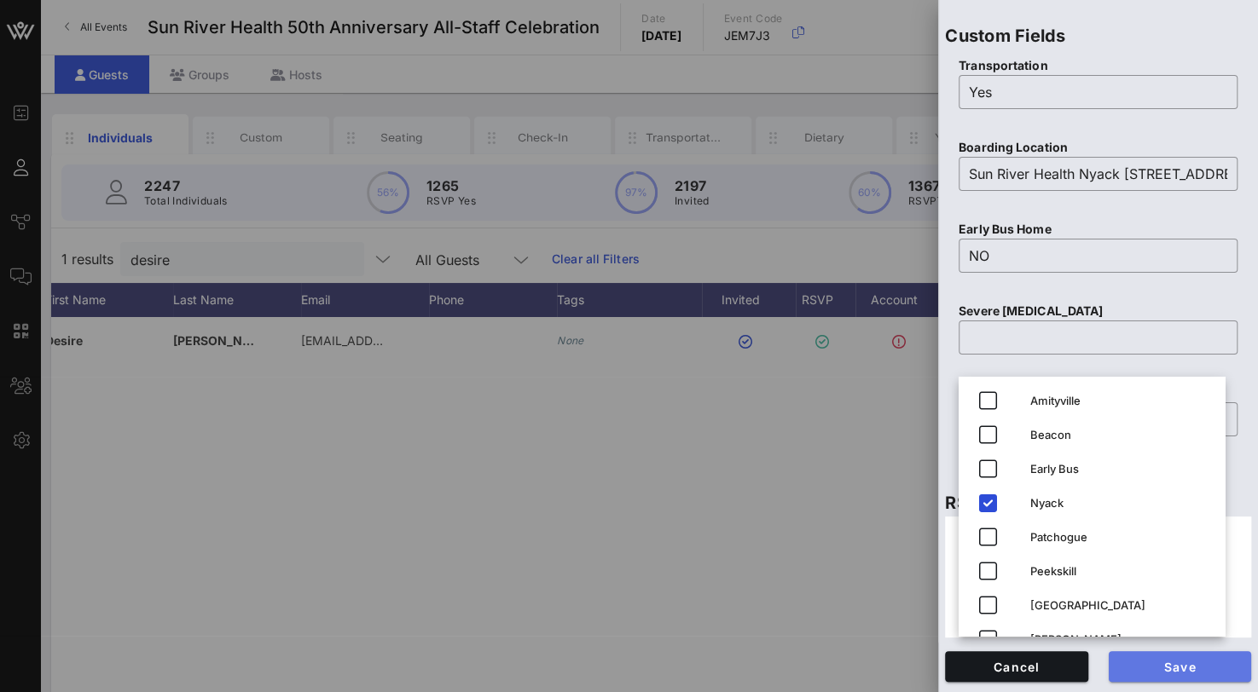
click at [1215, 668] on span "Save" at bounding box center [1180, 667] width 116 height 14
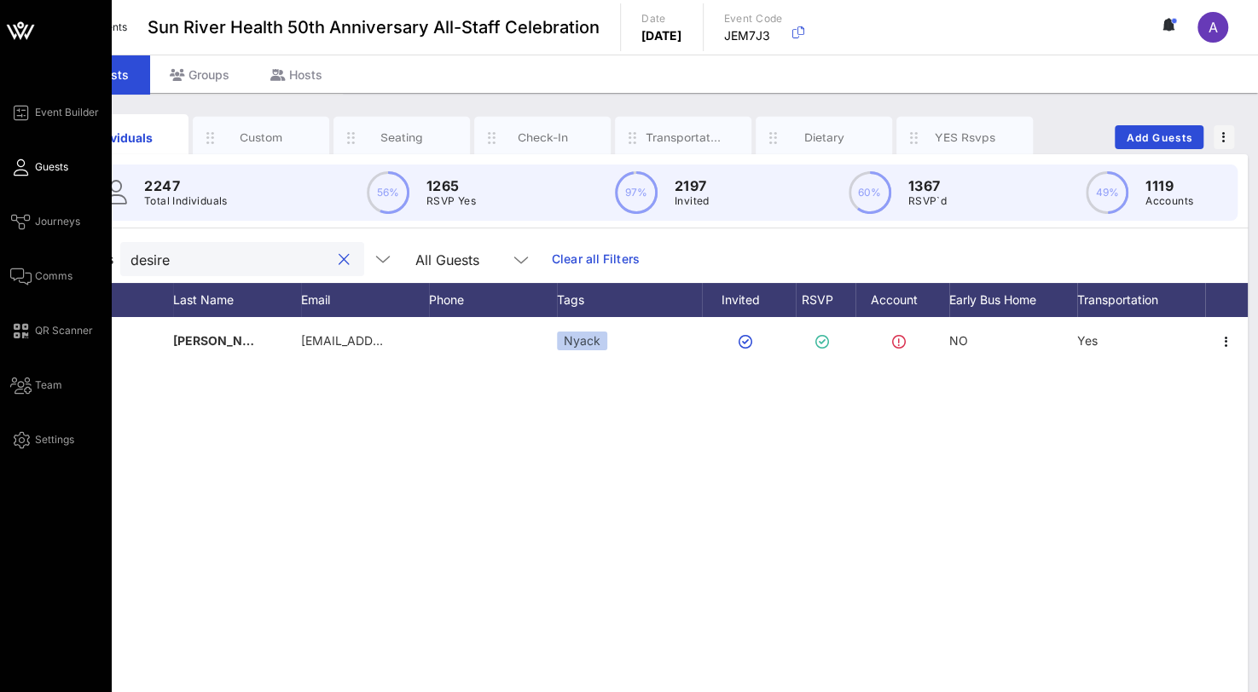
drag, startPoint x: 202, startPoint y: 261, endPoint x: 7, endPoint y: 237, distance: 196.7
click at [7, 237] on div "Event Builder Guests Journeys Comms QR Scanner Team Settings Sun River Health 5…" at bounding box center [629, 423] width 1258 height 846
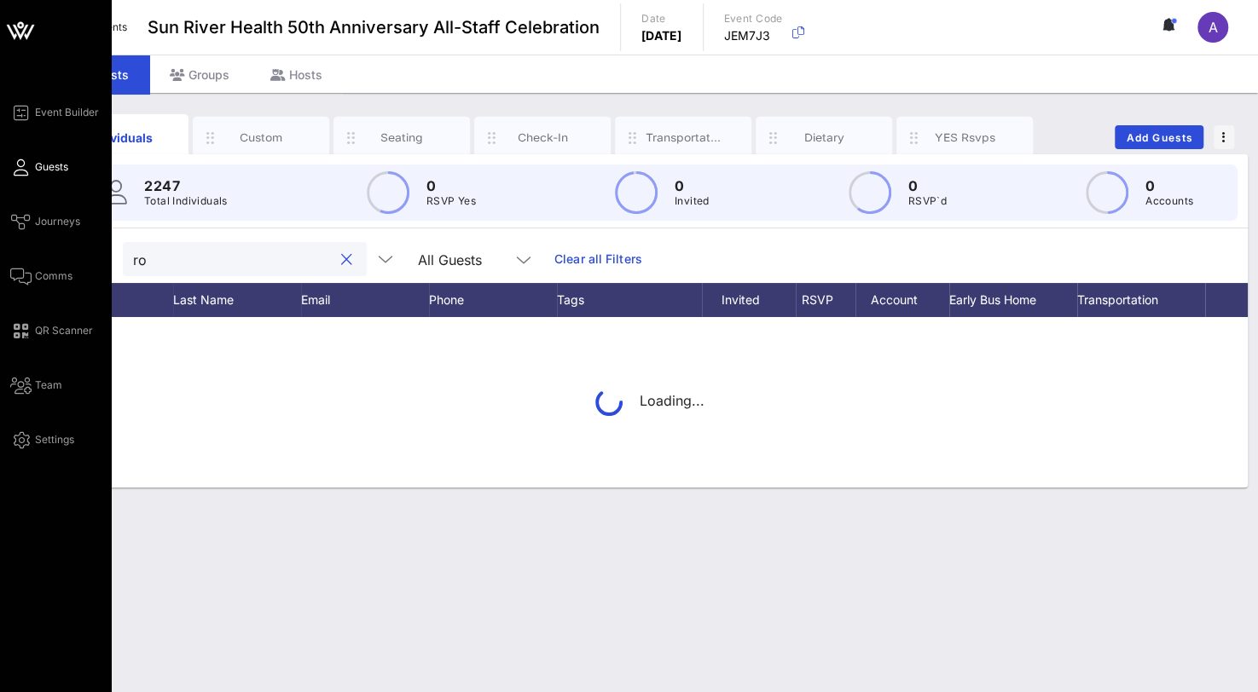
type input "r"
type input "n"
type input "y"
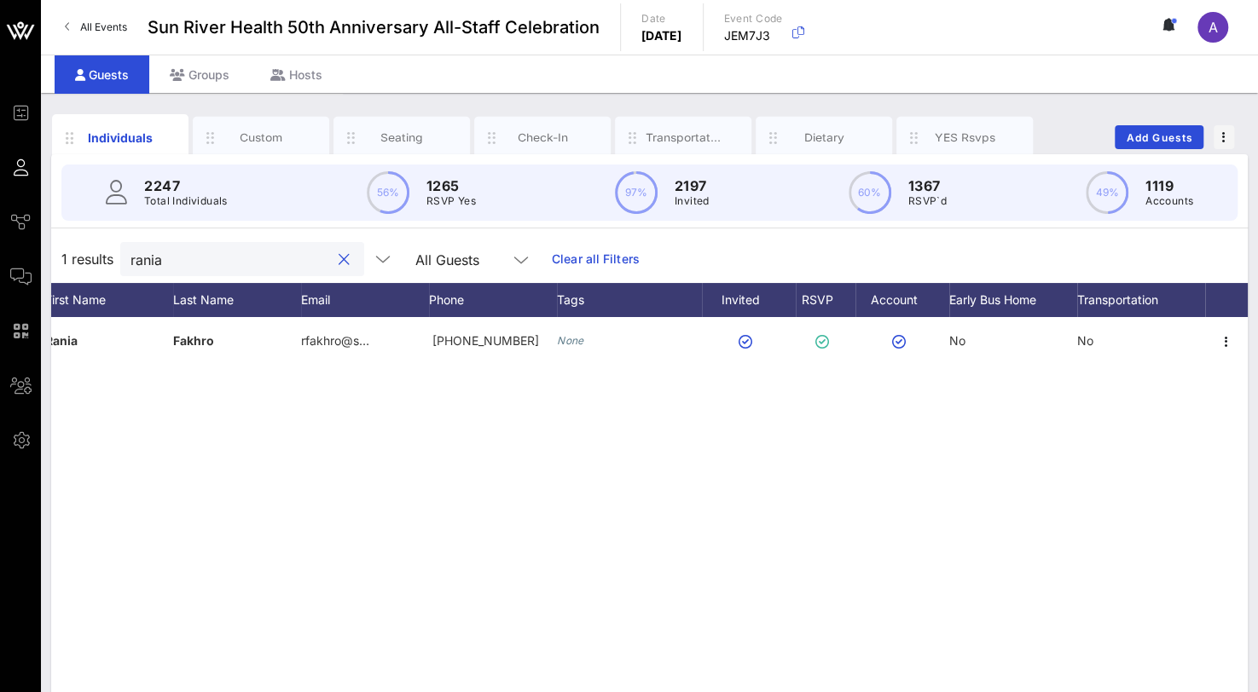
drag, startPoint x: 182, startPoint y: 260, endPoint x: -7, endPoint y: 248, distance: 189.7
click at [0, 248] on html "Event Builder Guests Journeys Comms QR Scanner Team Settings Sun River Health 5…" at bounding box center [629, 346] width 1258 height 692
type input "[PERSON_NAME]"
